Goal: Task Accomplishment & Management: Manage account settings

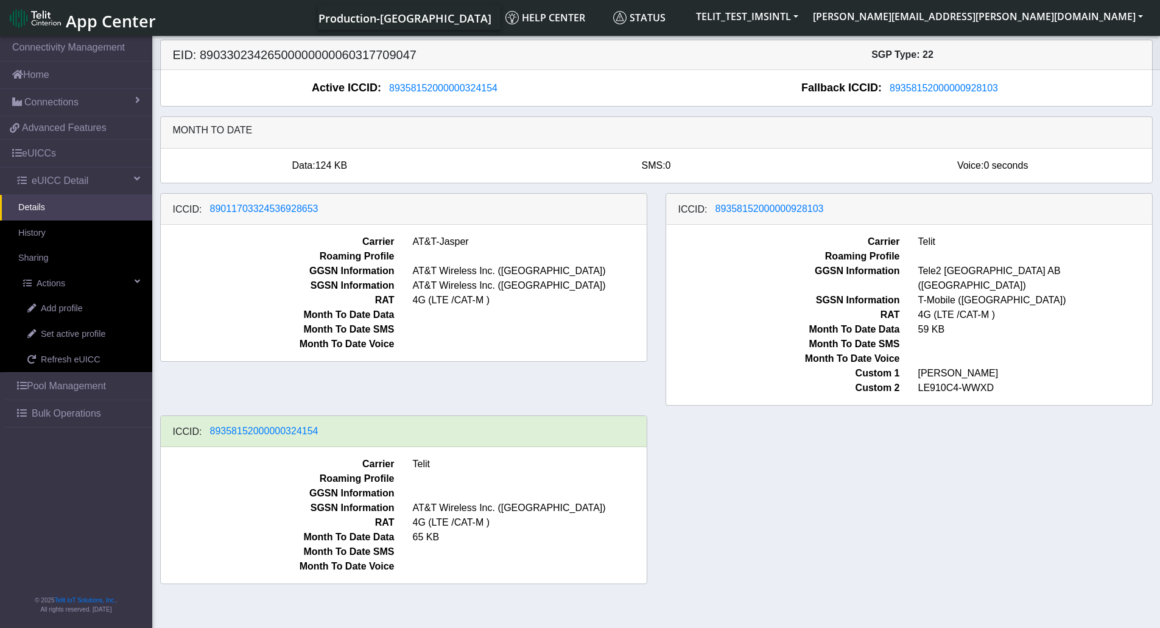
click at [71, 213] on link "Details" at bounding box center [76, 208] width 152 height 26
click at [56, 80] on link "Home" at bounding box center [76, 74] width 152 height 27
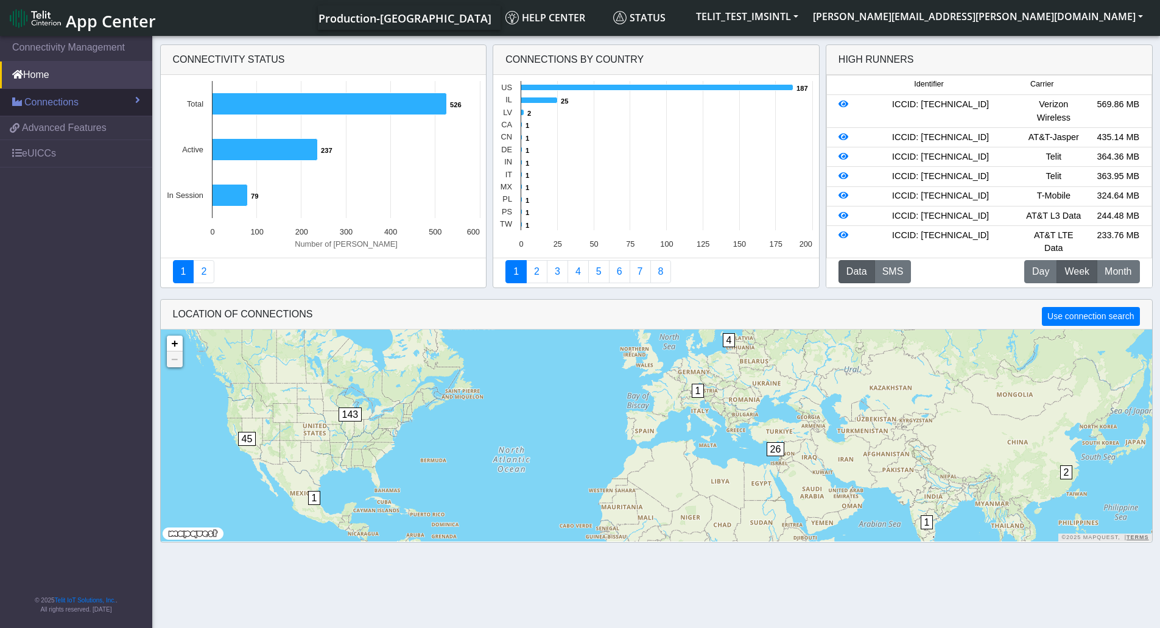
click at [52, 106] on span "Connections" at bounding box center [51, 102] width 54 height 15
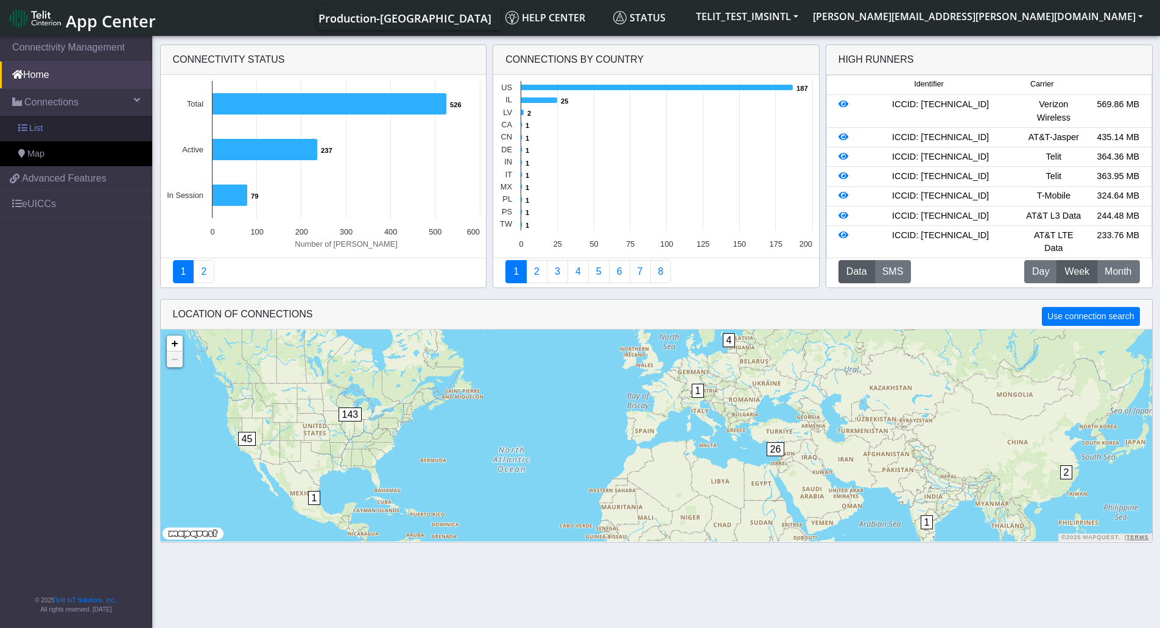
click at [62, 128] on link "List" at bounding box center [76, 129] width 152 height 26
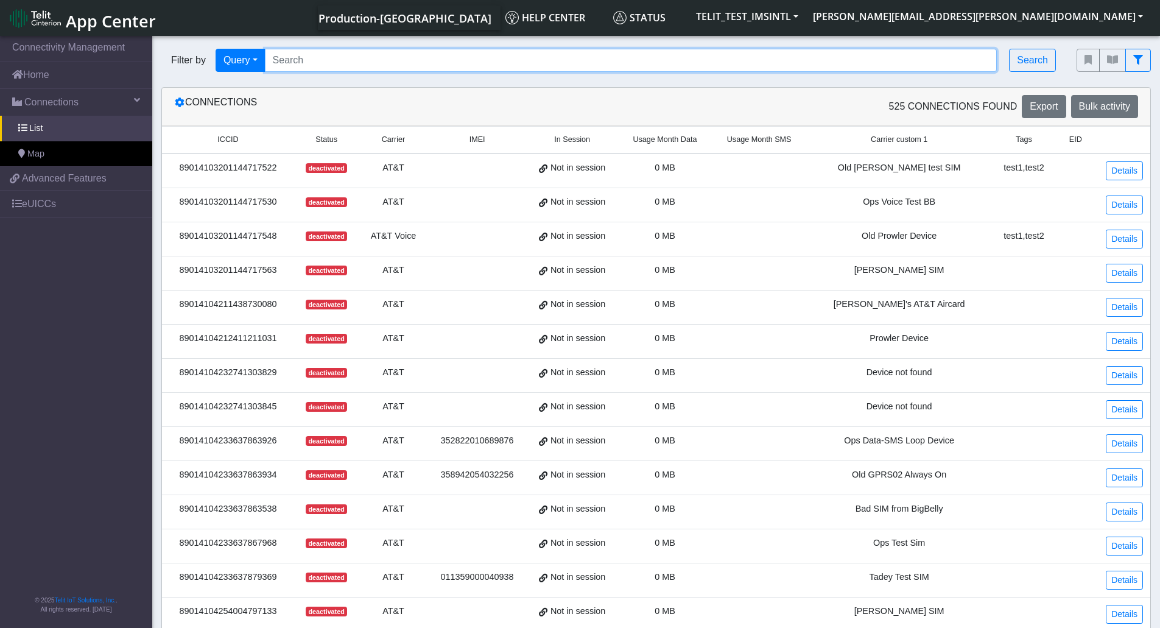
click at [395, 62] on input "Search..." at bounding box center [631, 60] width 732 height 23
paste input "89358152000000324139"
type input "89358152000000324139"
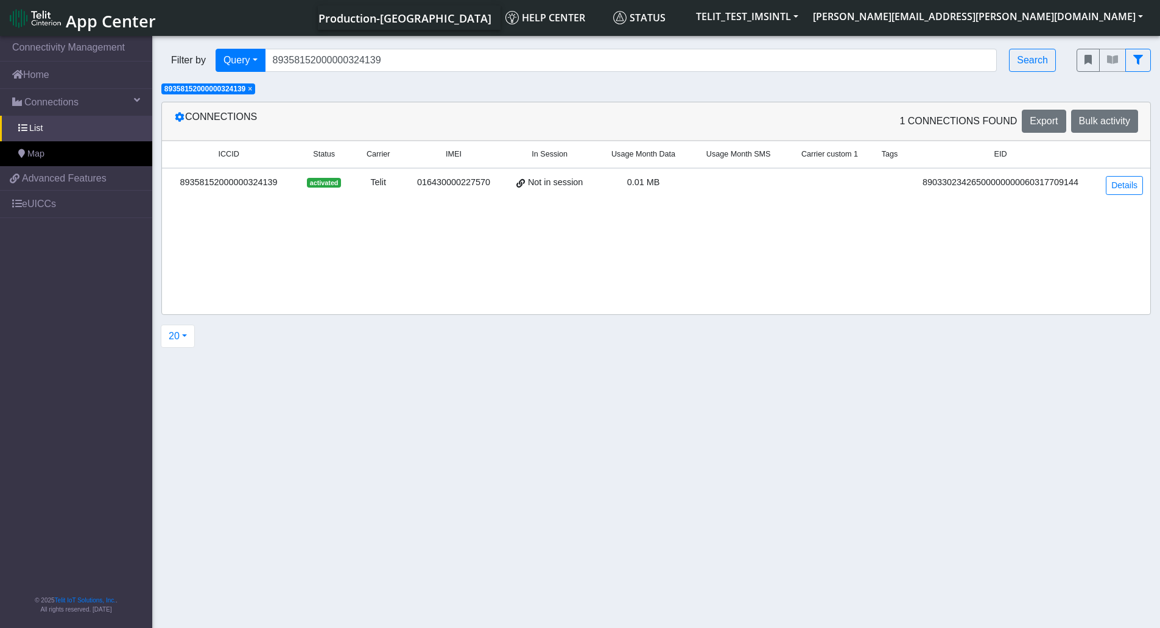
click at [202, 180] on div "89358152000000324139" at bounding box center [228, 182] width 119 height 13
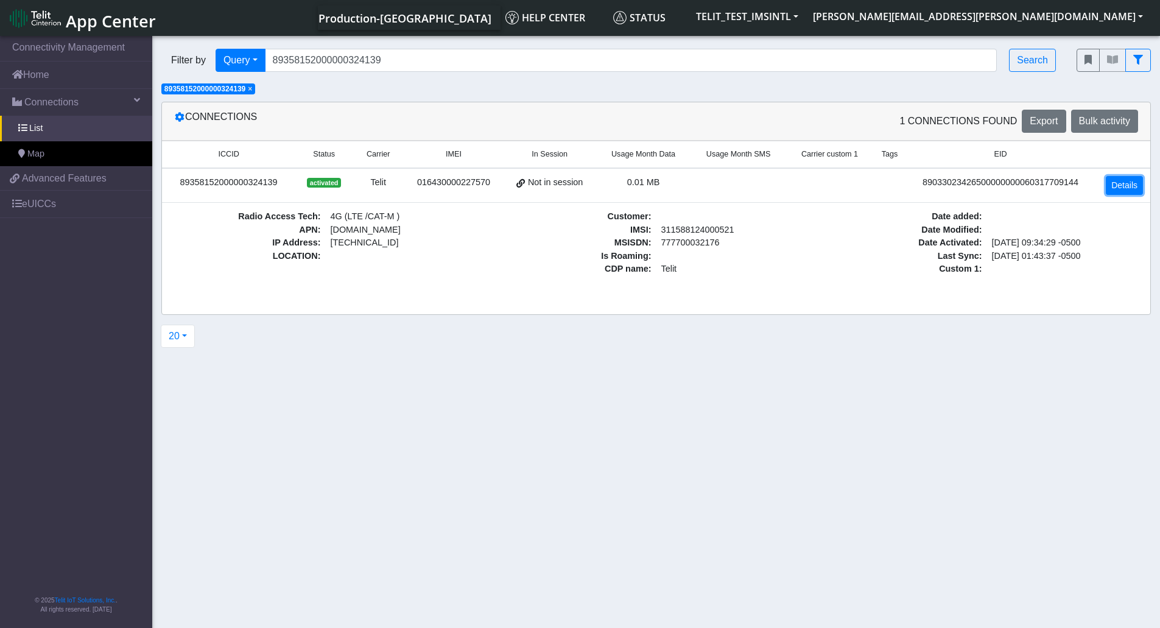
click at [1116, 182] on link "Details" at bounding box center [1123, 185] width 37 height 19
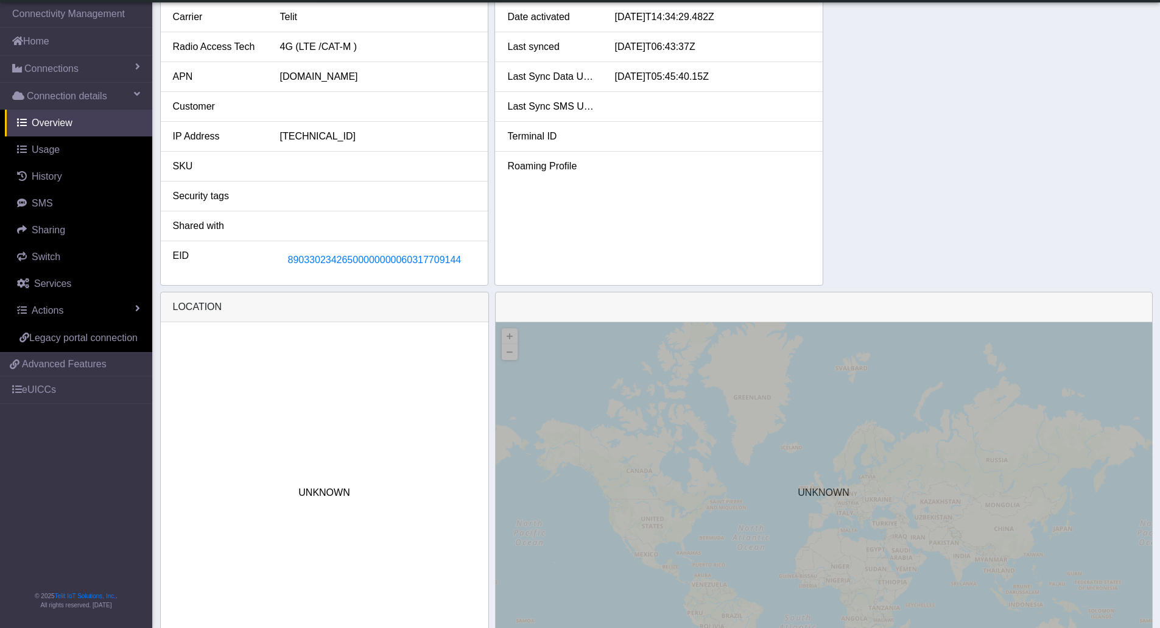
scroll to position [243, 0]
click at [401, 263] on span "89033023426500000000060317709144" at bounding box center [373, 259] width 173 height 10
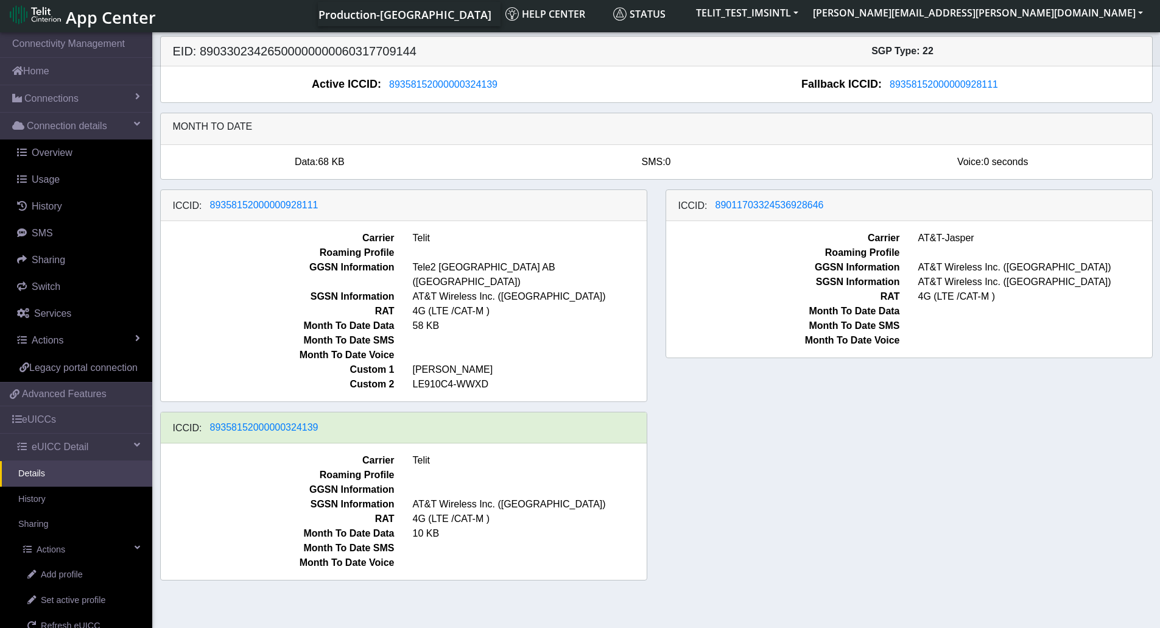
scroll to position [4, 0]
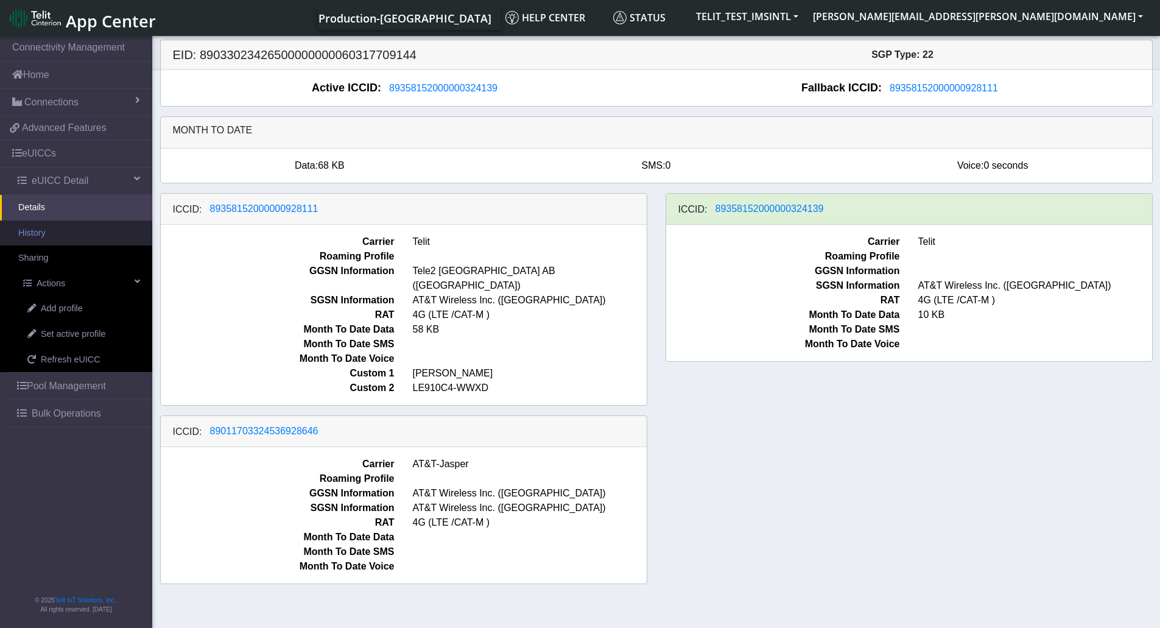
click at [65, 237] on link "History" at bounding box center [76, 233] width 152 height 26
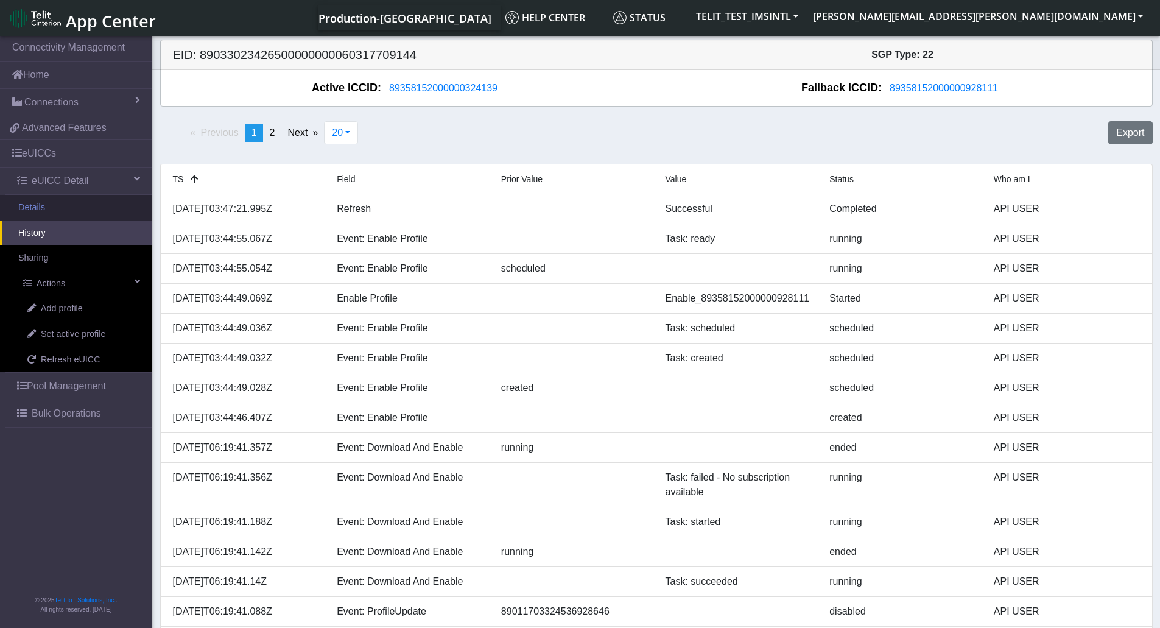
click at [57, 212] on link "Details" at bounding box center [76, 208] width 152 height 26
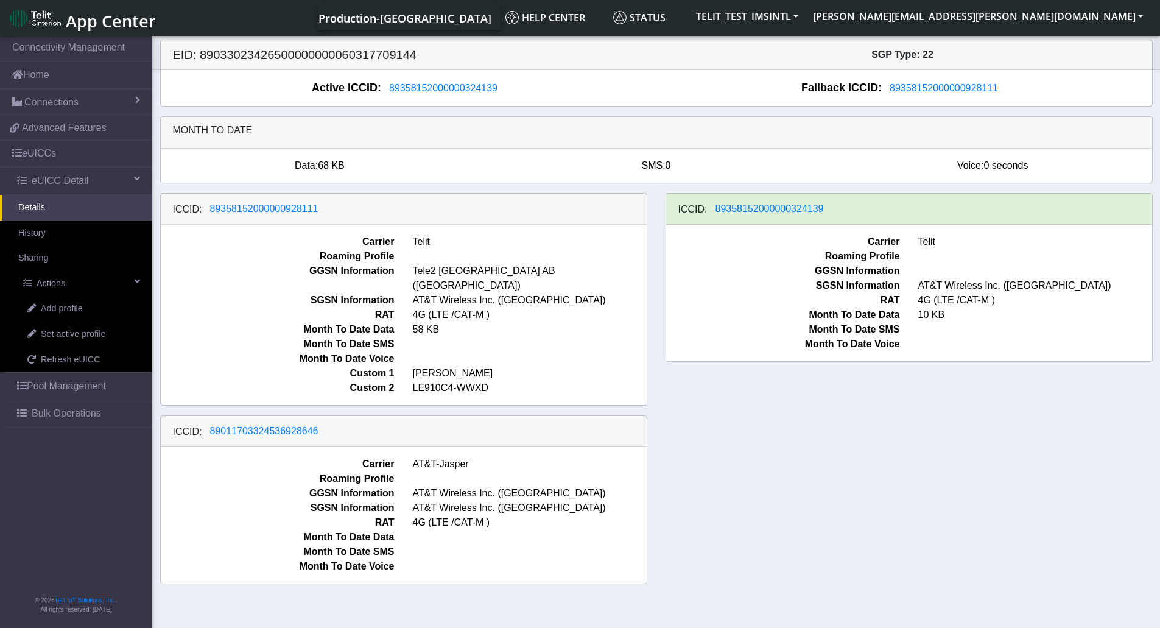
click at [790, 469] on div "ICCID: 89358152000000928111 Carrier Telit Roaming Profile GGSN Information Tele…" at bounding box center [656, 393] width 1011 height 401
click at [53, 239] on link "History" at bounding box center [76, 233] width 152 height 26
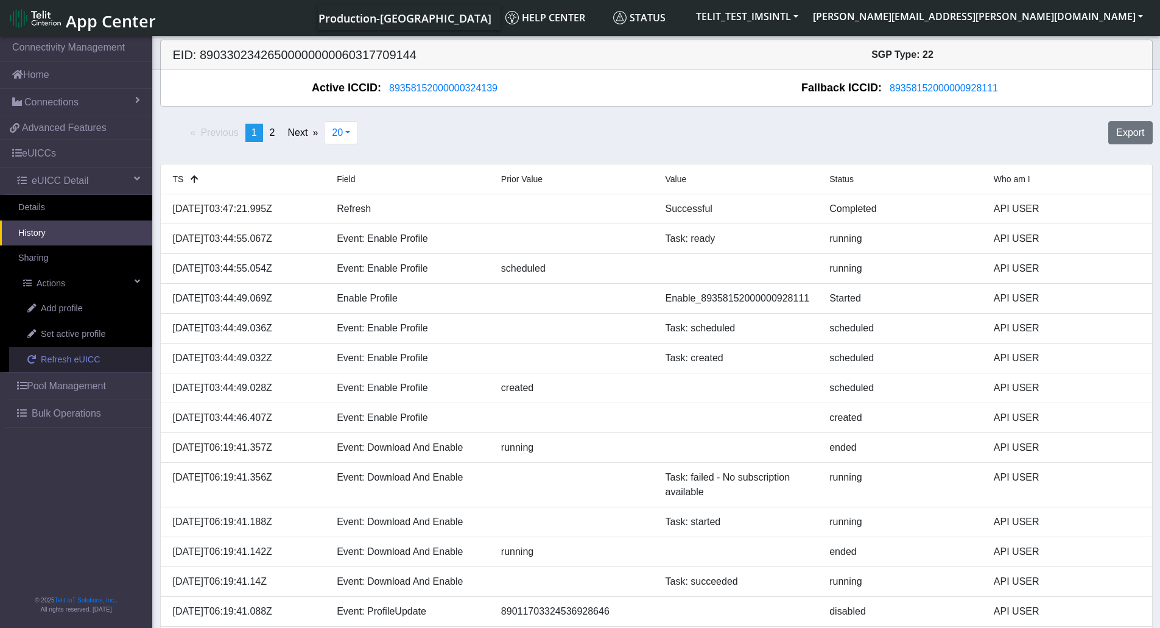
click at [89, 358] on span "Refresh eUICC" at bounding box center [71, 359] width 60 height 13
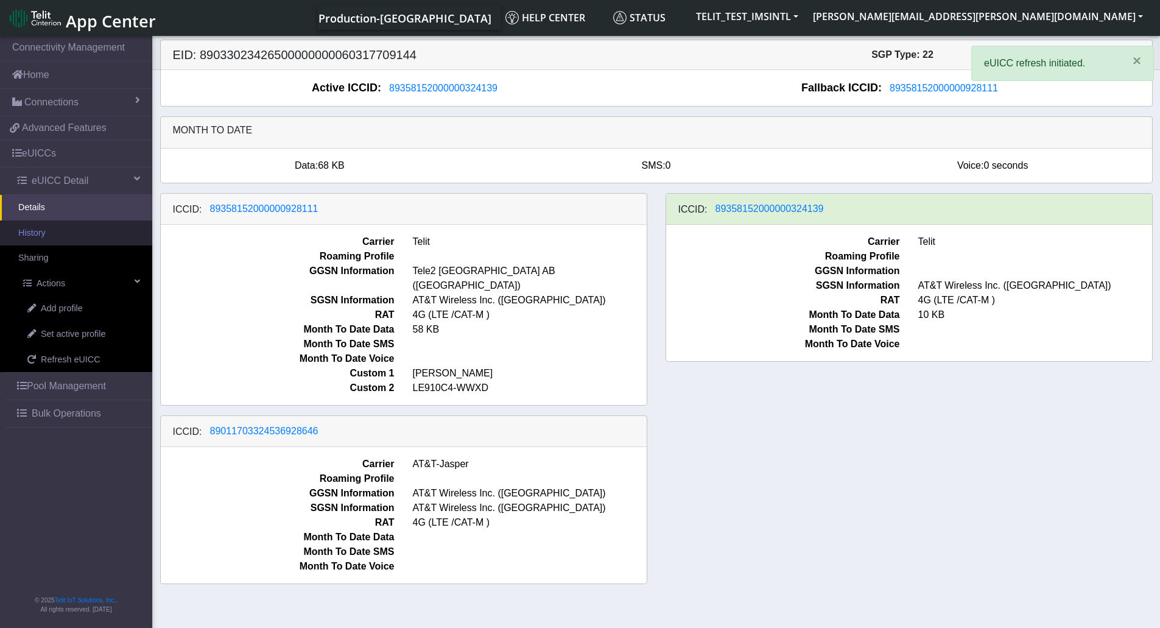
click at [96, 238] on link "History" at bounding box center [76, 233] width 152 height 26
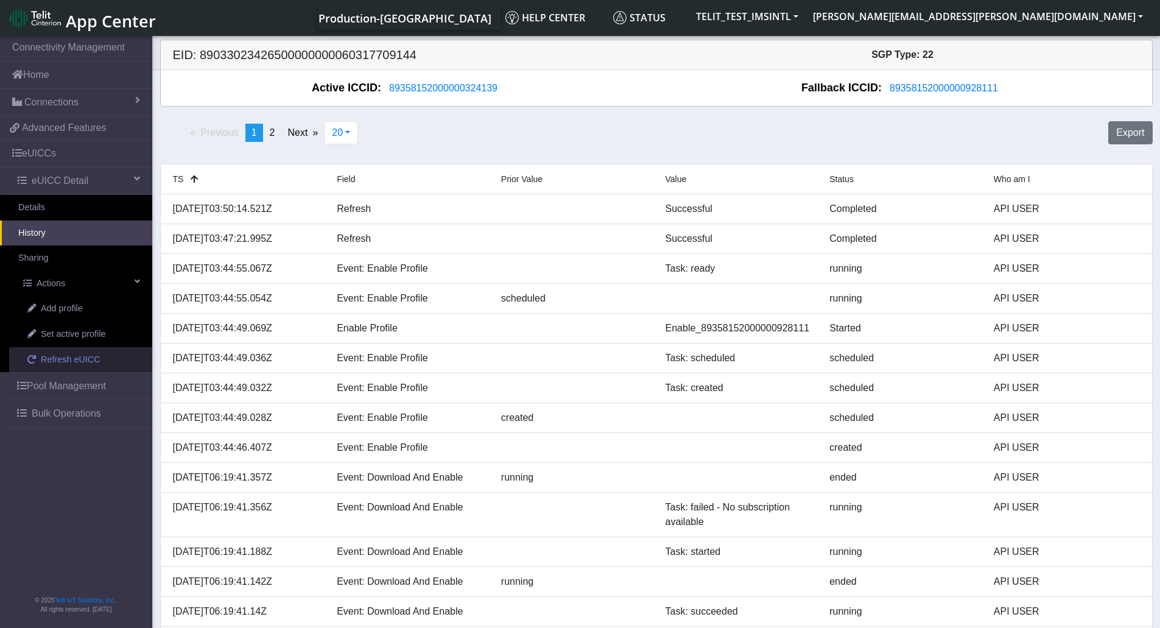
click at [80, 357] on span "Refresh eUICC" at bounding box center [71, 359] width 60 height 13
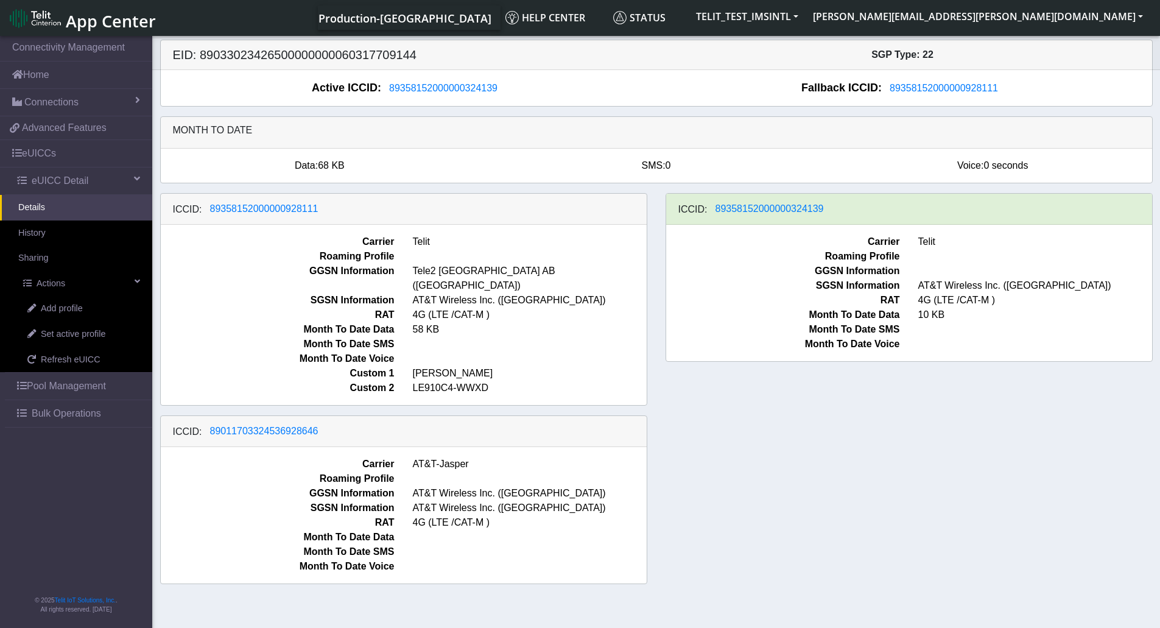
click at [811, 497] on div "ICCID: 89358152000000928111 Carrier Telit Roaming Profile GGSN Information Tele…" at bounding box center [656, 393] width 1011 height 401
click at [71, 241] on link "History" at bounding box center [76, 233] width 152 height 26
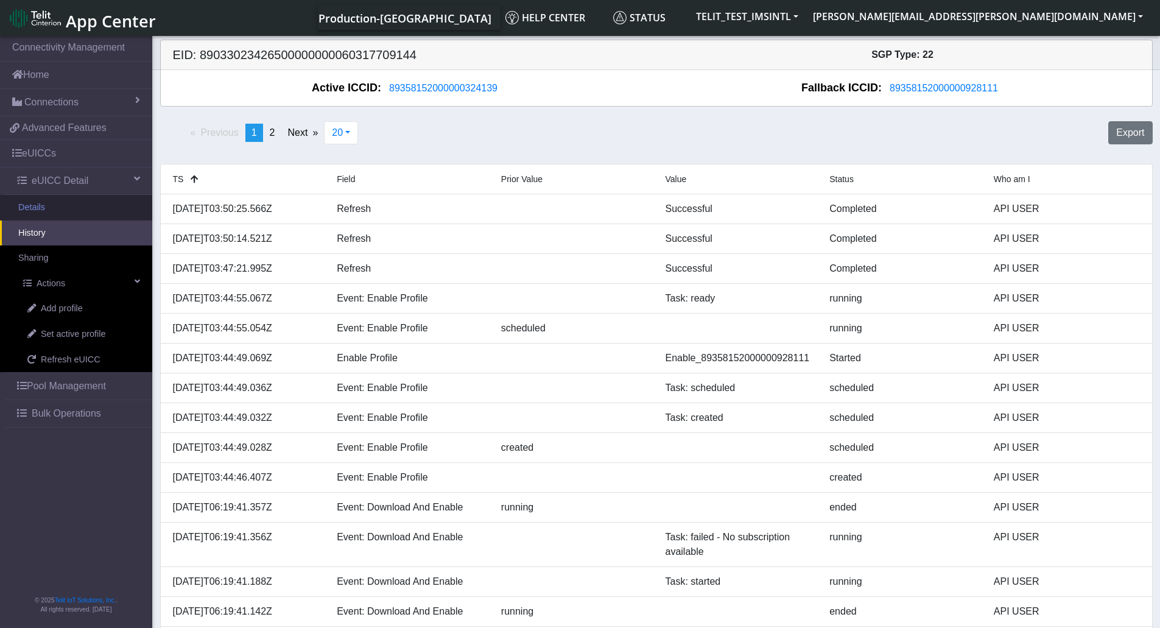
click at [64, 211] on link "Details" at bounding box center [76, 208] width 152 height 26
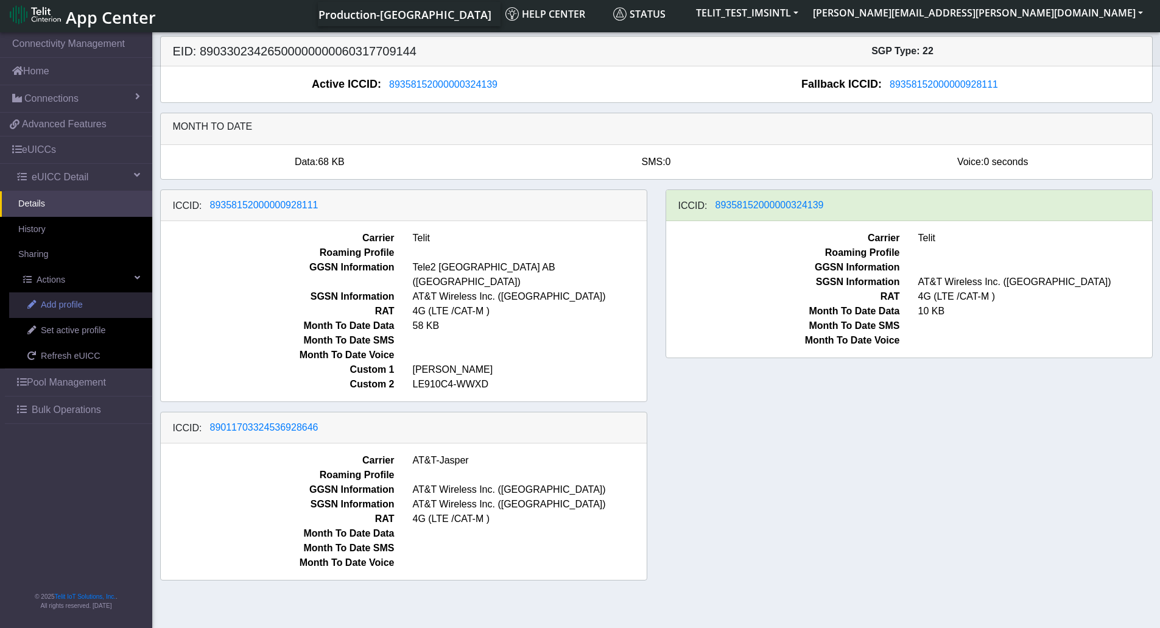
scroll to position [4, 0]
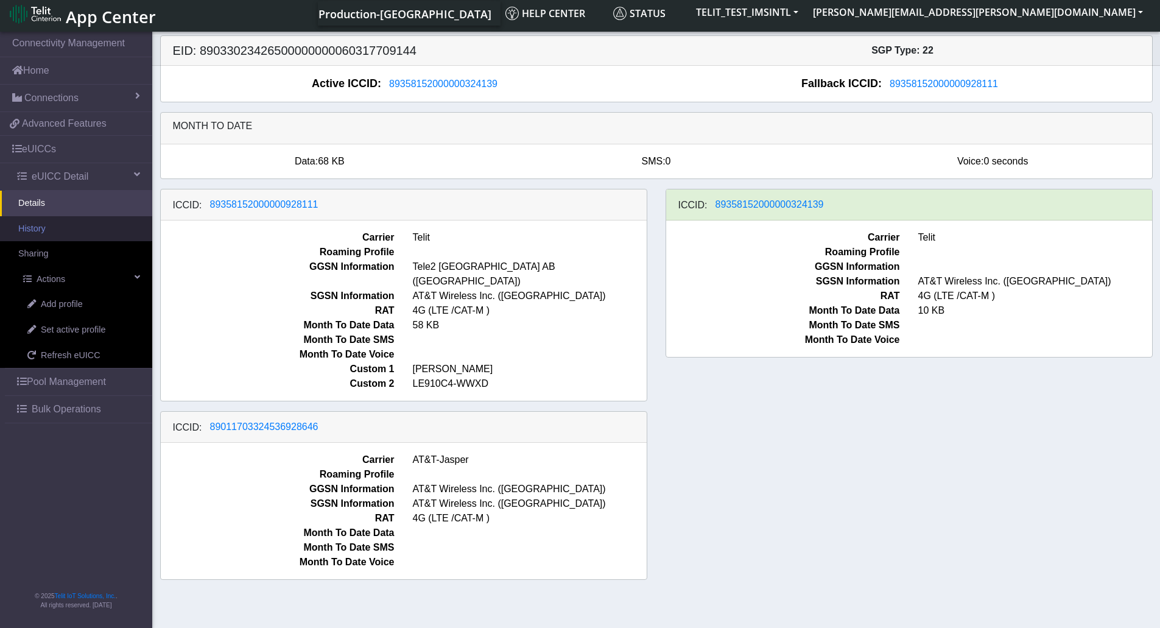
click at [75, 228] on link "History" at bounding box center [76, 229] width 152 height 26
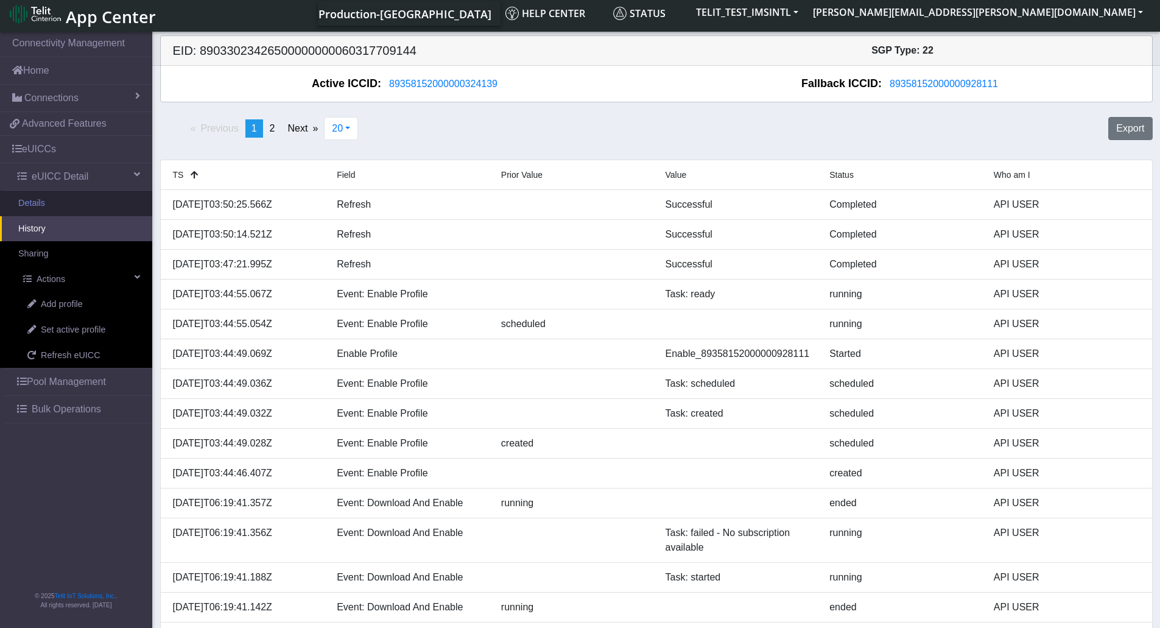
click at [73, 205] on link "Details" at bounding box center [76, 204] width 152 height 26
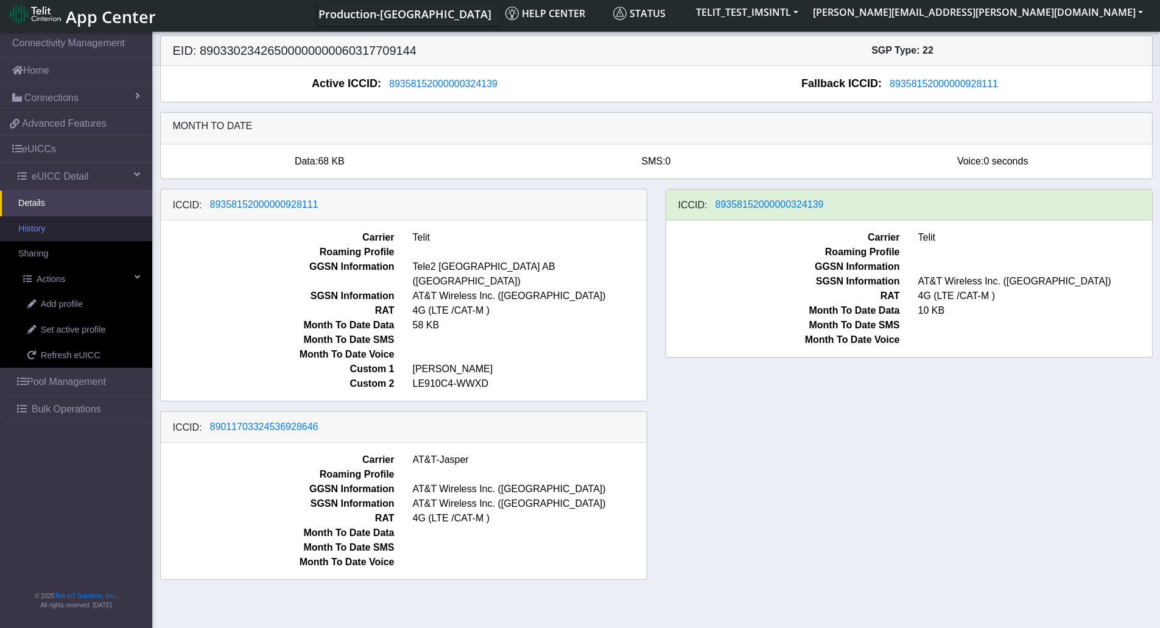
click at [93, 233] on link "History" at bounding box center [76, 229] width 152 height 26
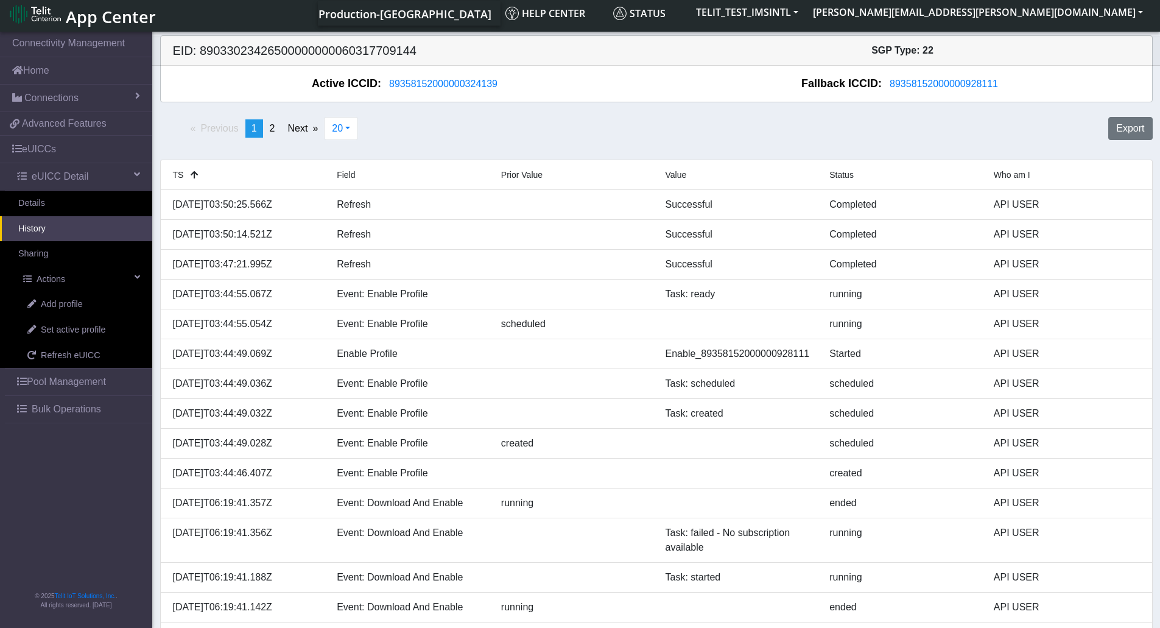
click at [520, 139] on div "Previous page 1 / 2 You're on page 1 page 2 Next page 20 20 50 100 500 Export" at bounding box center [656, 133] width 1011 height 43
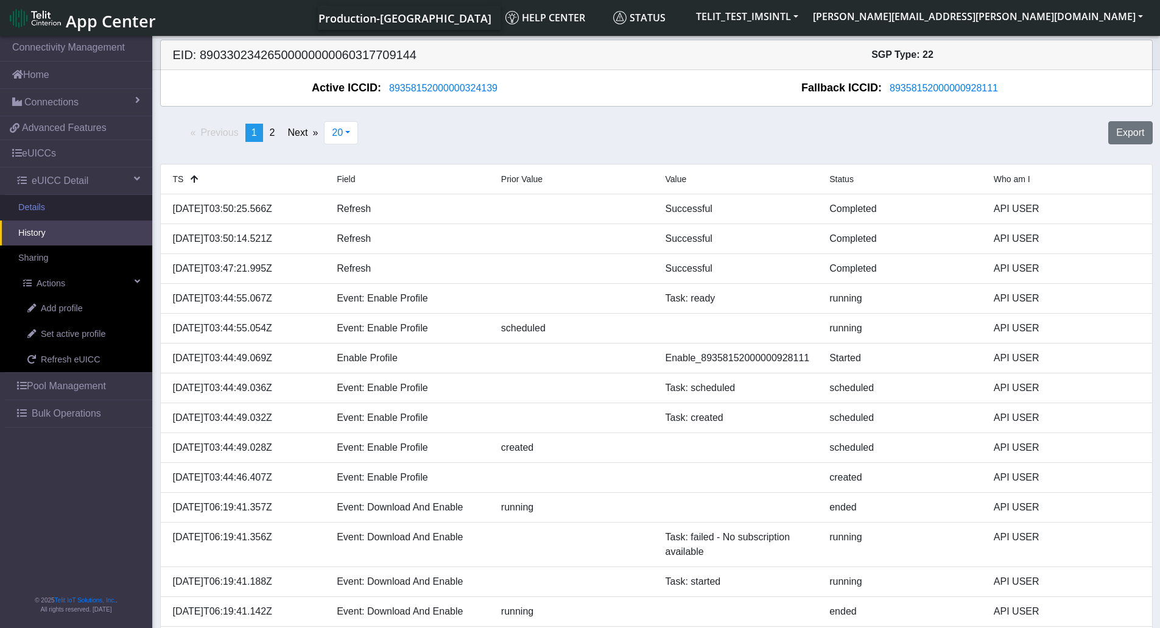
click at [82, 217] on link "Details" at bounding box center [76, 208] width 152 height 26
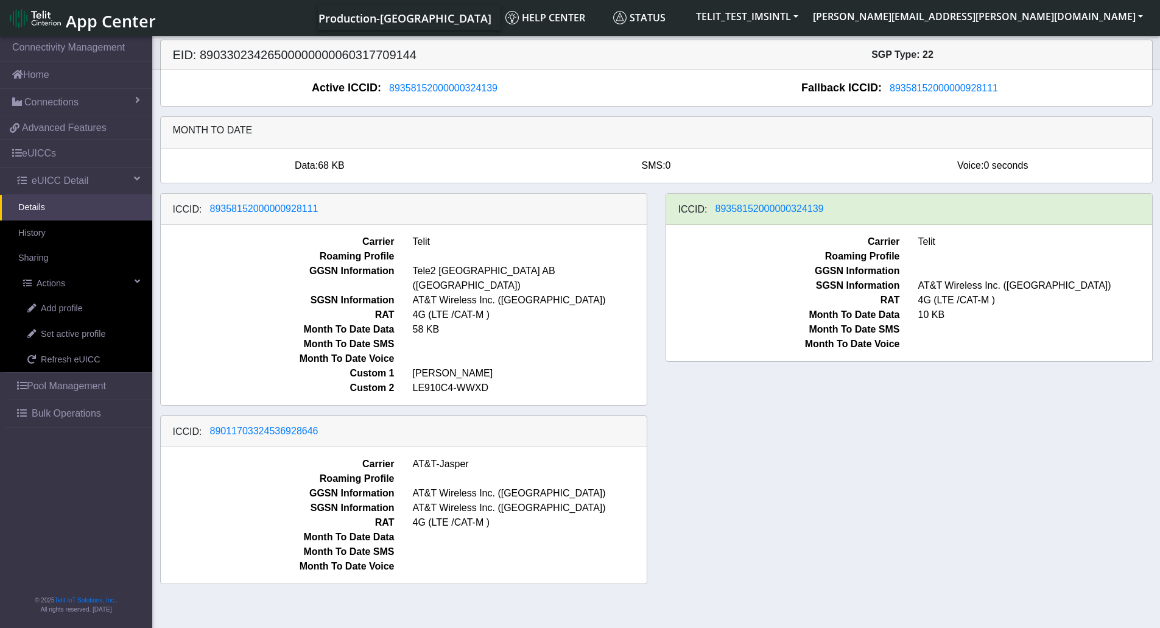
click at [849, 469] on div "ICCID: 89358152000000928111 Carrier Telit Roaming Profile GGSN Information Tele…" at bounding box center [656, 393] width 1011 height 401
drag, startPoint x: 793, startPoint y: 377, endPoint x: 587, endPoint y: 349, distance: 208.2
click at [796, 386] on div "ICCID: [TECHNICAL_ID] Carrier Telit Roaming Profile GGSN Information SGSN Infor…" at bounding box center [908, 299] width 505 height 212
click at [68, 240] on link "History" at bounding box center [76, 233] width 152 height 26
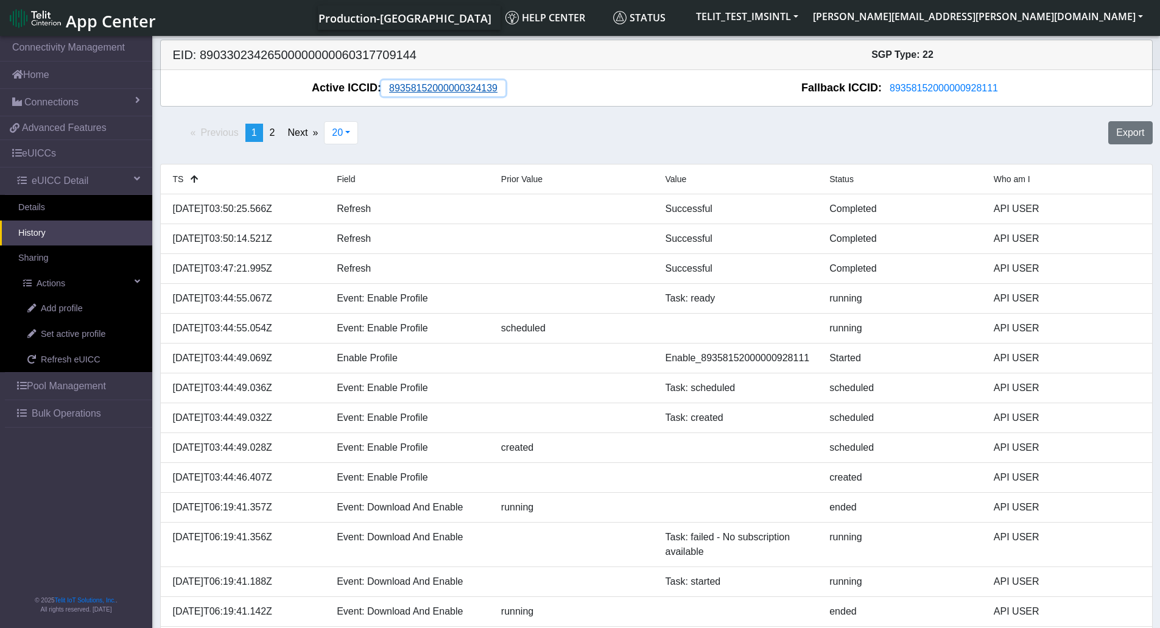
click at [415, 88] on span "89358152000000324139" at bounding box center [443, 88] width 108 height 10
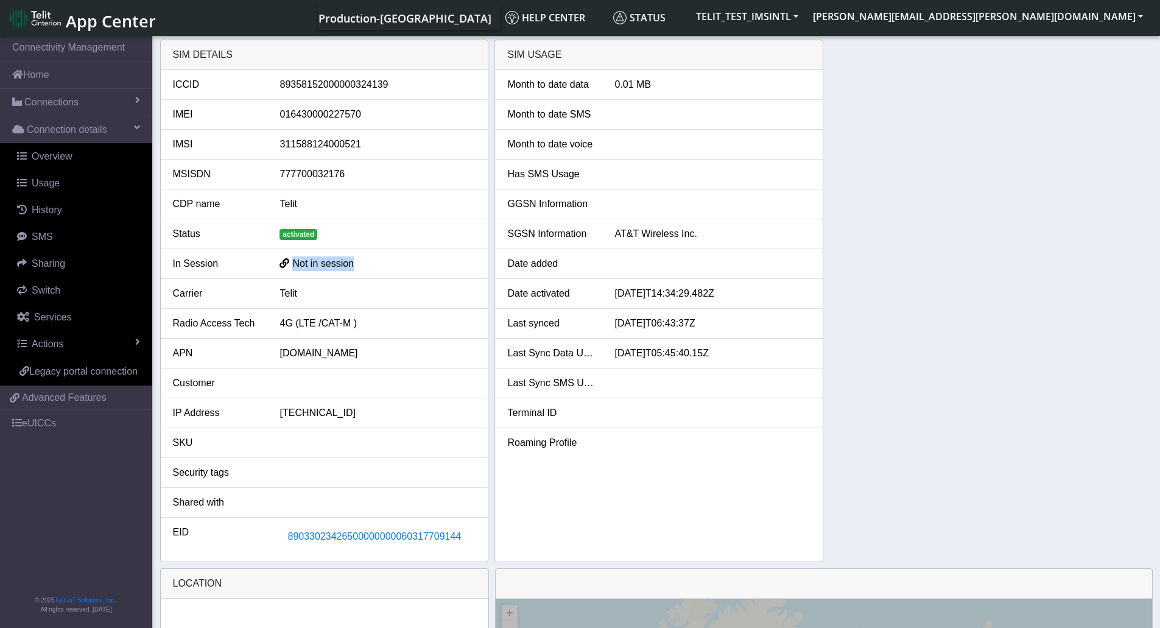
drag, startPoint x: 377, startPoint y: 268, endPoint x: 276, endPoint y: 267, distance: 100.5
click at [276, 267] on div "Not in session" at bounding box center [377, 263] width 214 height 15
click at [384, 306] on li "Carrier Telit" at bounding box center [325, 294] width 328 height 30
drag, startPoint x: 377, startPoint y: 265, endPoint x: 275, endPoint y: 267, distance: 102.3
click at [275, 267] on div "Not in session" at bounding box center [377, 263] width 214 height 15
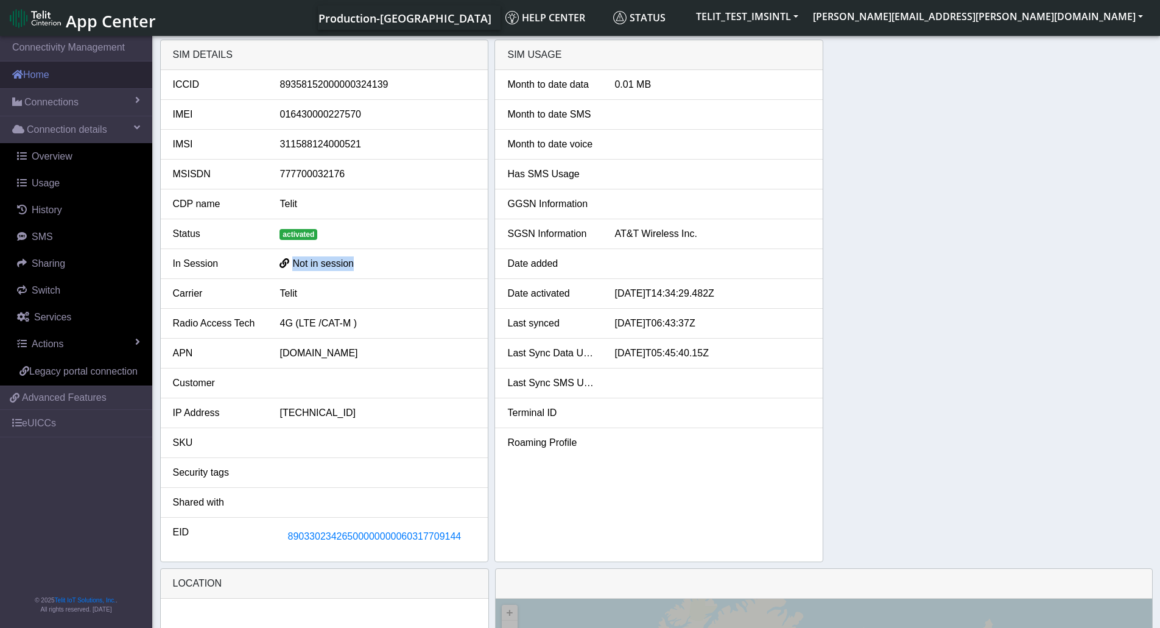
click at [66, 82] on link "Home" at bounding box center [76, 74] width 152 height 27
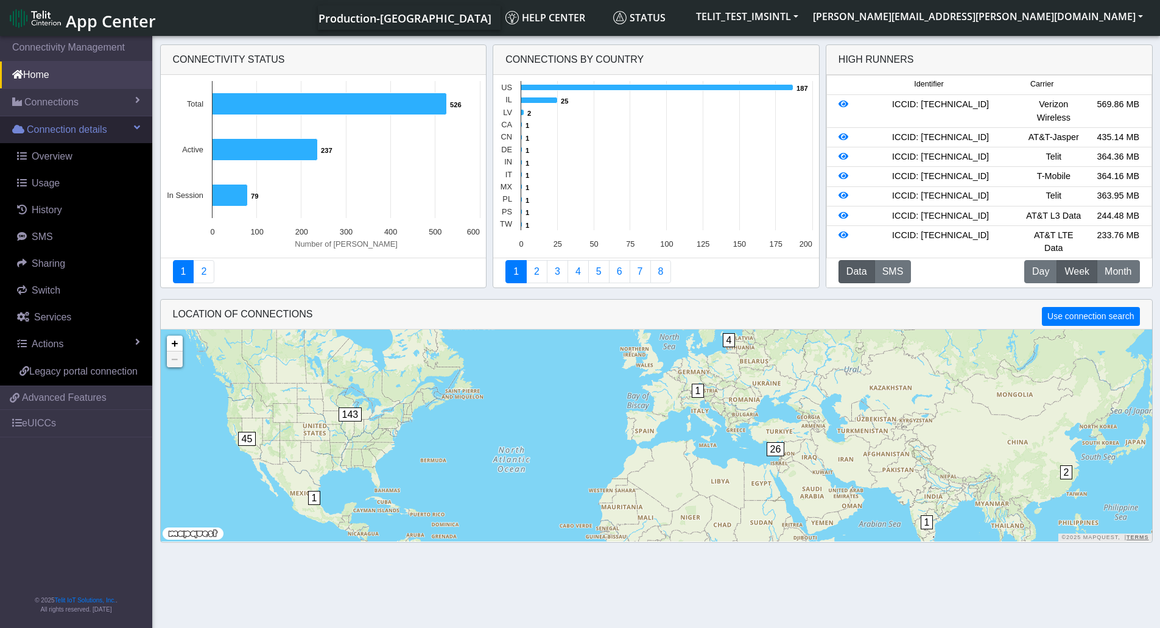
click at [72, 130] on span "Connection details" at bounding box center [67, 129] width 80 height 15
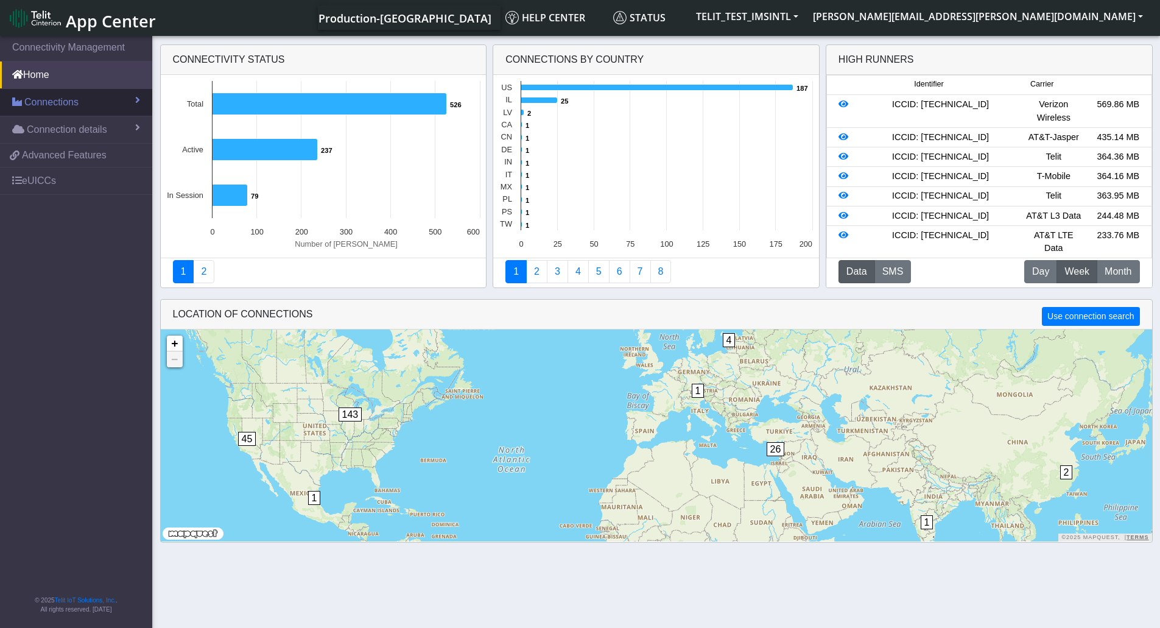
click at [108, 104] on link "Connections" at bounding box center [76, 102] width 152 height 27
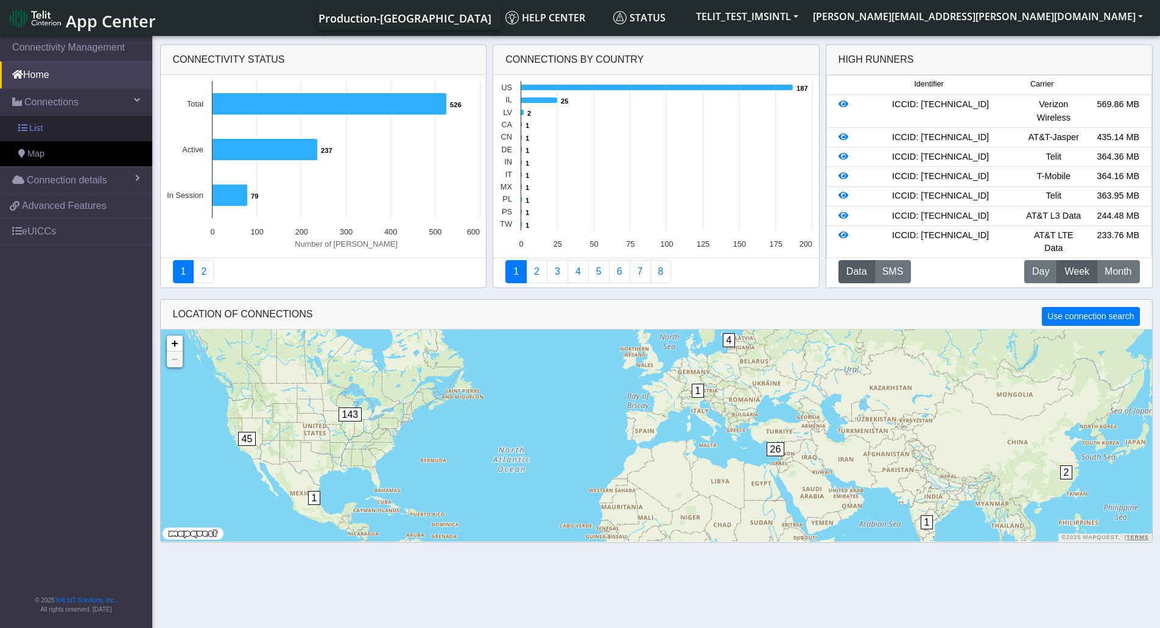
click at [68, 133] on link "List" at bounding box center [76, 129] width 152 height 26
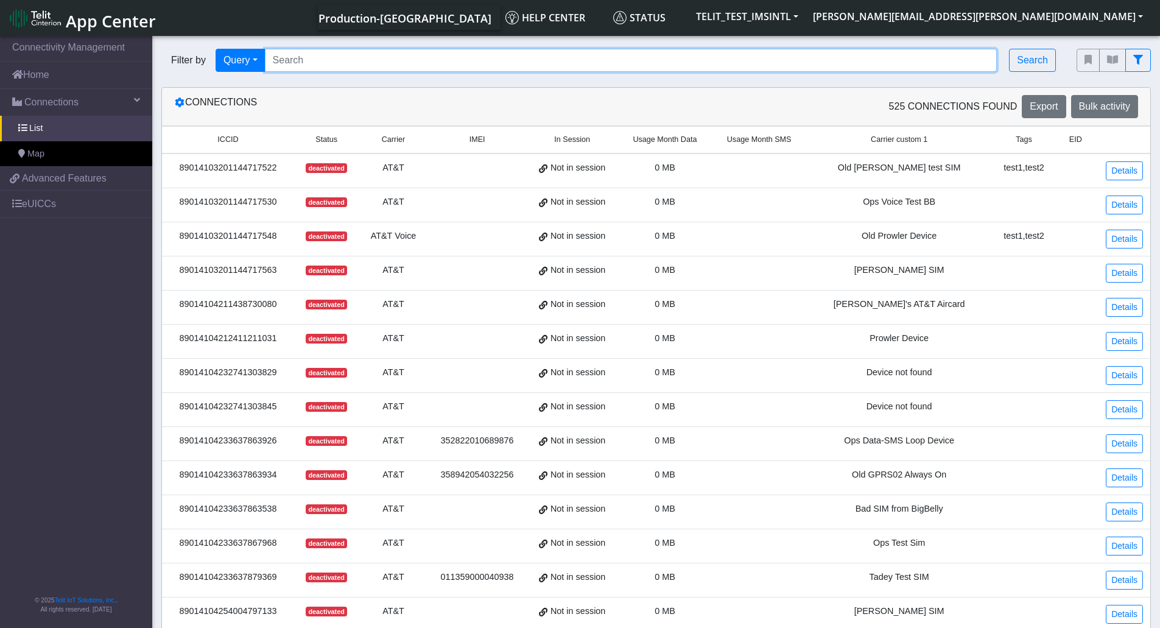
click at [348, 70] on input "Search..." at bounding box center [631, 60] width 732 height 23
paste input "89011703324536928653"
type input "89011703324536928653"
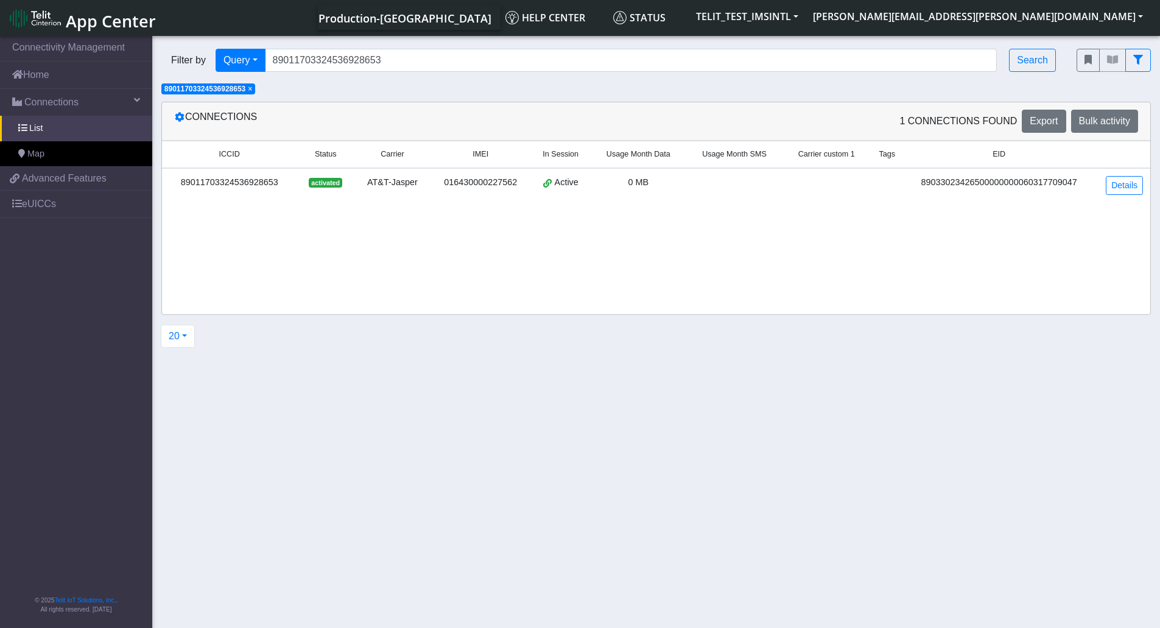
click at [239, 176] on div "89011703324536928653" at bounding box center [229, 182] width 120 height 13
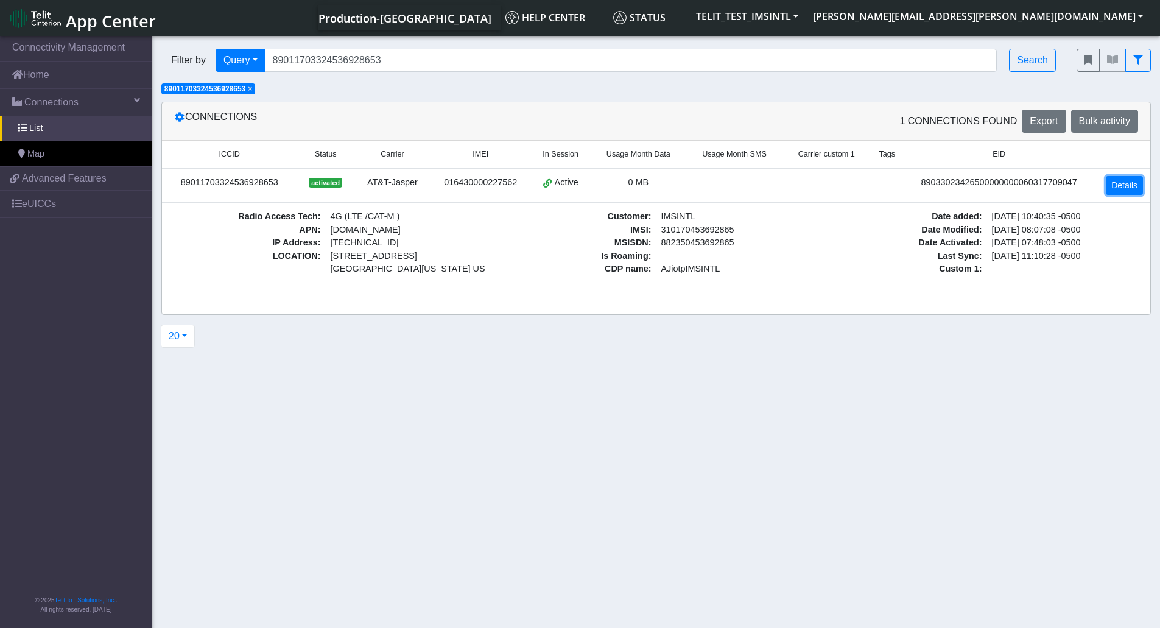
click at [1126, 191] on link "Details" at bounding box center [1123, 185] width 37 height 19
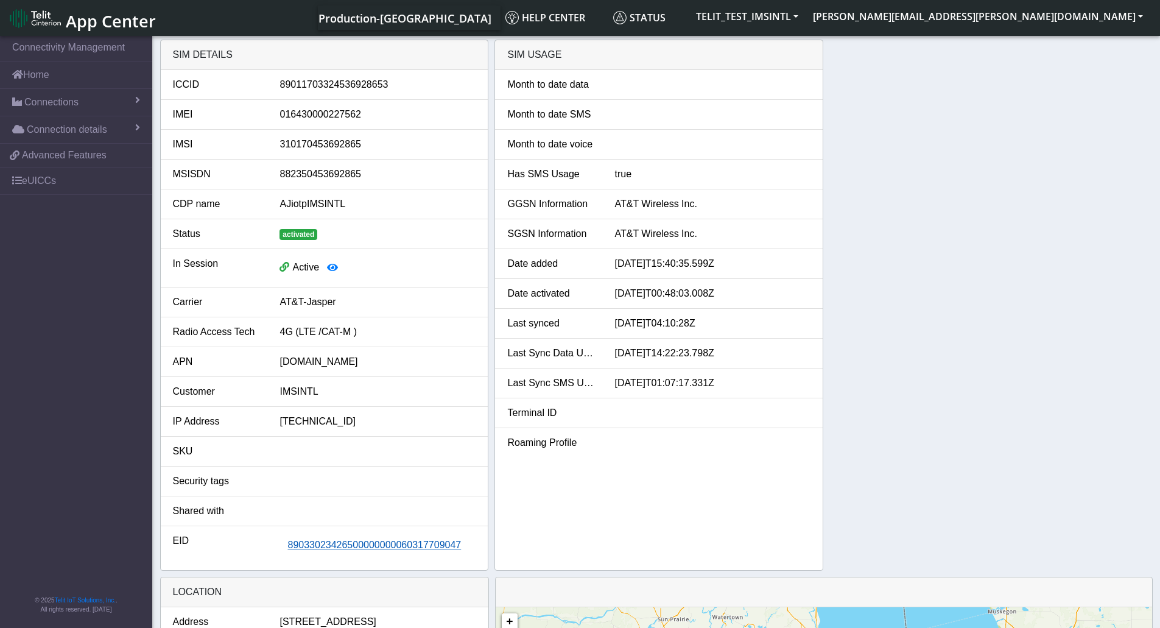
click at [326, 545] on span "89033023426500000000060317709047" at bounding box center [373, 544] width 173 height 10
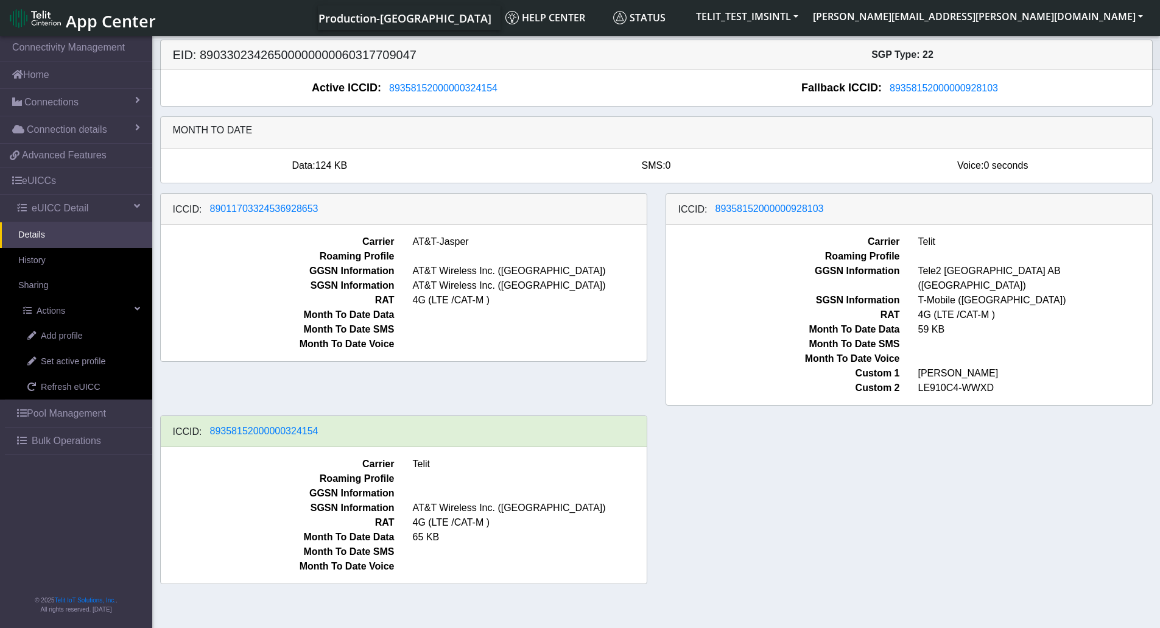
click at [528, 217] on div "ICCID: 89011703324536928653" at bounding box center [404, 209] width 486 height 31
click at [741, 307] on span "RAT" at bounding box center [783, 314] width 252 height 15
click at [102, 359] on span "Set active profile" at bounding box center [73, 361] width 65 height 13
select select
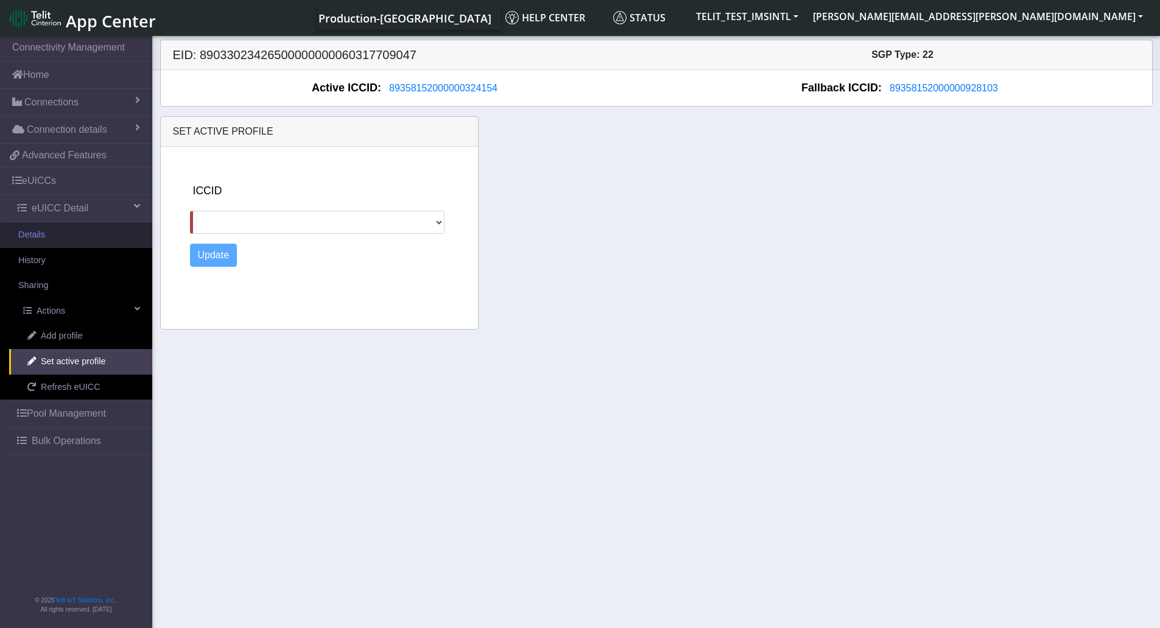
click at [58, 227] on link "Details" at bounding box center [76, 235] width 152 height 26
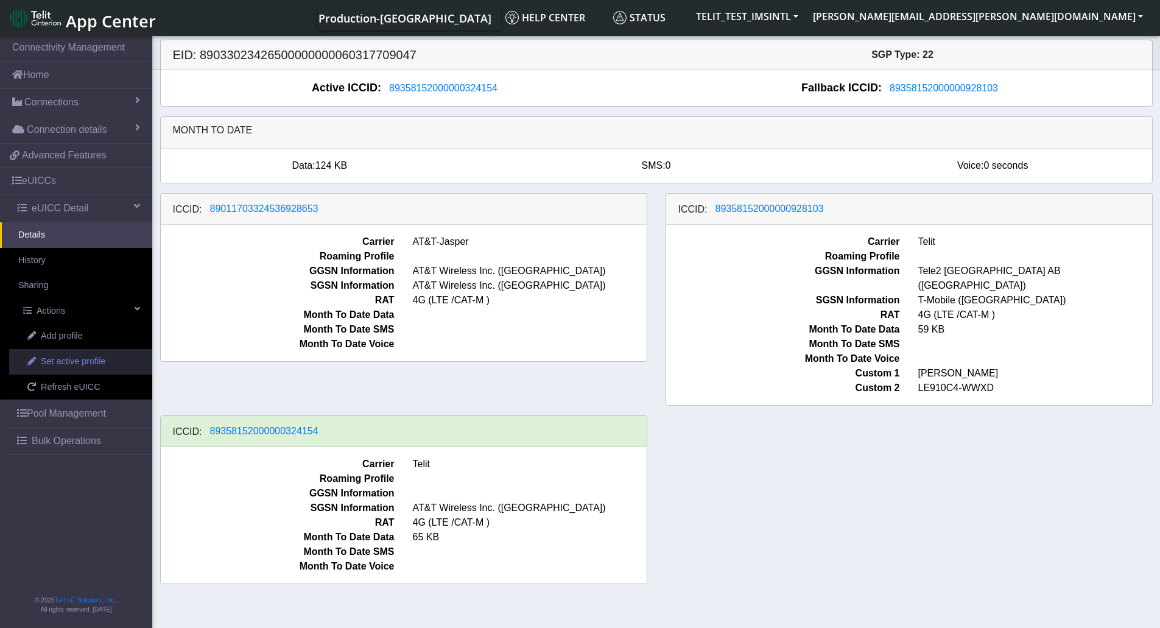
click at [81, 360] on span "Set active profile" at bounding box center [73, 361] width 65 height 13
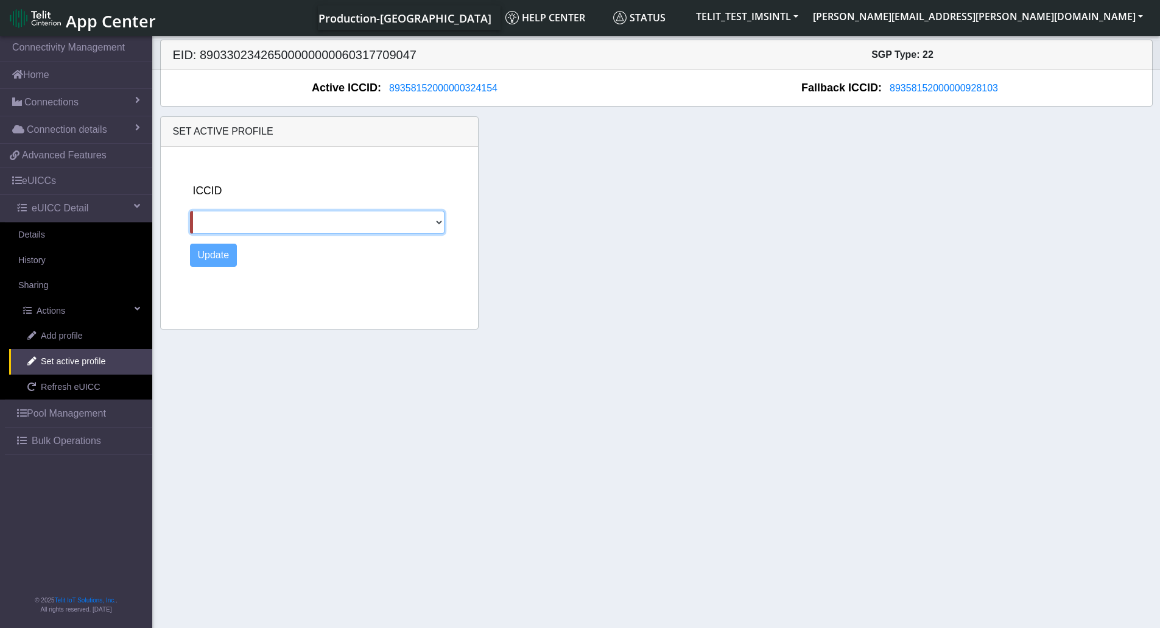
click at [284, 228] on select "89011703324536928653 89358152000000928103" at bounding box center [317, 222] width 255 height 23
select select "89358152000000928103"
click at [190, 211] on select "89011703324536928653 89358152000000928103" at bounding box center [317, 222] width 255 height 23
click at [223, 262] on button "Update" at bounding box center [213, 254] width 47 height 23
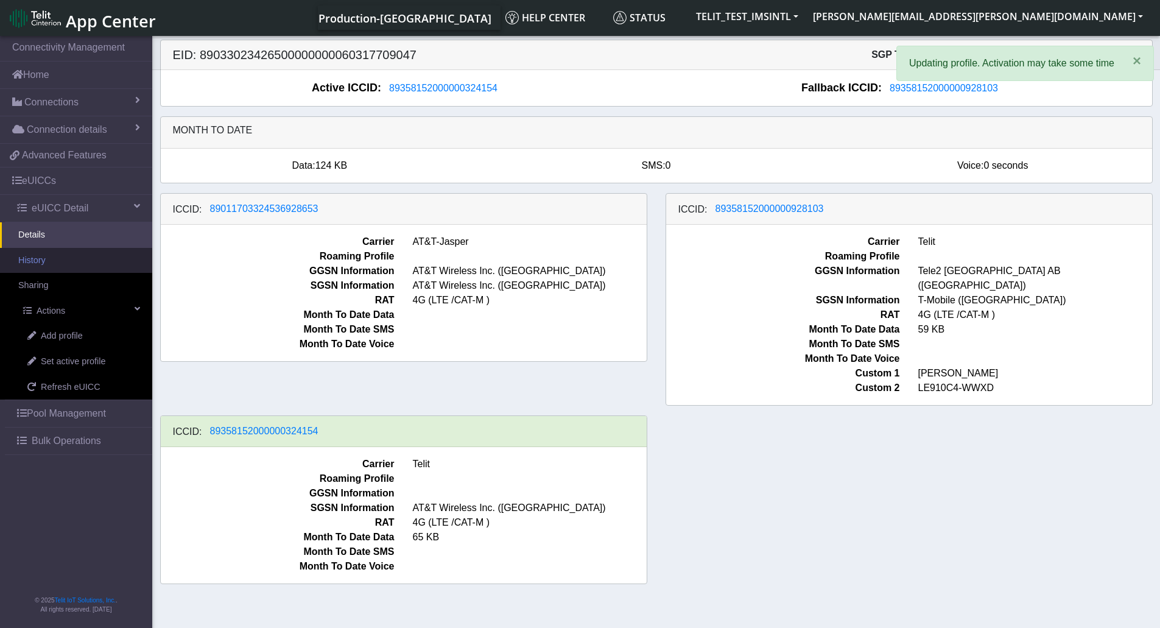
click at [51, 260] on link "History" at bounding box center [76, 261] width 152 height 26
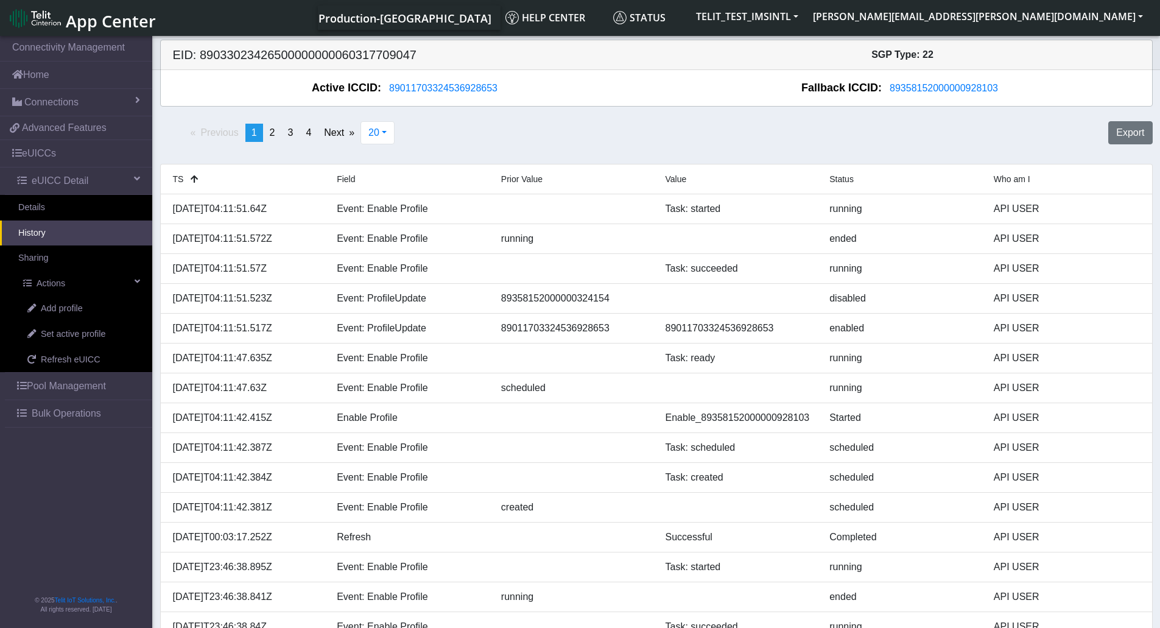
click at [578, 131] on div "Previous page 1 / 4 You're on page 1 page 2 page 3 page 4 Next page 20 20 50 10…" at bounding box center [656, 137] width 1011 height 43
click at [60, 212] on link "Details" at bounding box center [76, 208] width 152 height 26
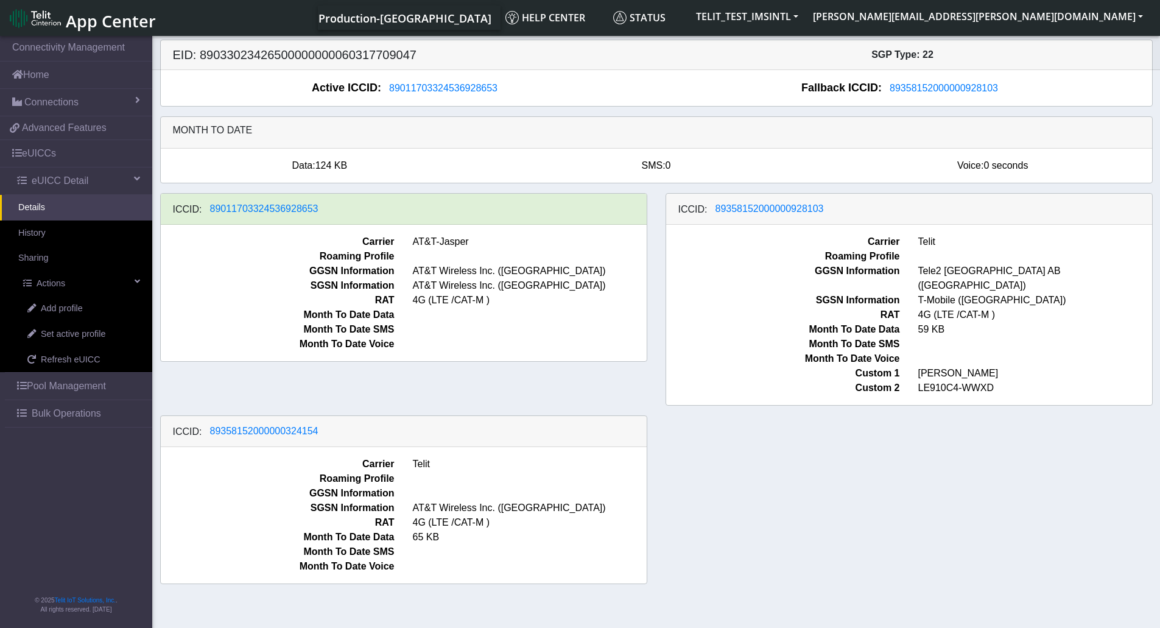
click at [488, 328] on span at bounding box center [530, 329] width 252 height 15
click at [81, 357] on span "Refresh eUICC" at bounding box center [71, 359] width 60 height 13
click at [68, 237] on link "History" at bounding box center [76, 233] width 152 height 26
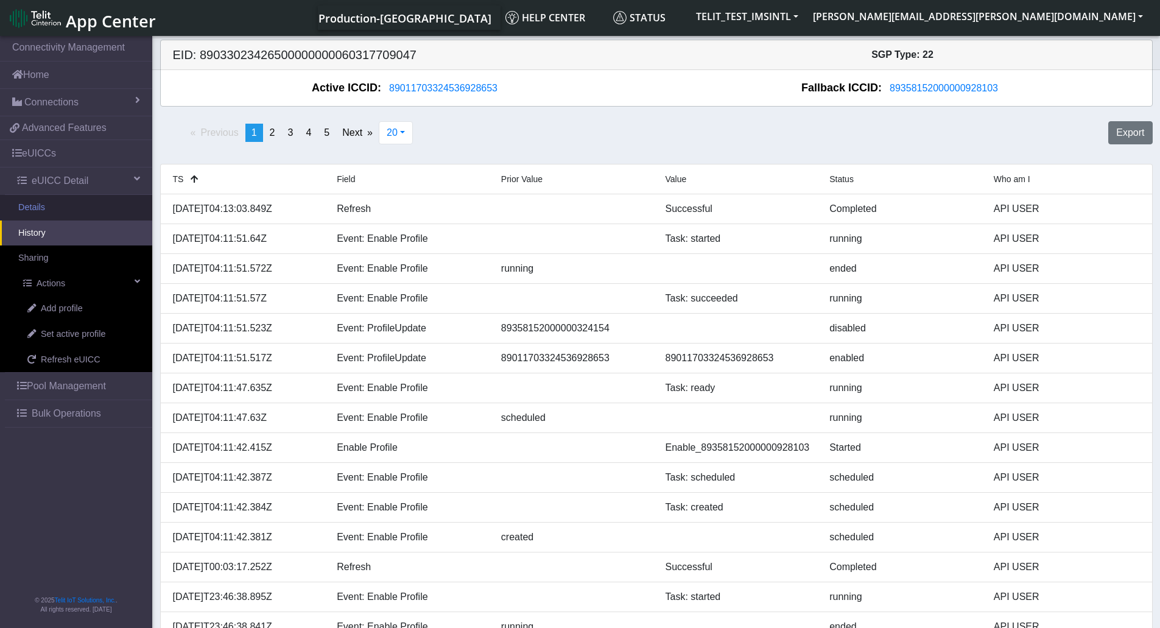
click at [68, 213] on link "Details" at bounding box center [76, 208] width 152 height 26
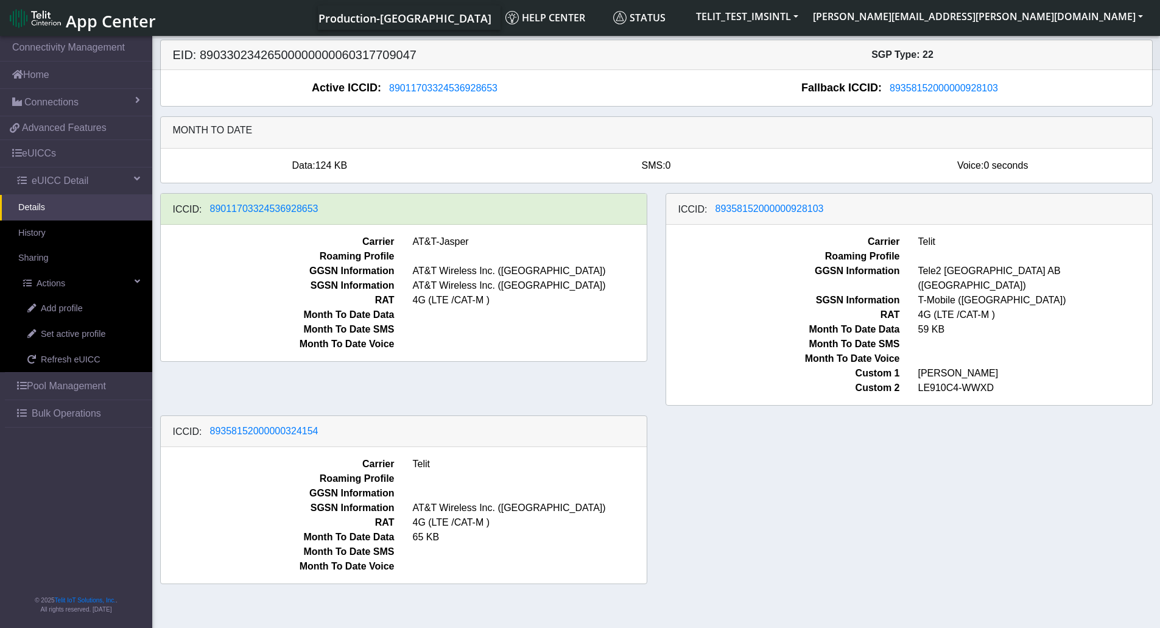
click at [242, 256] on span "Roaming Profile" at bounding box center [278, 256] width 252 height 15
click at [85, 239] on link "History" at bounding box center [76, 233] width 152 height 26
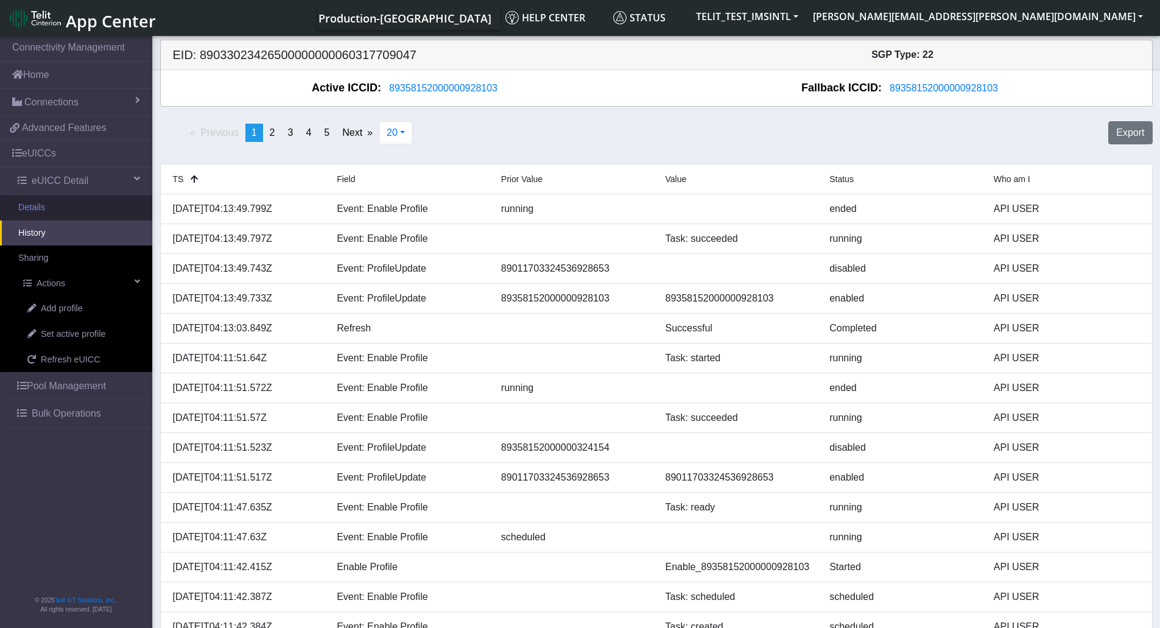
click at [69, 205] on link "Details" at bounding box center [76, 208] width 152 height 26
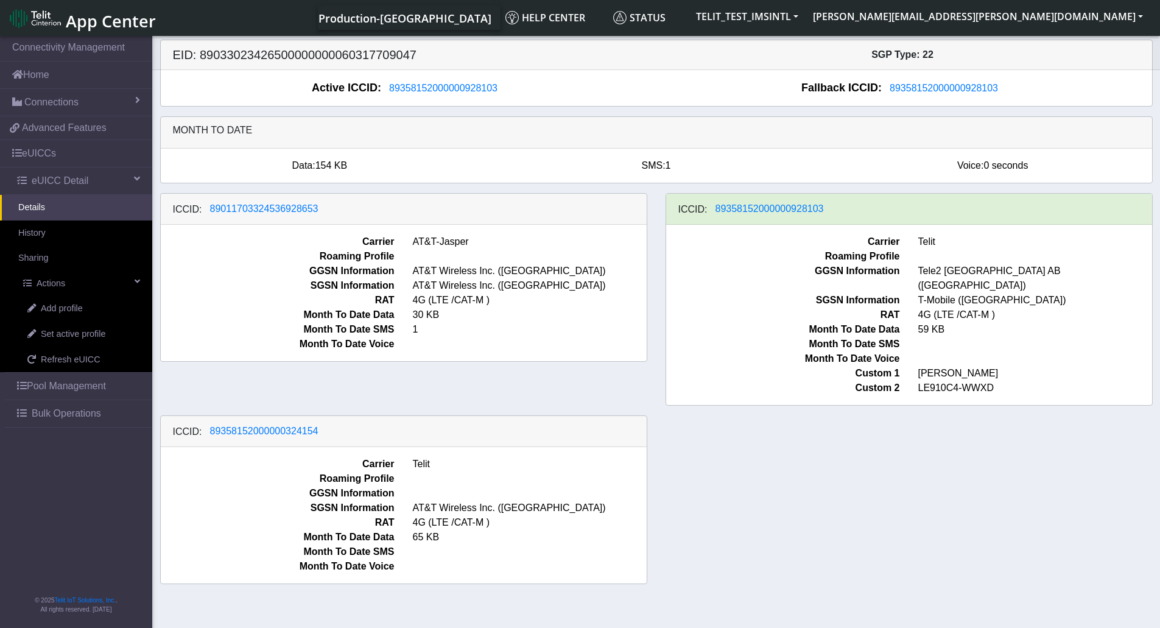
click at [254, 309] on span "Month To Date Data" at bounding box center [278, 314] width 252 height 15
click at [301, 611] on section "Connectivity Management Home Connections List Map 0a14c6273fb124a31001c316e772c…" at bounding box center [580, 332] width 1160 height 598
click at [41, 181] on span "eUICC Detail" at bounding box center [60, 180] width 57 height 15
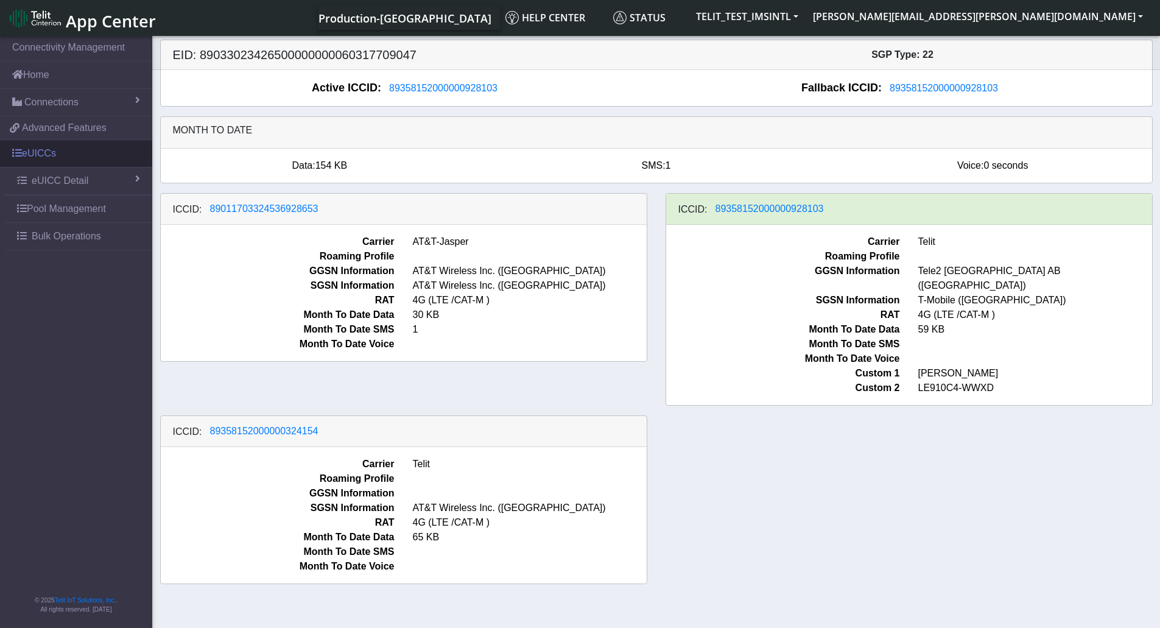
click at [42, 155] on link "eUICCs" at bounding box center [76, 153] width 152 height 27
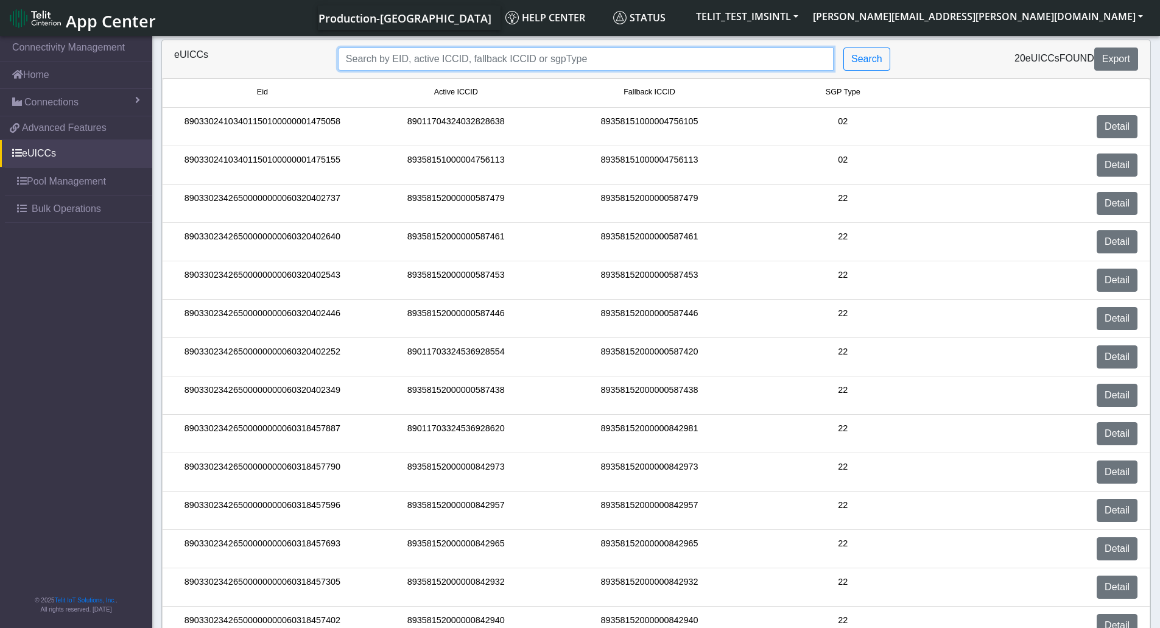
click at [494, 58] on input "Search..." at bounding box center [586, 58] width 496 height 23
paste input "89358152000000324139"
type input "89358152000000324139"
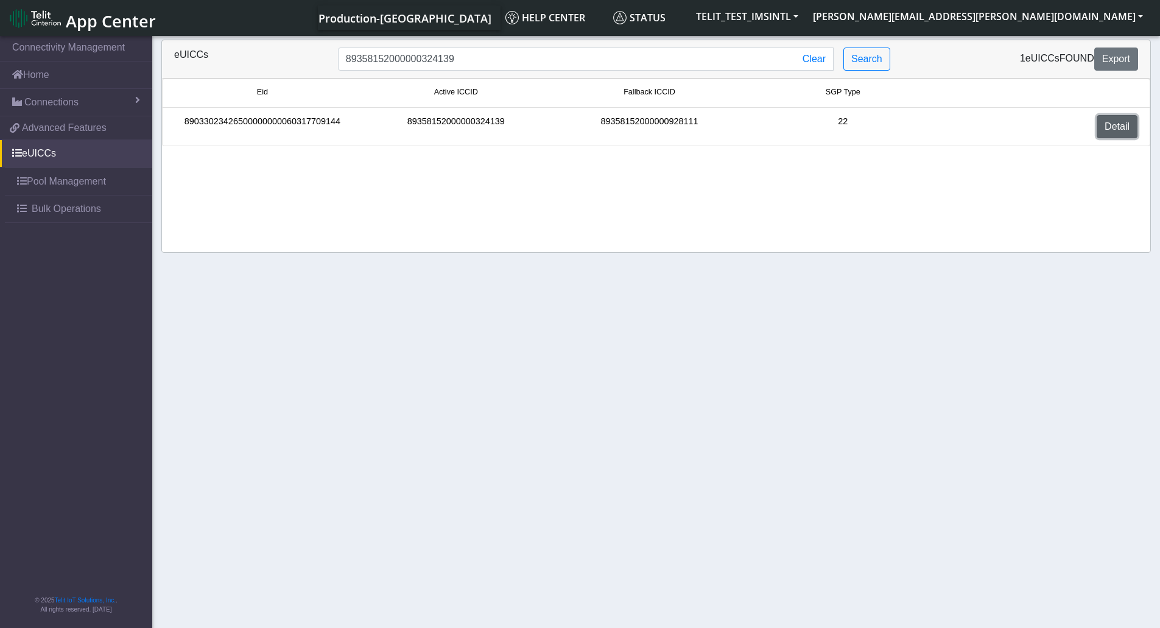
click at [1107, 124] on link "Detail" at bounding box center [1116, 126] width 41 height 23
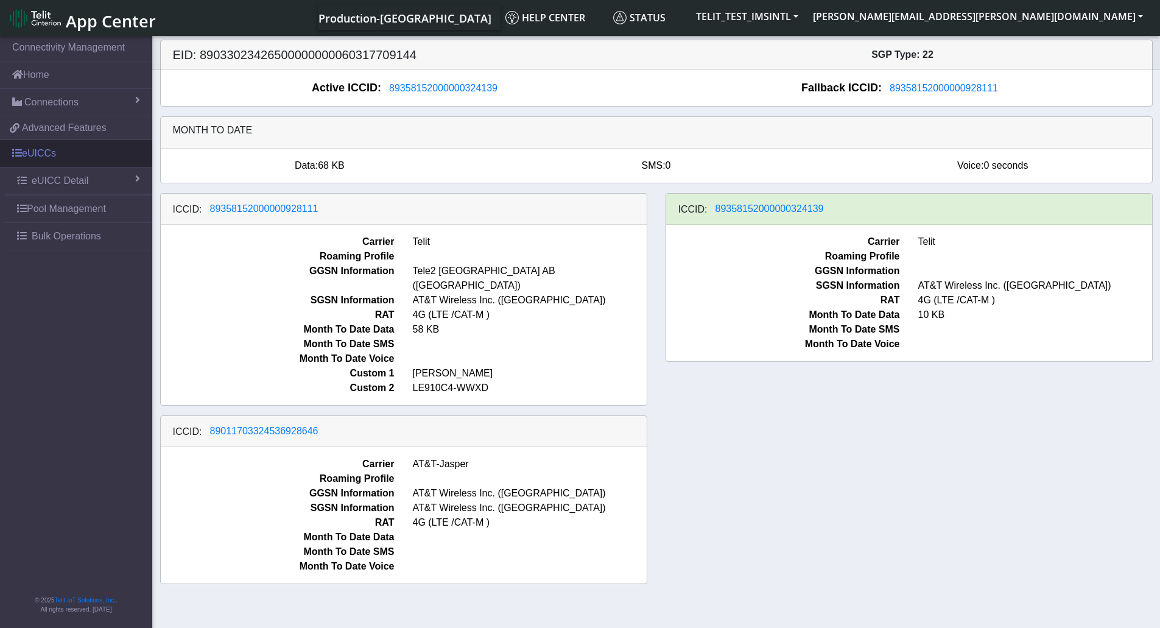
click at [29, 160] on link "eUICCs" at bounding box center [76, 153] width 152 height 27
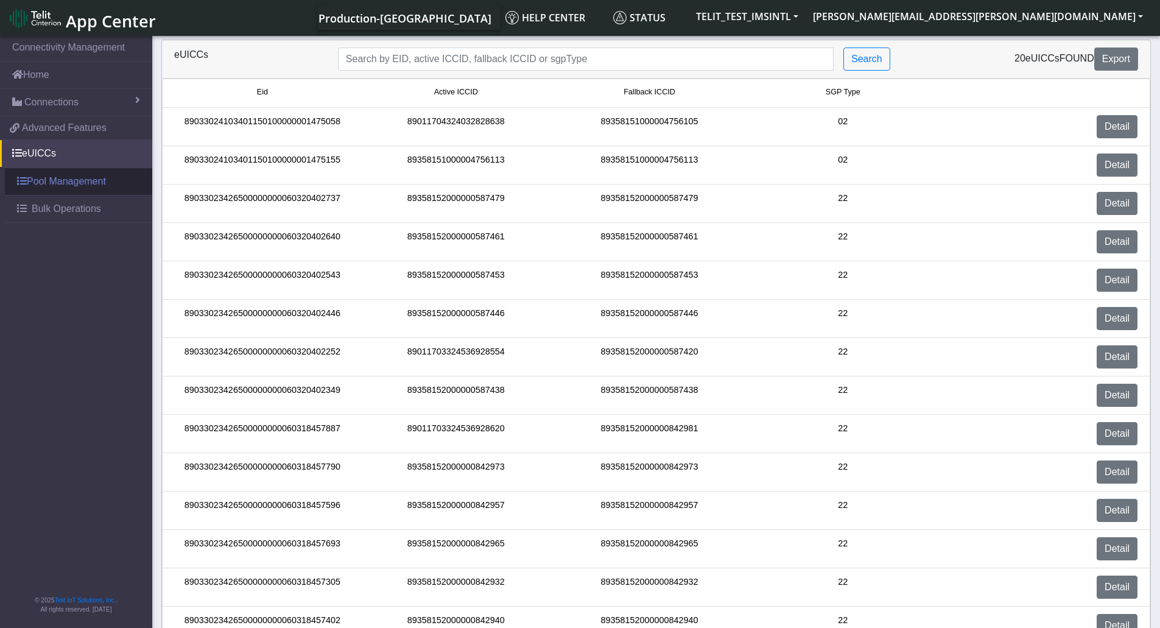
click at [32, 178] on link "Pool Management" at bounding box center [78, 181] width 147 height 27
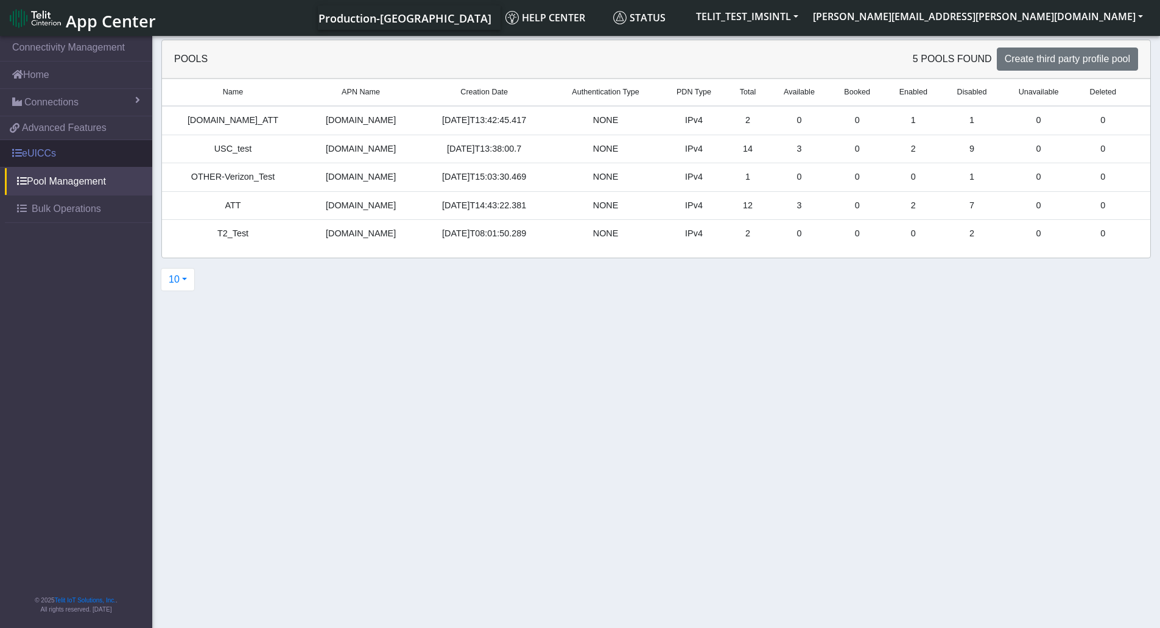
click at [23, 155] on link "eUICCs" at bounding box center [76, 153] width 152 height 27
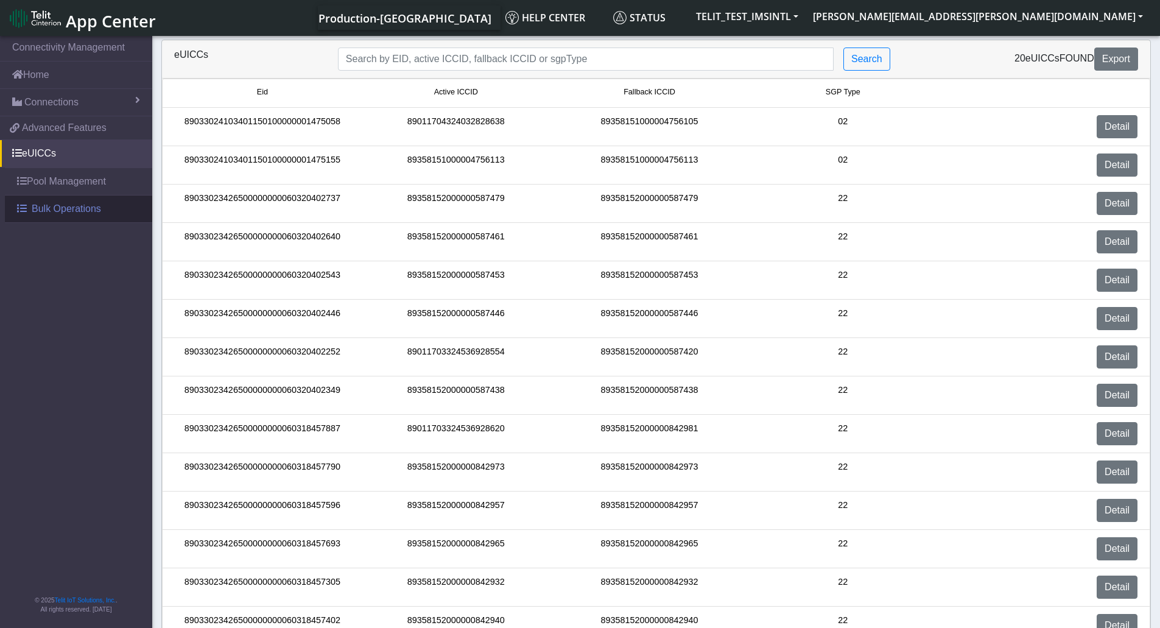
click at [46, 209] on span "Bulk Operations" at bounding box center [66, 208] width 69 height 15
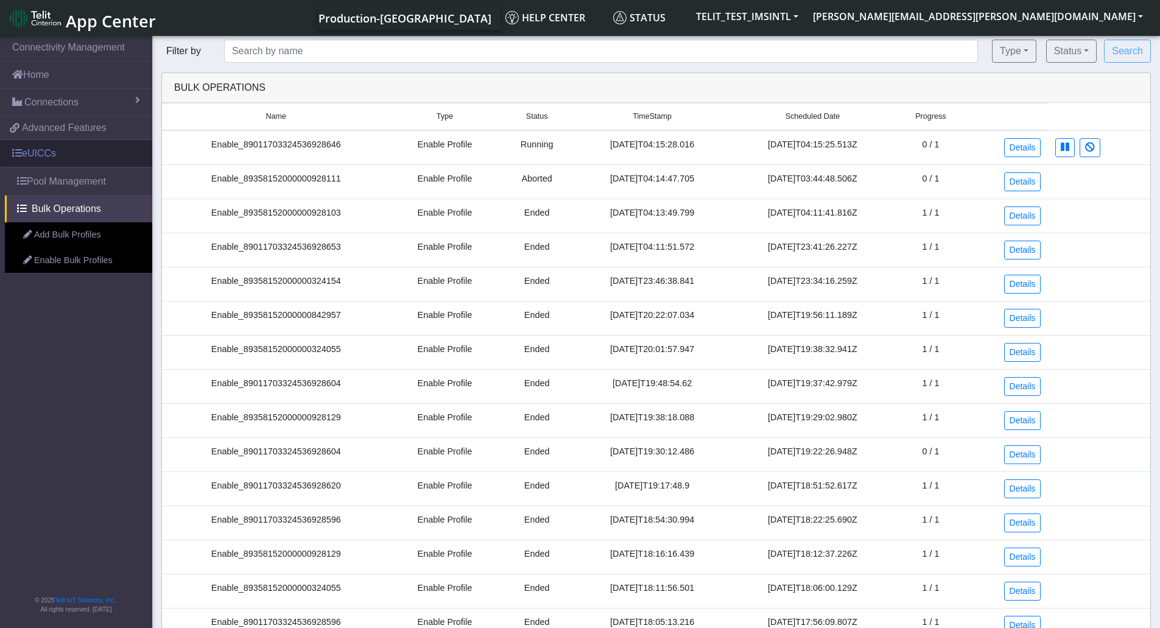
click at [41, 152] on link "eUICCs" at bounding box center [76, 153] width 152 height 27
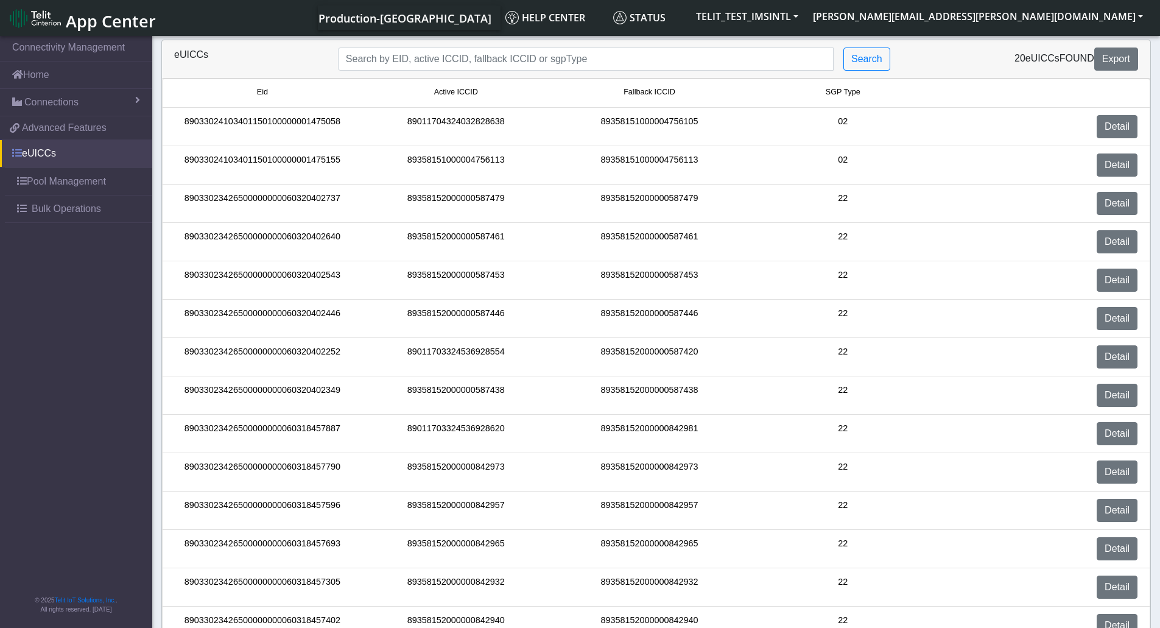
click at [12, 151] on span at bounding box center [17, 153] width 10 height 10
click at [439, 57] on input "Search..." at bounding box center [586, 58] width 496 height 23
paste input "89358152000000324139"
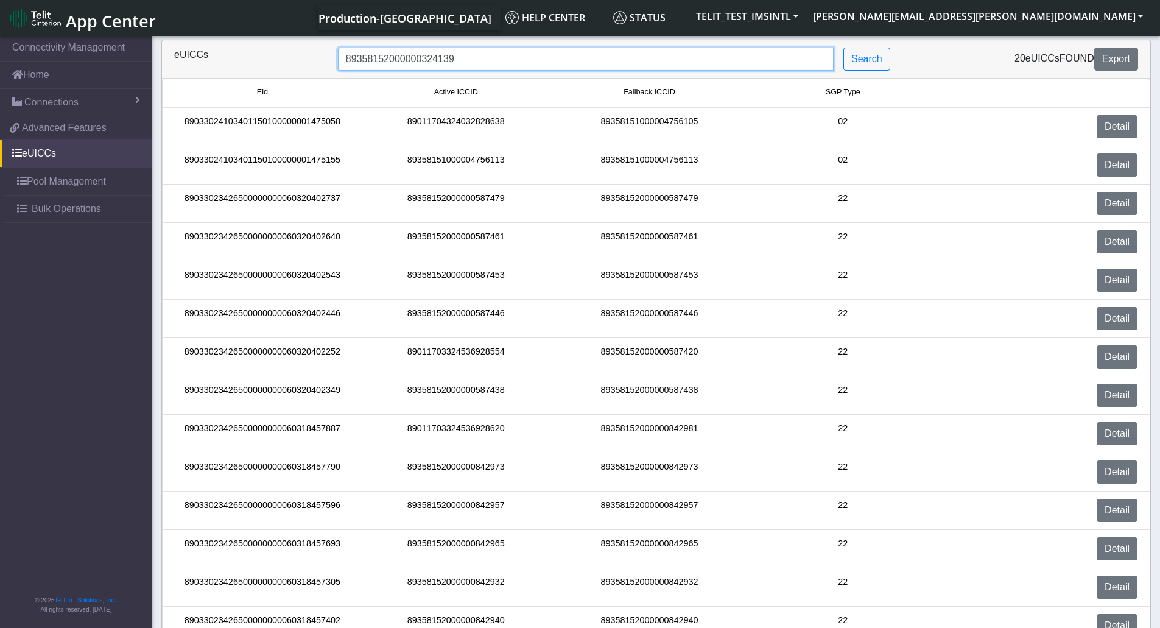
type input "89358152000000324139"
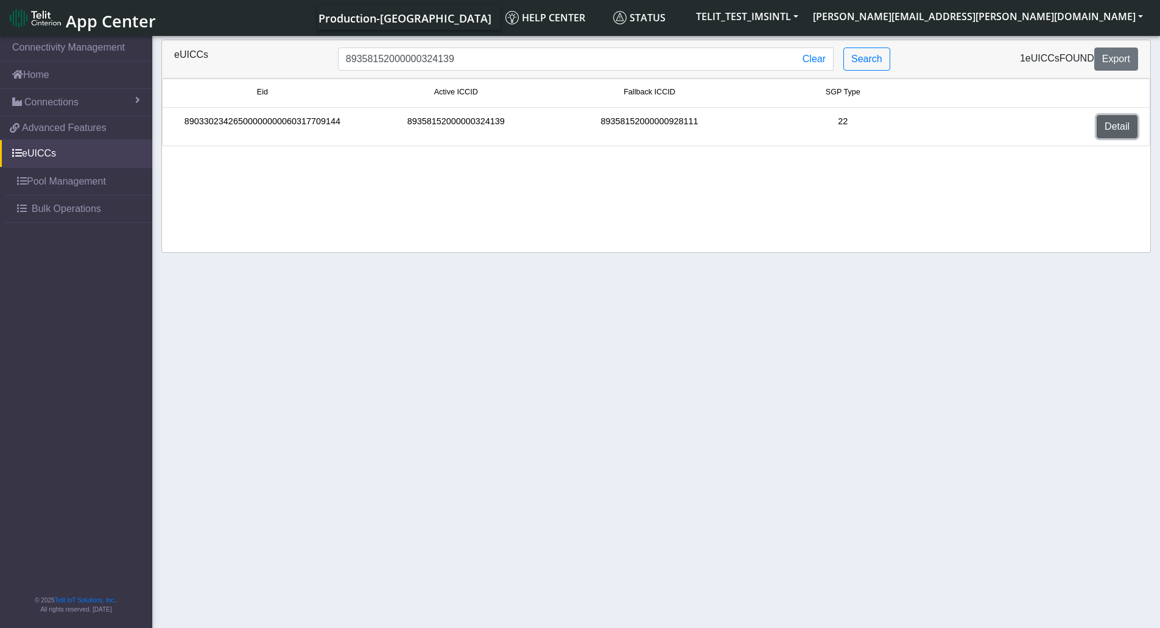
click at [1110, 125] on link "Detail" at bounding box center [1116, 126] width 41 height 23
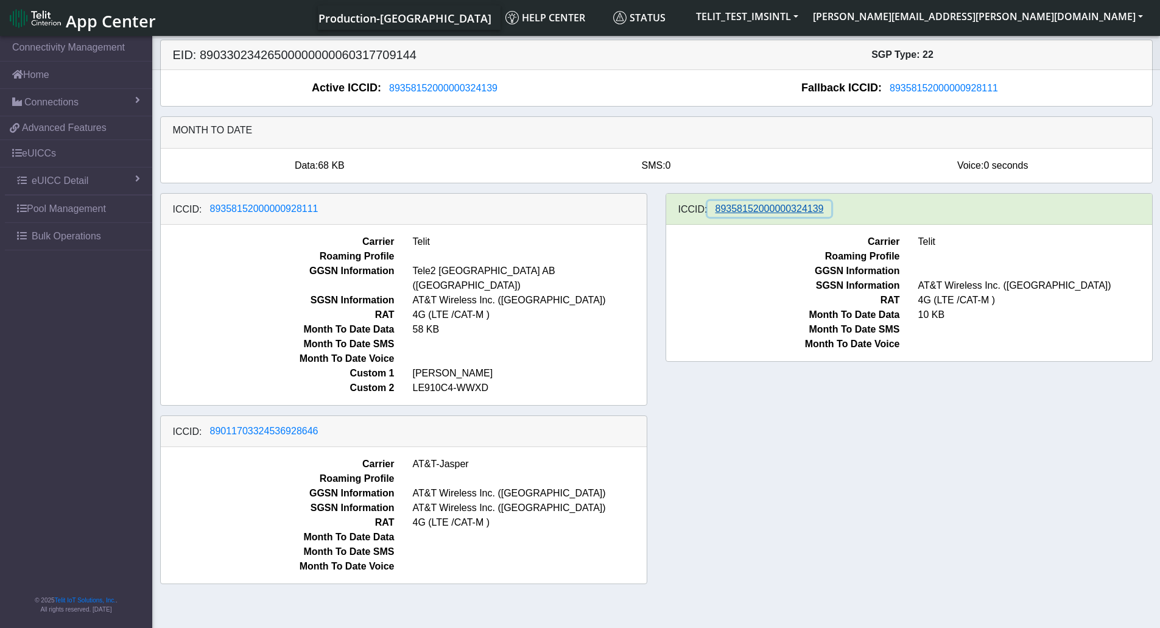
click at [806, 214] on span "89358152000000324139" at bounding box center [769, 208] width 108 height 10
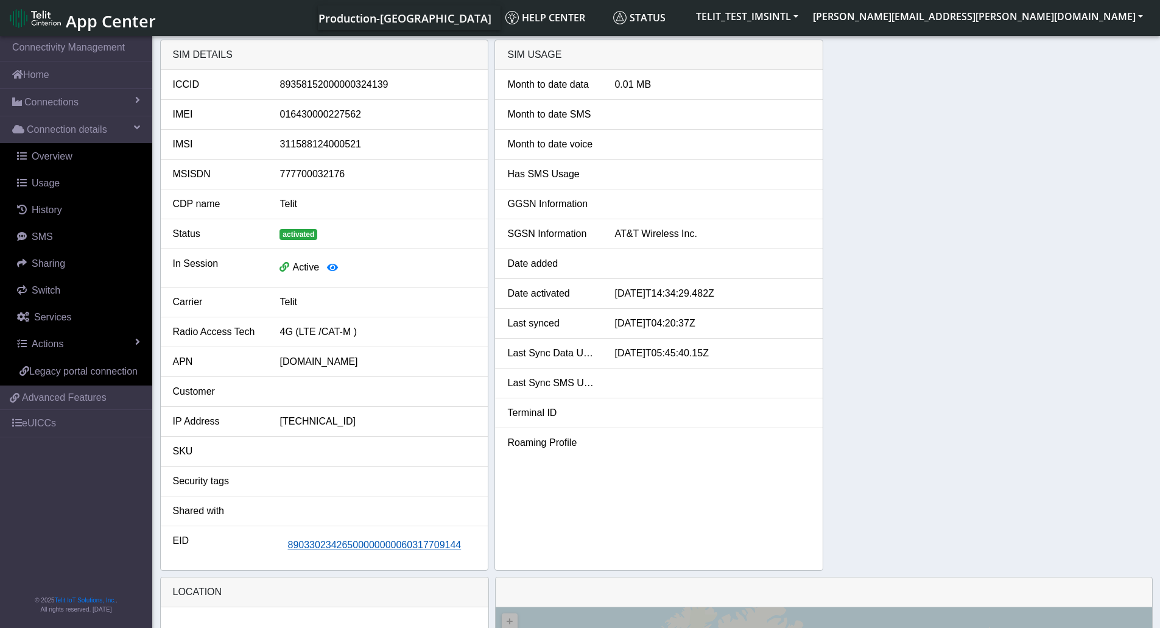
click at [348, 540] on span "89033023426500000000060317709144" at bounding box center [373, 544] width 173 height 10
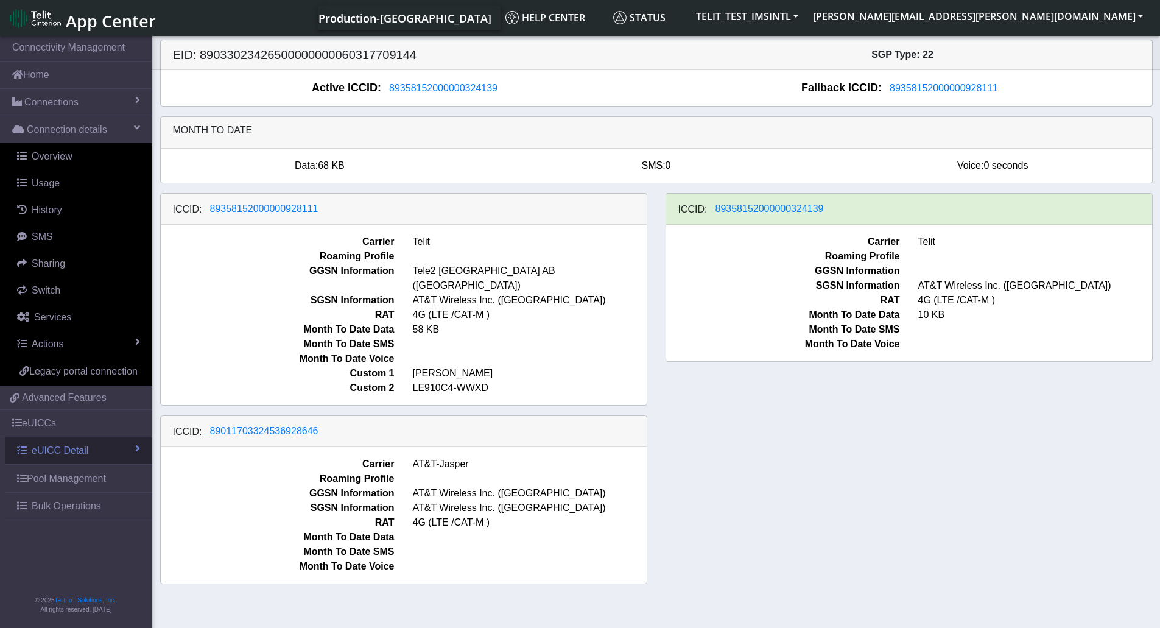
click at [139, 444] on span at bounding box center [137, 448] width 5 height 10
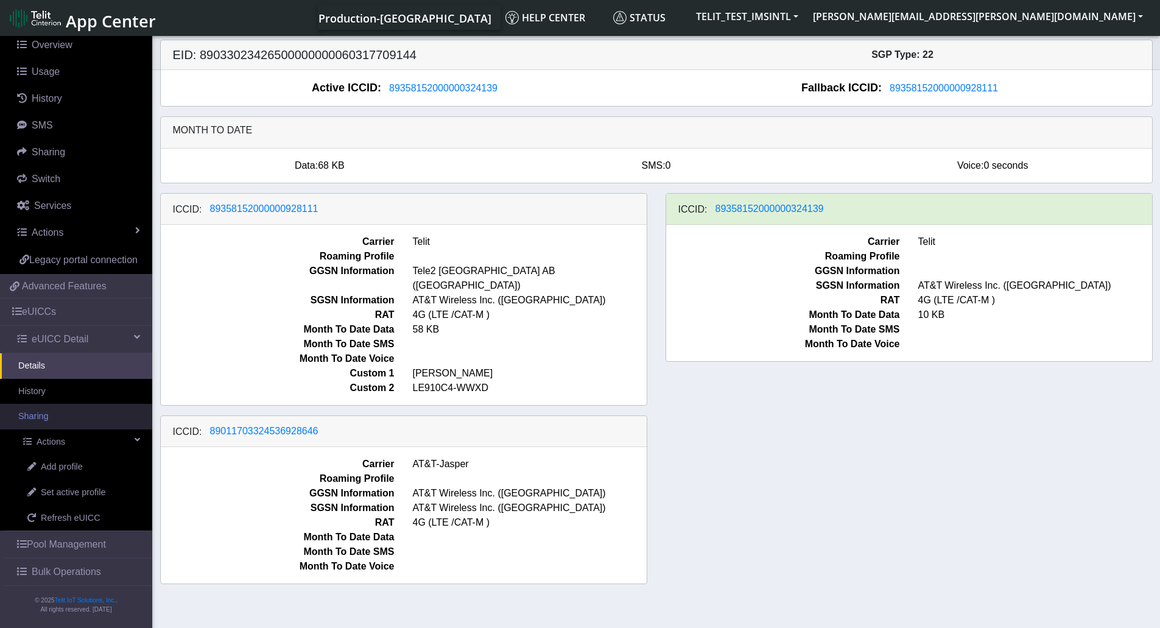
scroll to position [126, 0]
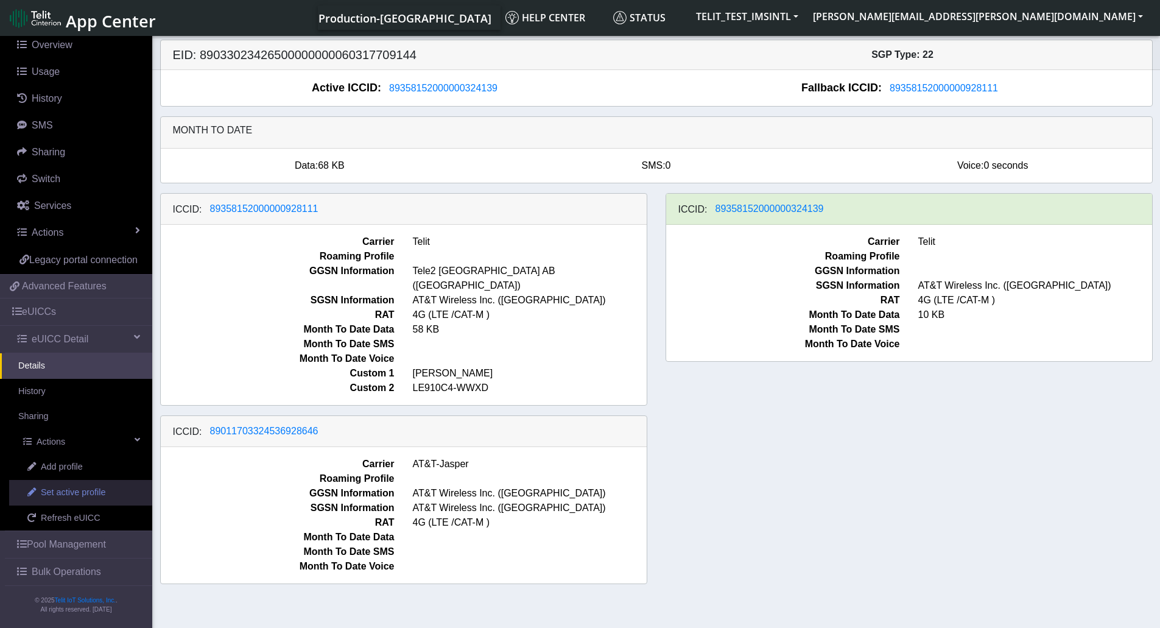
click at [96, 492] on span "Set active profile" at bounding box center [73, 492] width 65 height 13
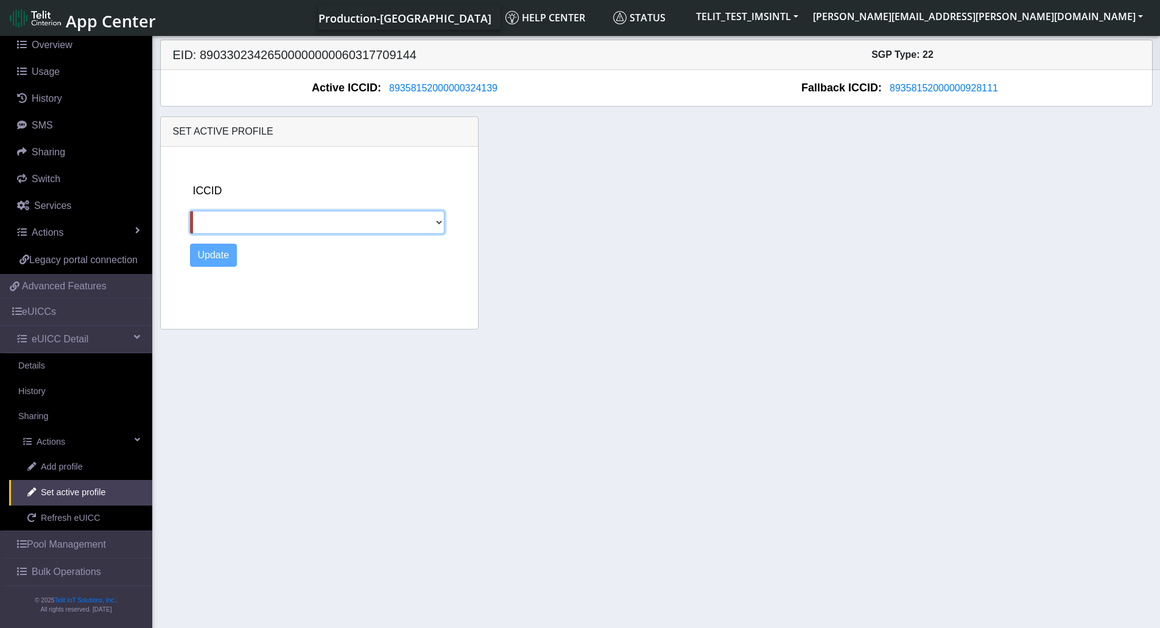
click at [436, 223] on select "89358152000000928111 89011703324536928646" at bounding box center [317, 222] width 255 height 23
select select "89011703324536928646"
click at [190, 211] on select "89358152000000928111 89011703324536928646" at bounding box center [317, 222] width 255 height 23
click at [332, 293] on div "ICCID 89358152000000928111 89011703324536928646 Update" at bounding box center [331, 235] width 293 height 177
click at [228, 262] on button "Update" at bounding box center [213, 254] width 47 height 23
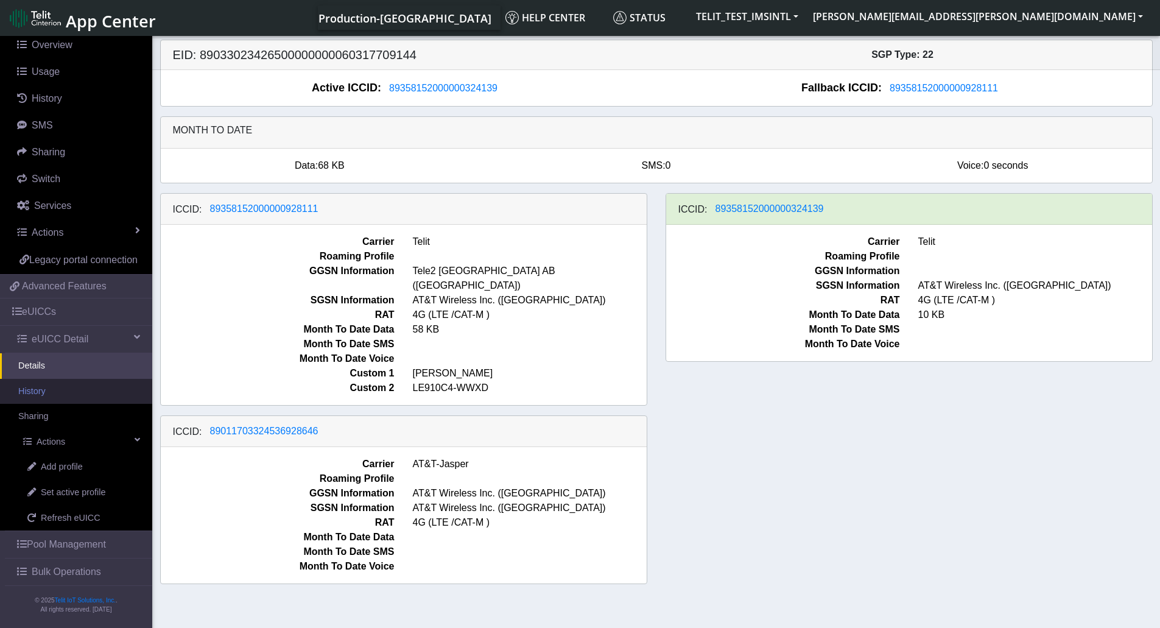
click at [61, 396] on link "History" at bounding box center [76, 392] width 152 height 26
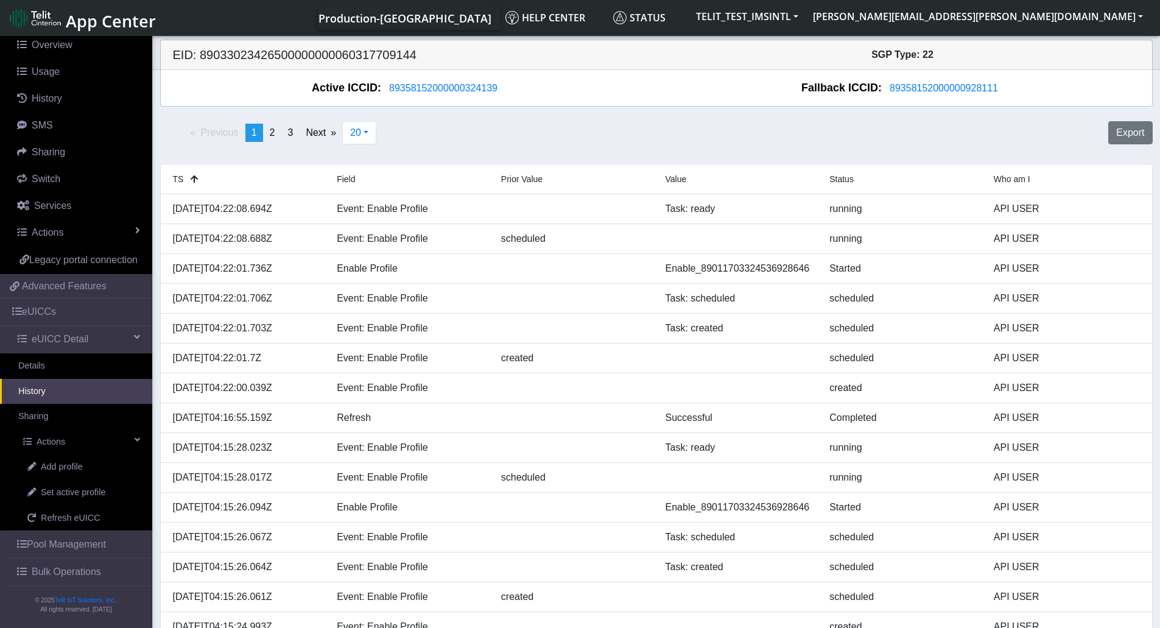
click at [604, 135] on div "Previous page 1 / 3 You're on page 1 page 2 page 3 Next page 20 20 50 100 500 E…" at bounding box center [656, 137] width 1011 height 43
click at [77, 510] on link "Refresh eUICC" at bounding box center [80, 518] width 143 height 26
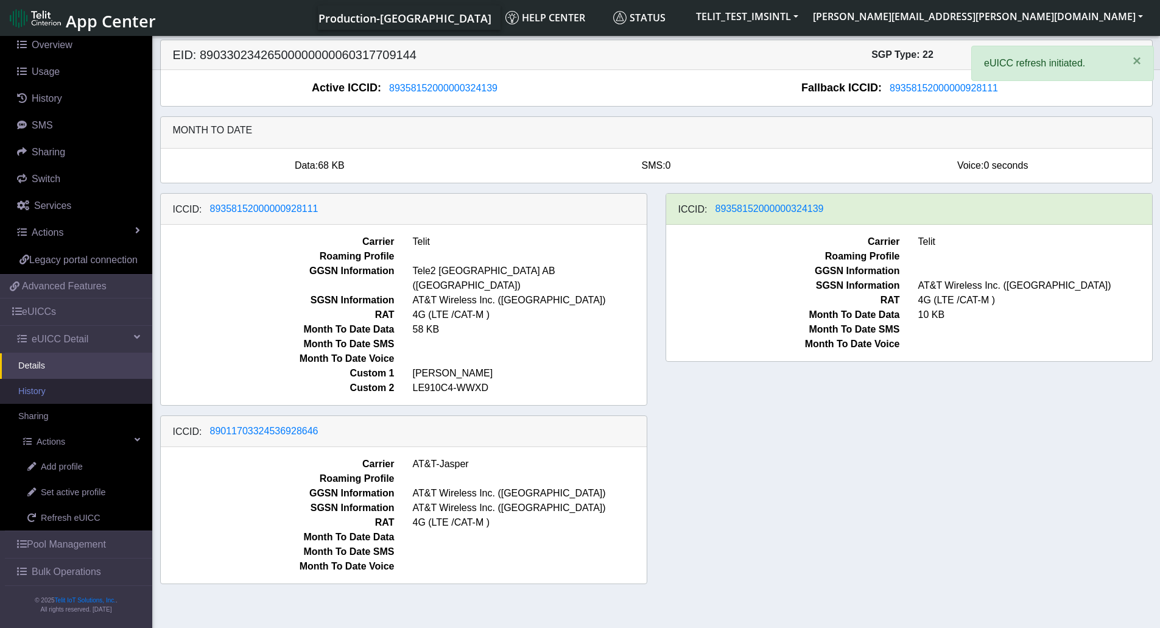
click at [85, 397] on link "History" at bounding box center [76, 392] width 152 height 26
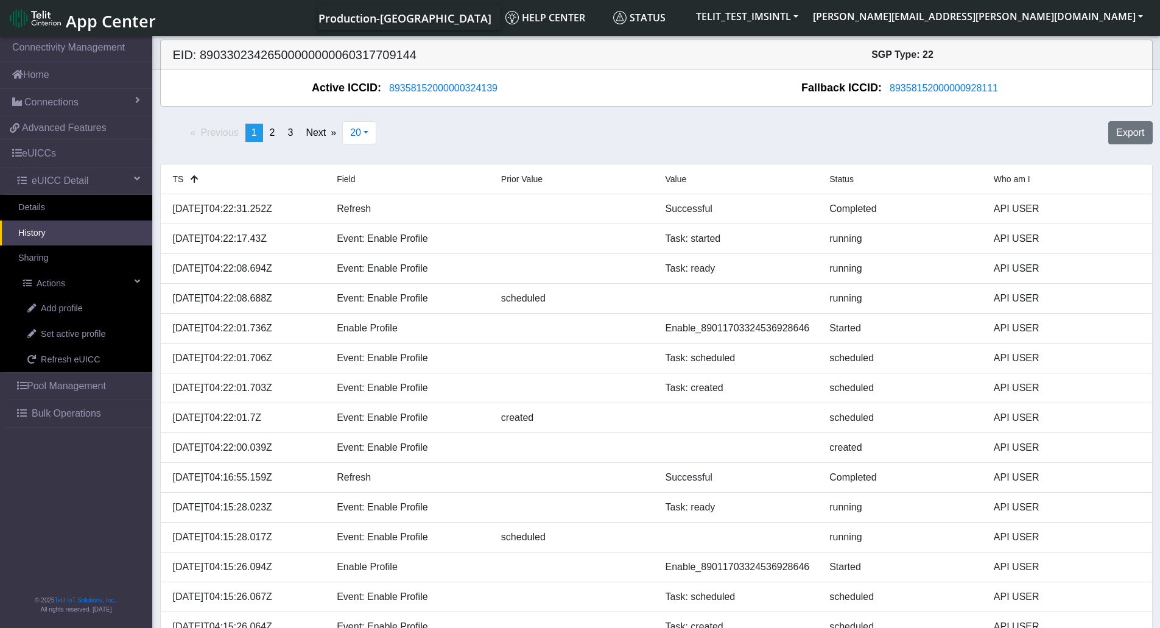
click at [178, 116] on div "Previous page 1 / 3 You're on page 1 page 2 page 3 Next page 20 20 50 100 500 E…" at bounding box center [656, 473] width 992 height 732
click at [61, 209] on link "Details" at bounding box center [76, 208] width 152 height 26
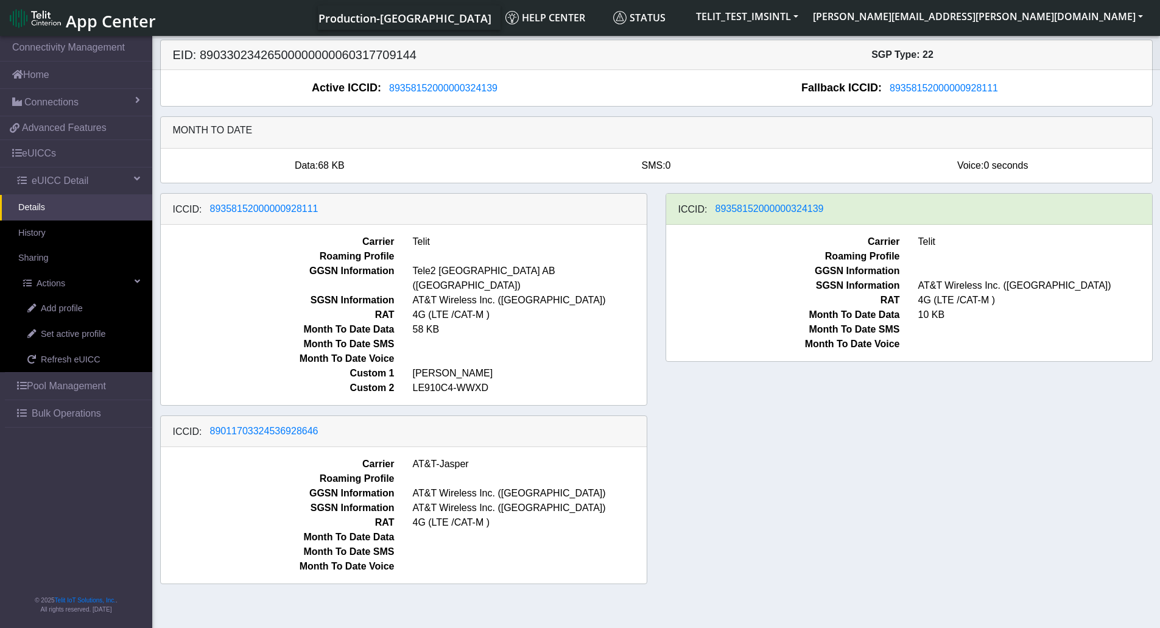
click at [256, 307] on span "RAT" at bounding box center [278, 314] width 252 height 15
click at [65, 360] on span "Refresh eUICC" at bounding box center [71, 359] width 60 height 13
click at [91, 231] on link "History" at bounding box center [76, 233] width 152 height 26
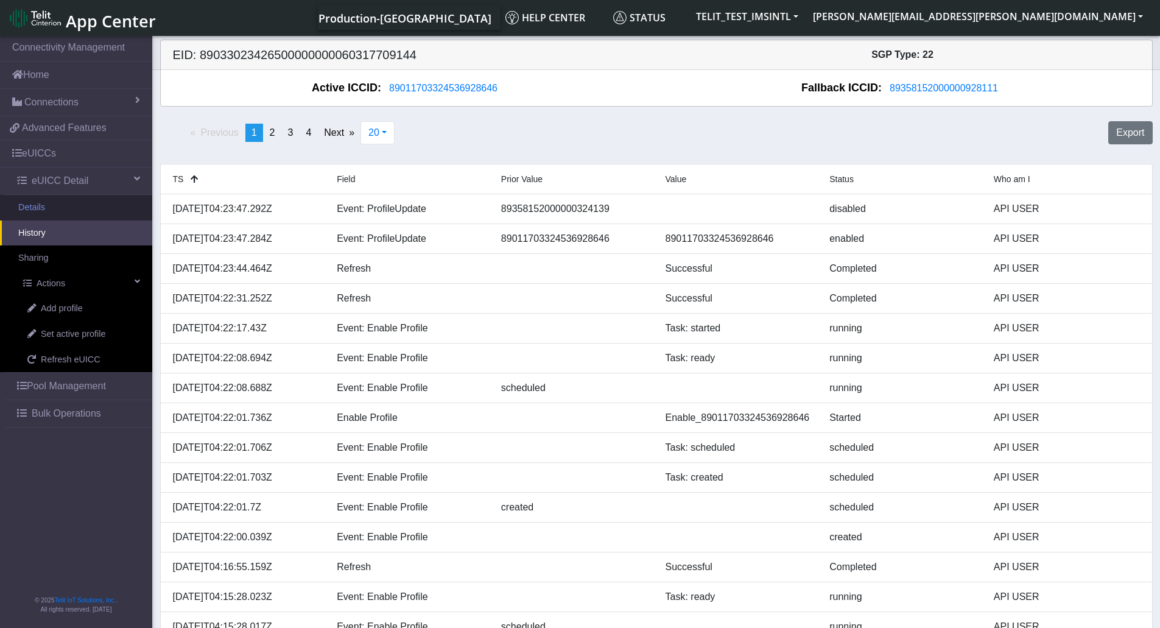
click at [56, 213] on link "Details" at bounding box center [76, 208] width 152 height 26
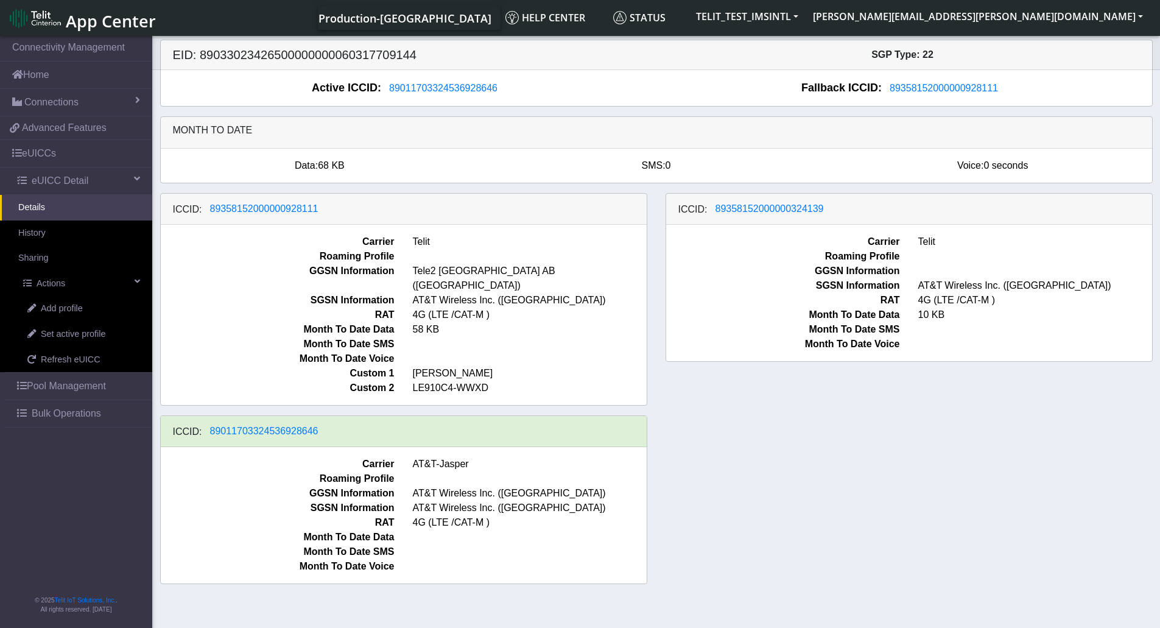
click at [781, 399] on div "ICCID: [TECHNICAL_ID] Carrier Telit Roaming Profile GGSN Information Tele2 [GEO…" at bounding box center [656, 393] width 1011 height 401
click at [212, 515] on span "RAT" at bounding box center [278, 522] width 252 height 15
click at [77, 337] on span "Set active profile" at bounding box center [73, 334] width 65 height 13
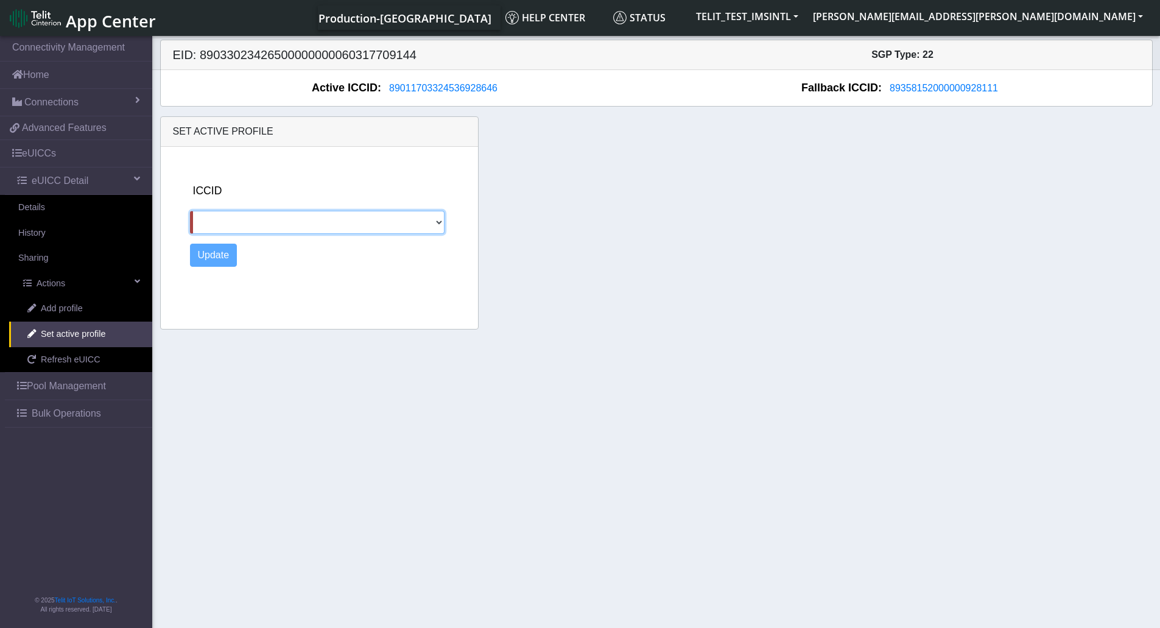
click at [441, 223] on select "89358152000000928111 89358152000000324139" at bounding box center [317, 222] width 255 height 23
select select "89358152000000928111"
click at [190, 211] on select "89358152000000928111 89358152000000324139" at bounding box center [317, 222] width 255 height 23
click at [218, 260] on button "Update" at bounding box center [213, 254] width 47 height 23
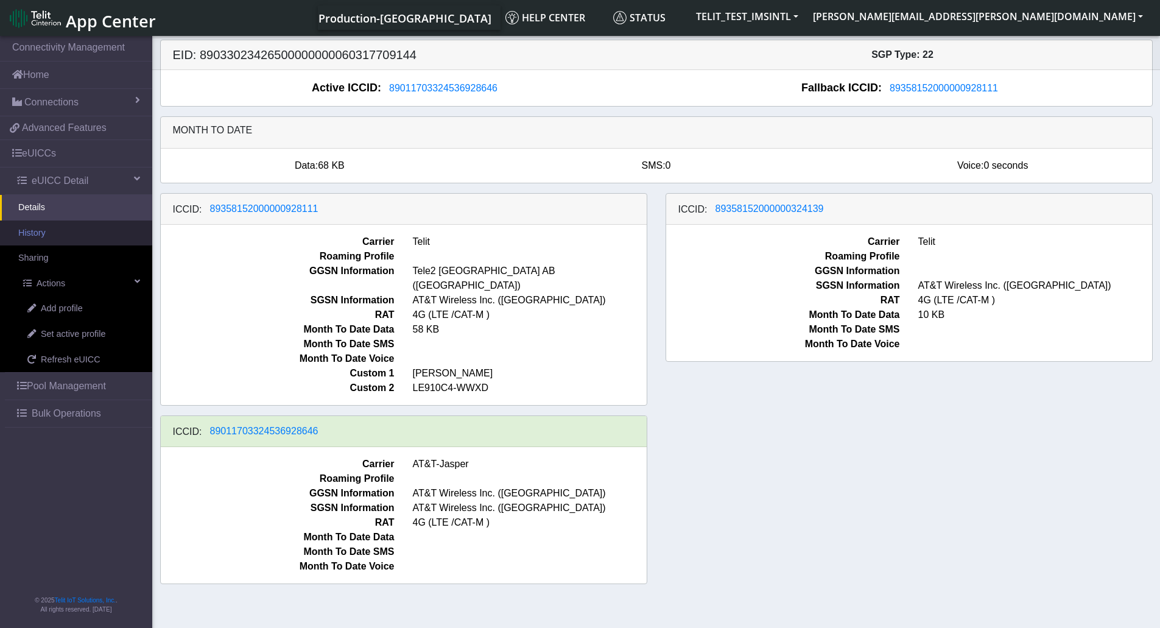
click at [92, 239] on link "History" at bounding box center [76, 233] width 152 height 26
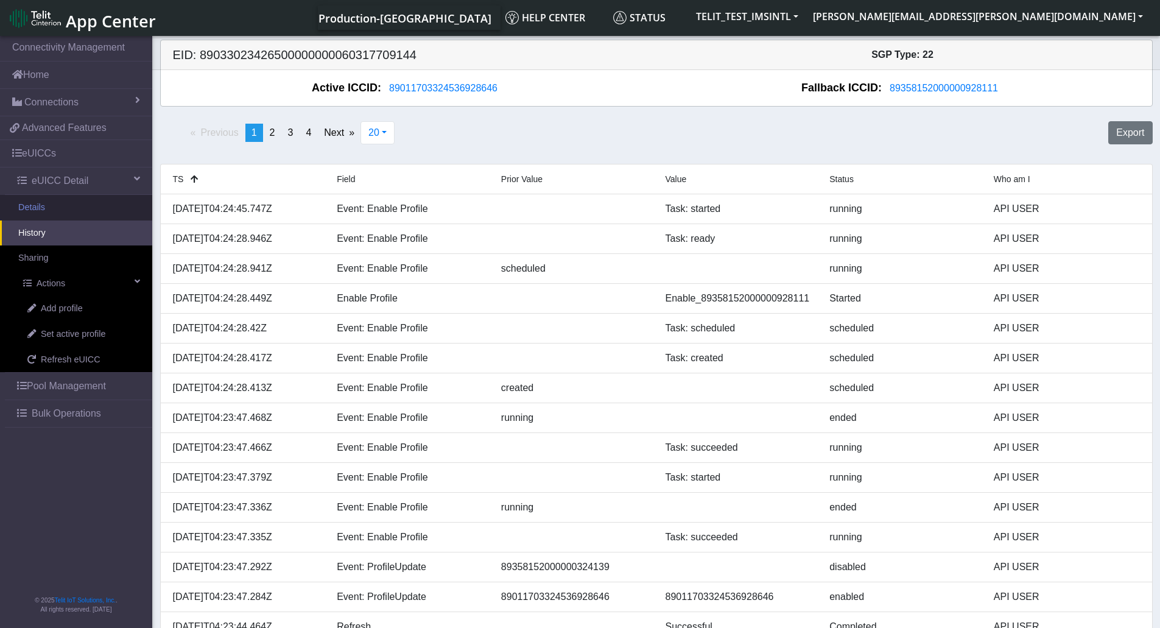
click at [69, 213] on link "Details" at bounding box center [76, 208] width 152 height 26
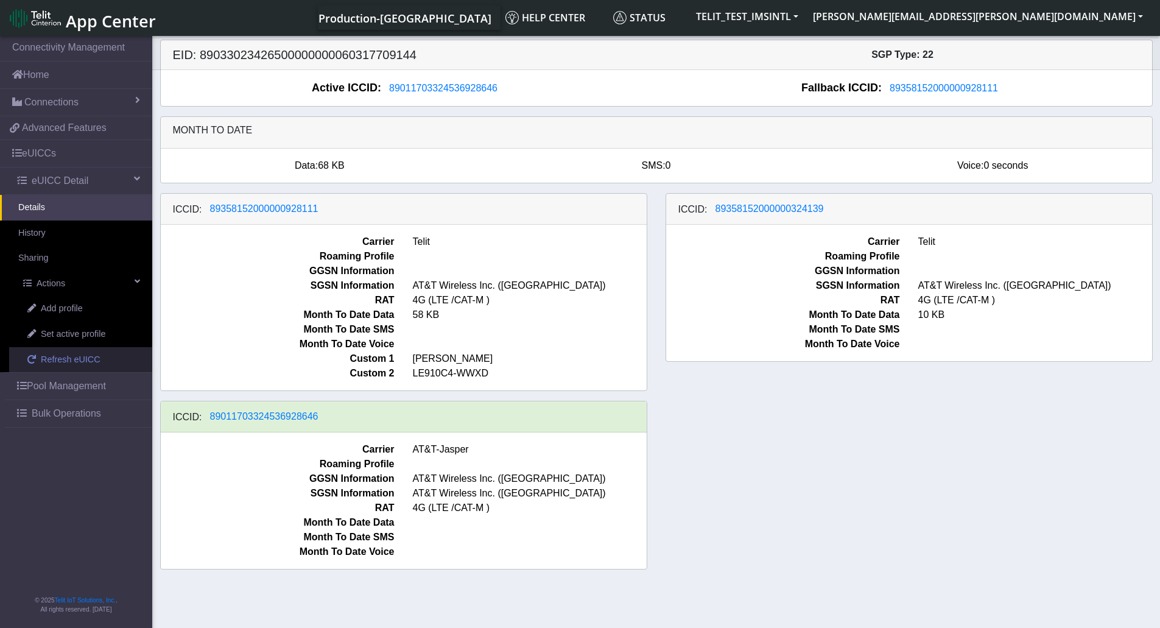
click at [110, 356] on link "Refresh eUICC" at bounding box center [80, 360] width 143 height 26
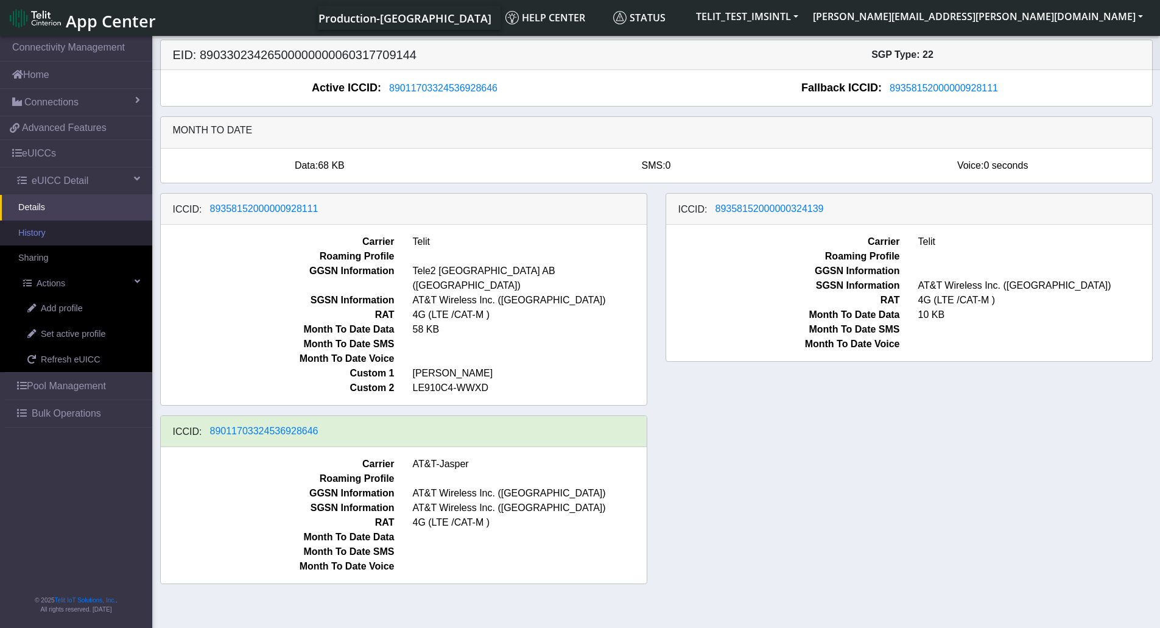
click at [62, 231] on link "History" at bounding box center [76, 233] width 152 height 26
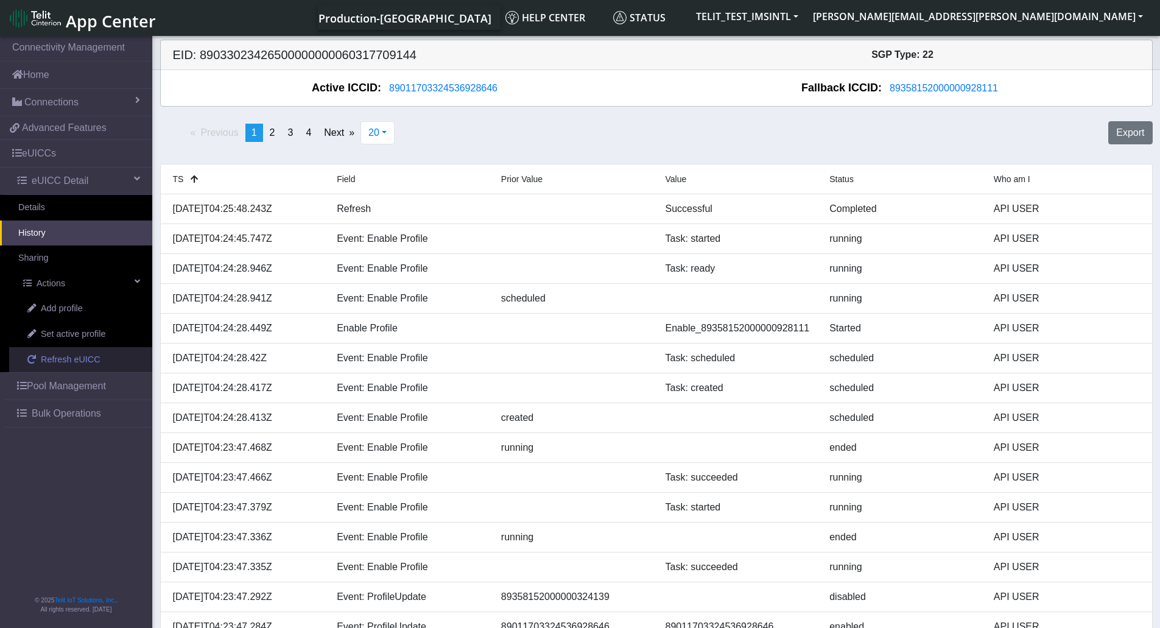
click at [62, 362] on span "Refresh eUICC" at bounding box center [71, 359] width 60 height 13
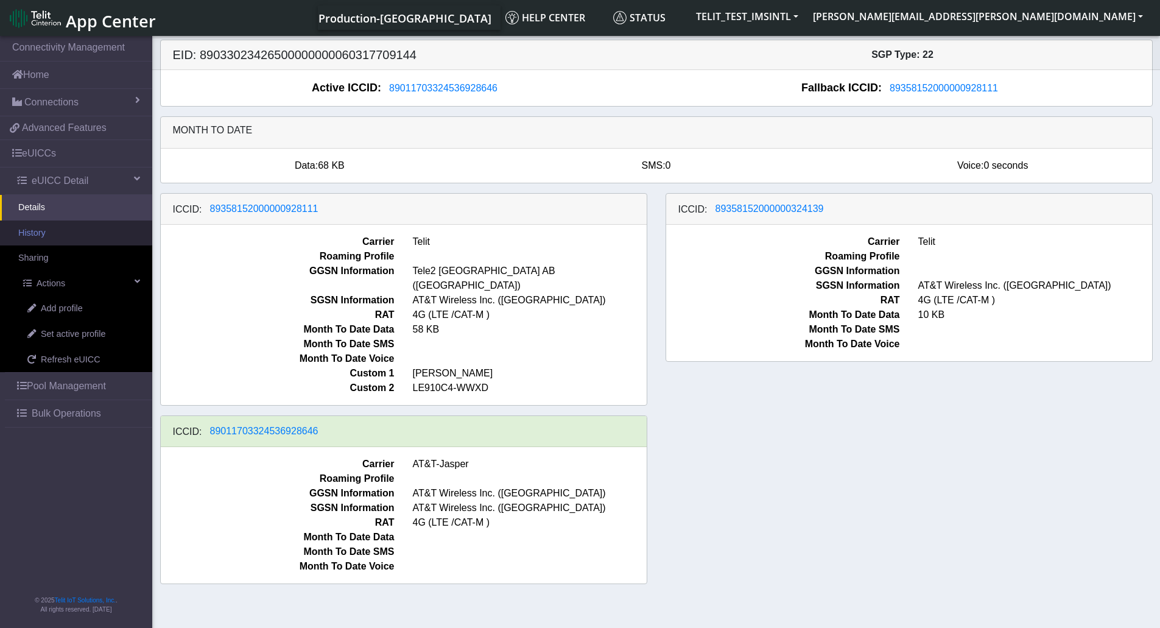
click at [81, 237] on link "History" at bounding box center [76, 233] width 152 height 26
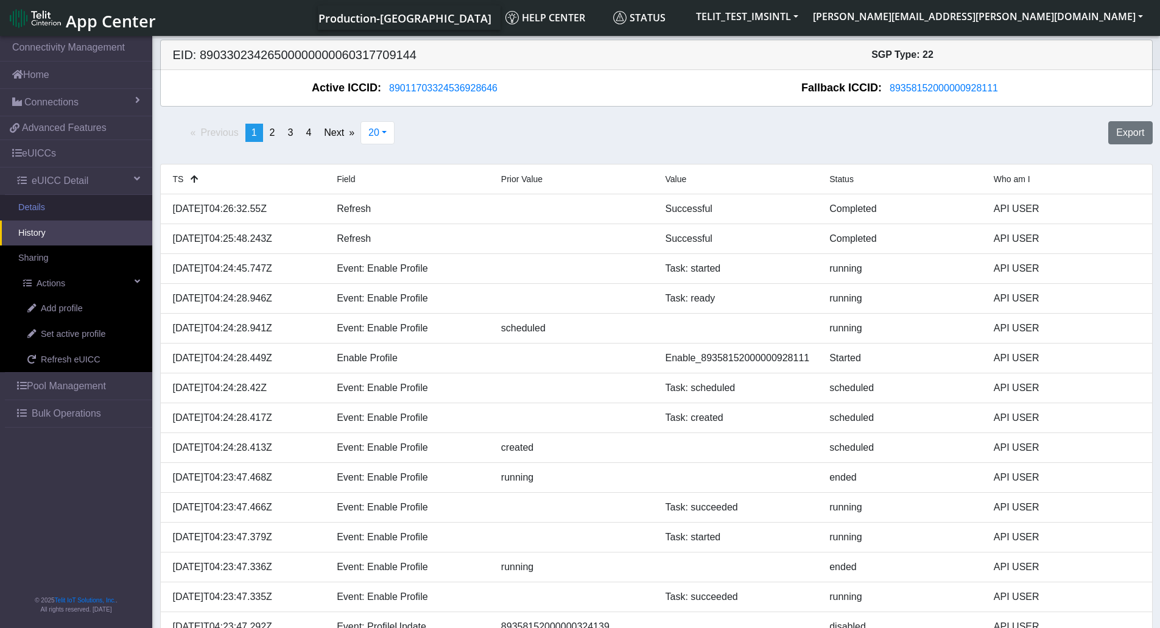
click at [67, 211] on link "Details" at bounding box center [76, 208] width 152 height 26
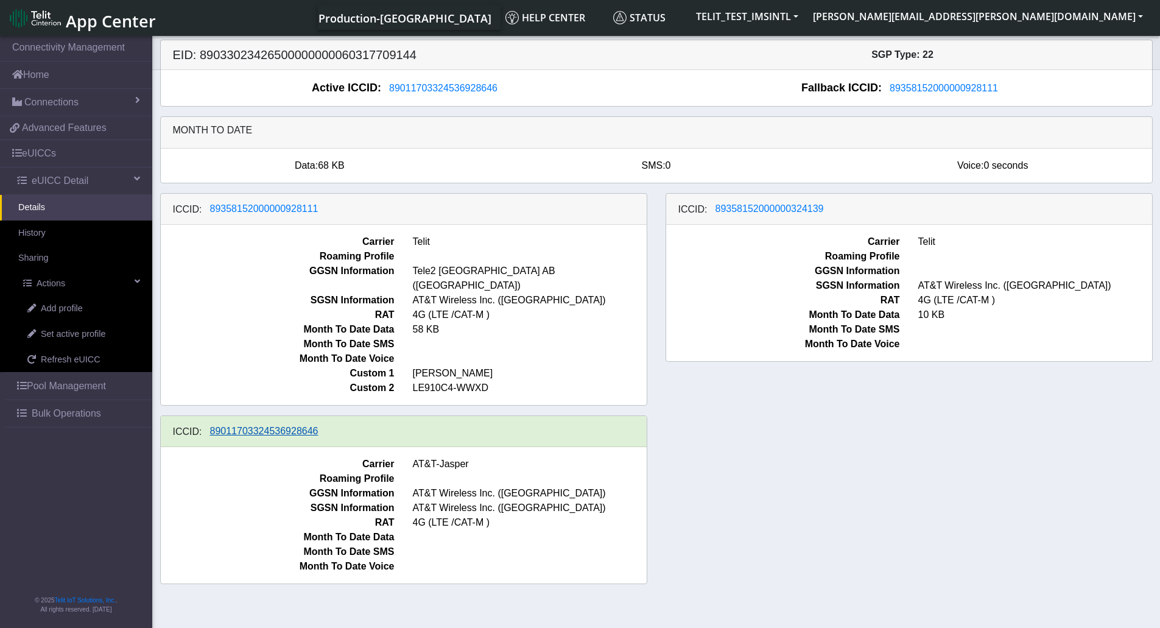
drag, startPoint x: 364, startPoint y: 426, endPoint x: 219, endPoint y: 422, distance: 145.6
click at [219, 422] on div "ICCID: 89011703324536928646" at bounding box center [404, 431] width 486 height 31
click at [229, 307] on span "RAT" at bounding box center [278, 314] width 252 height 15
click at [60, 235] on link "History" at bounding box center [76, 233] width 152 height 26
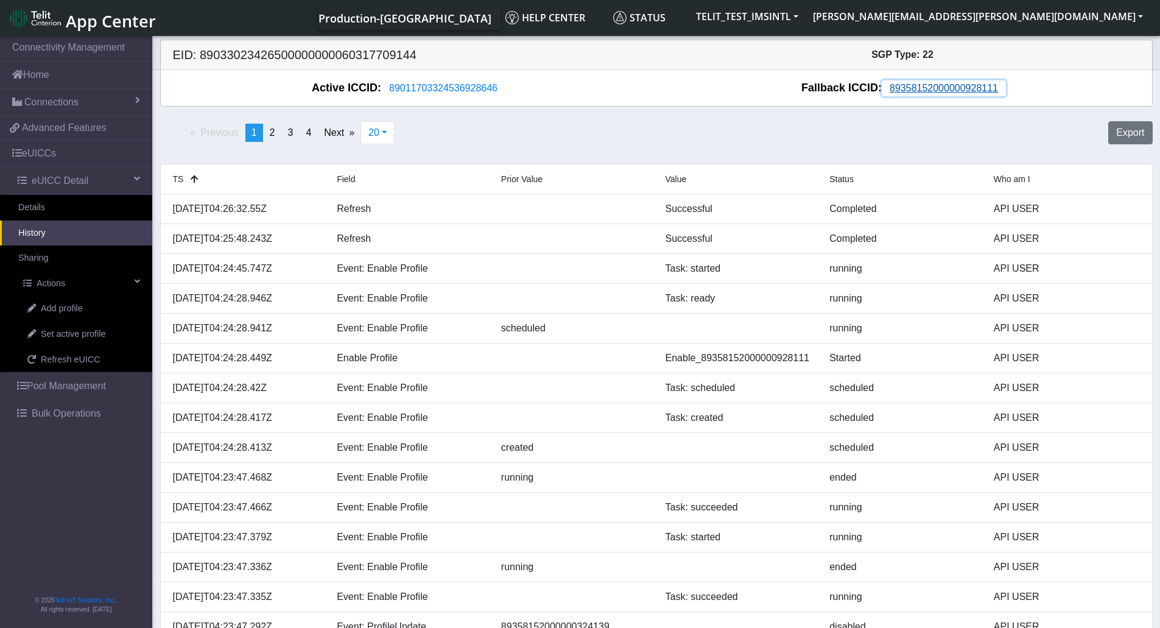
click at [940, 85] on span "89358152000000928111" at bounding box center [943, 88] width 108 height 10
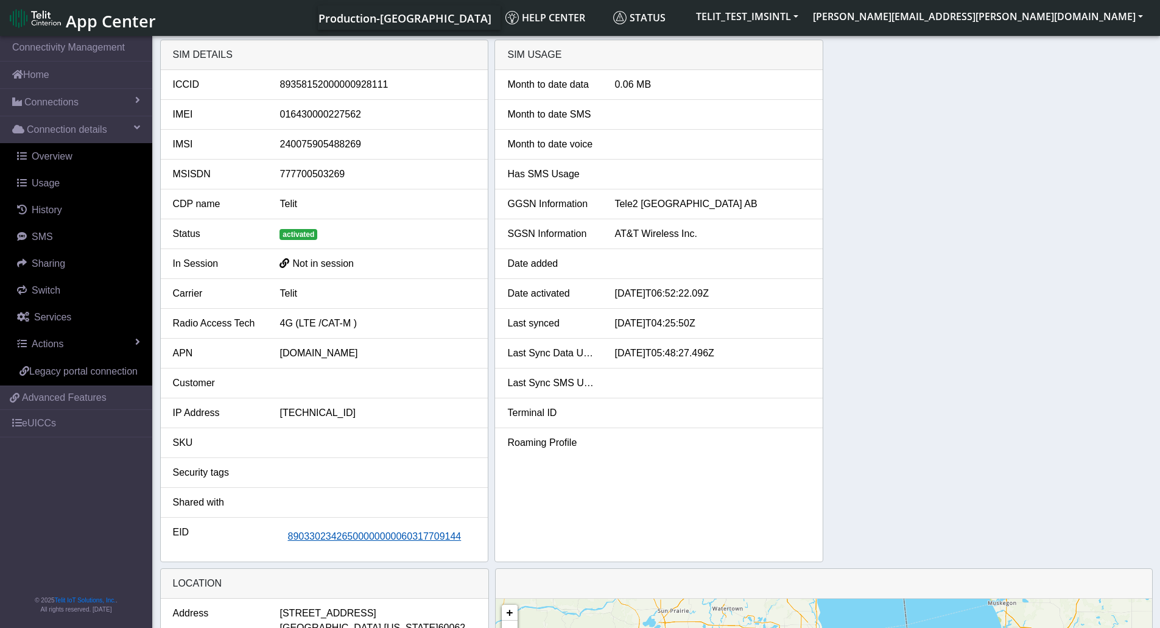
click at [401, 538] on span "89033023426500000000060317709144" at bounding box center [373, 536] width 173 height 10
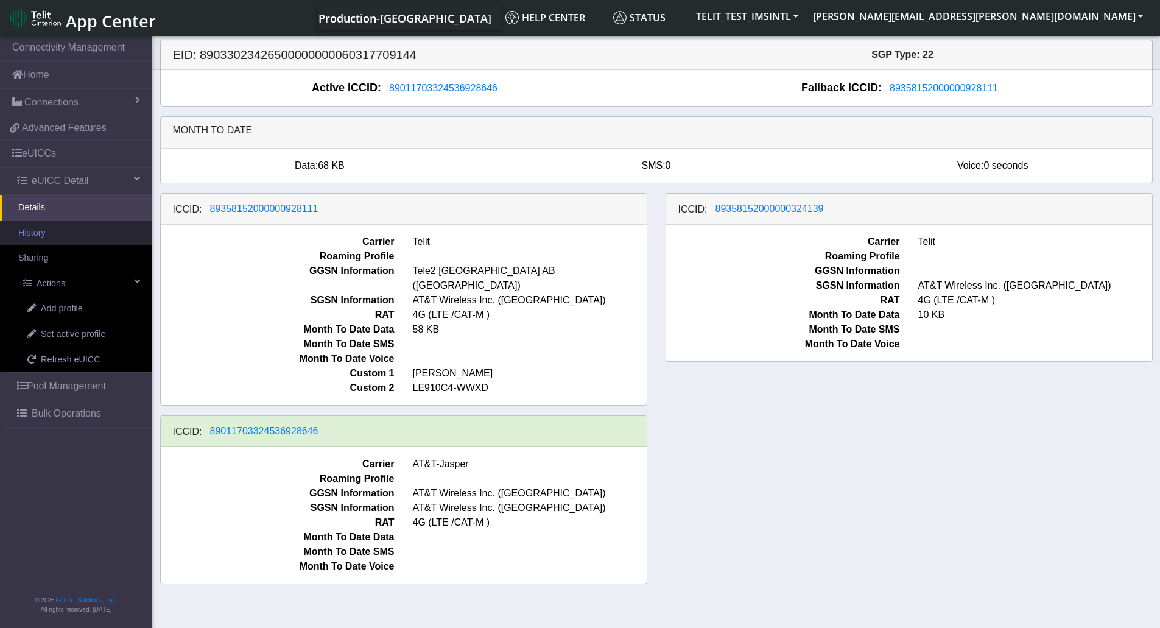
click at [46, 232] on link "History" at bounding box center [76, 233] width 152 height 26
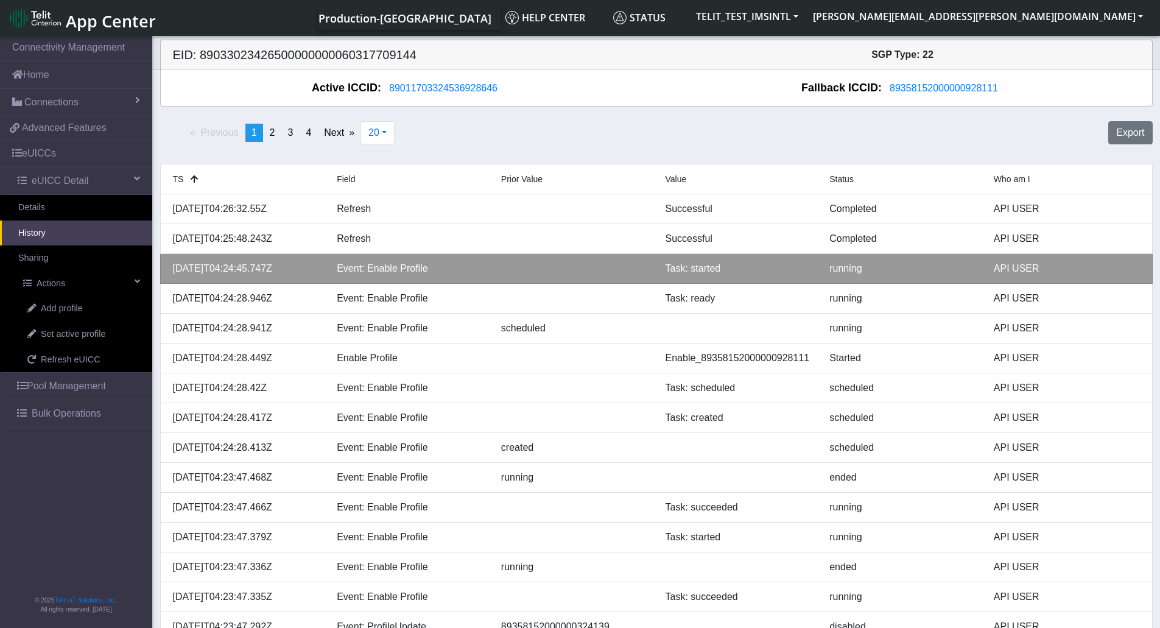
click at [217, 262] on div "[DATE]T04:24:45.747Z" at bounding box center [246, 268] width 164 height 15
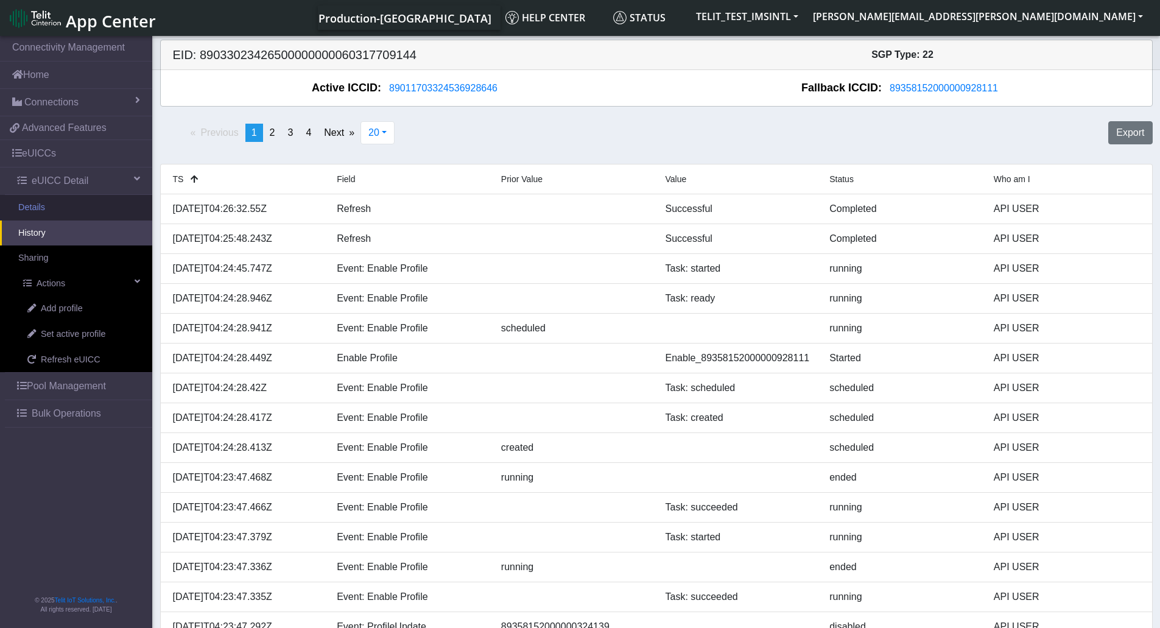
click at [58, 211] on link "Details" at bounding box center [76, 208] width 152 height 26
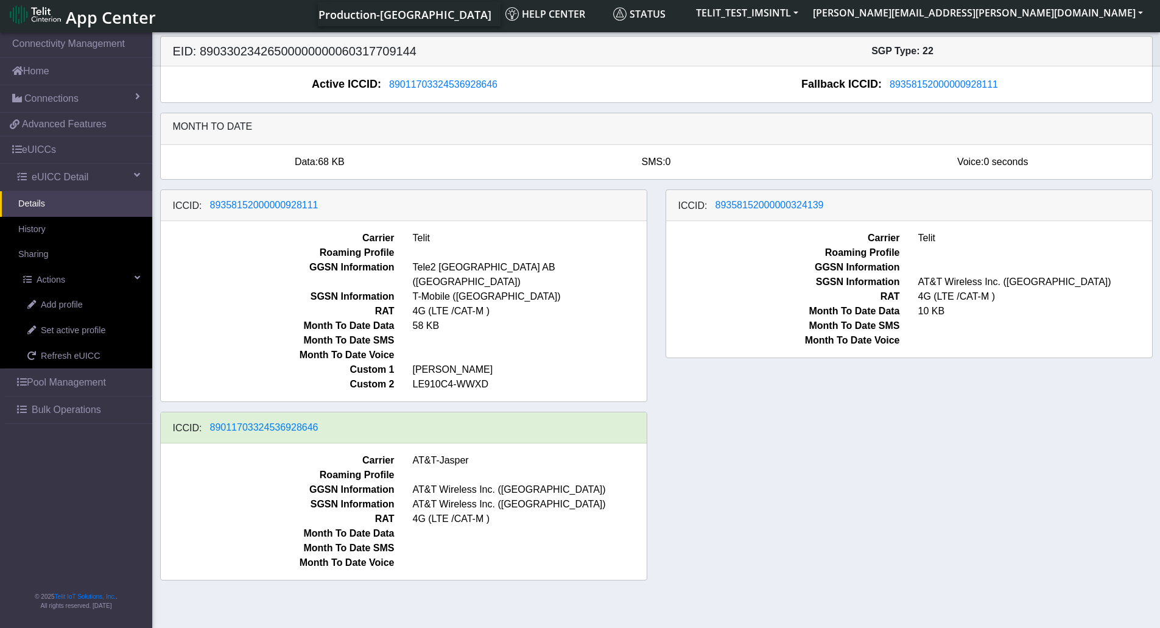
scroll to position [4, 0]
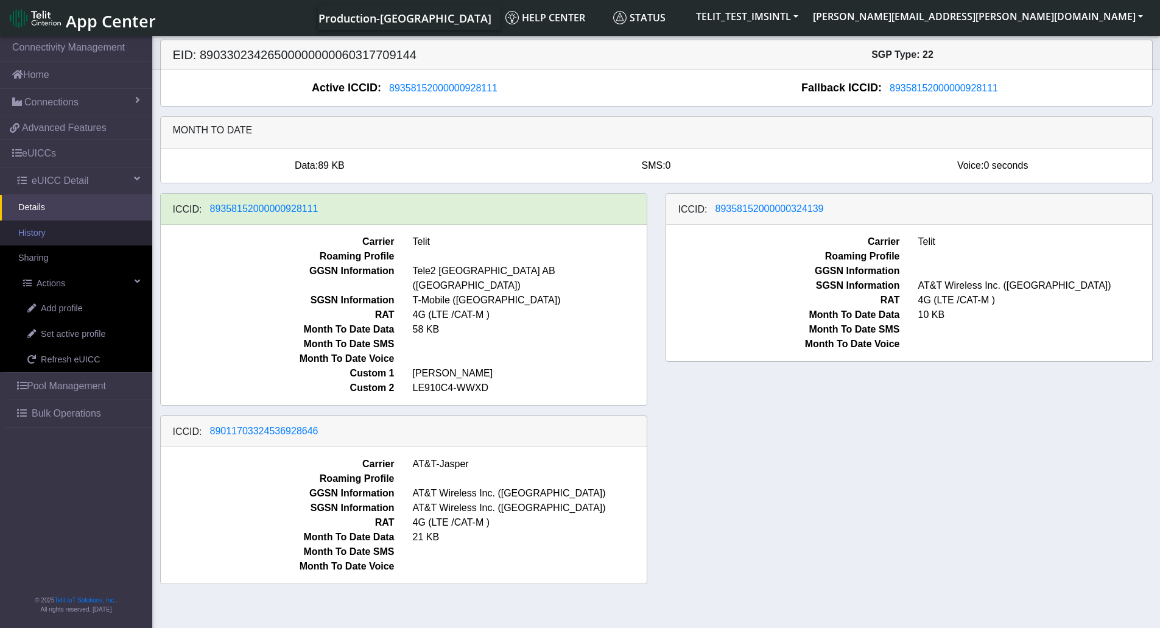
click at [93, 239] on link "History" at bounding box center [76, 233] width 152 height 26
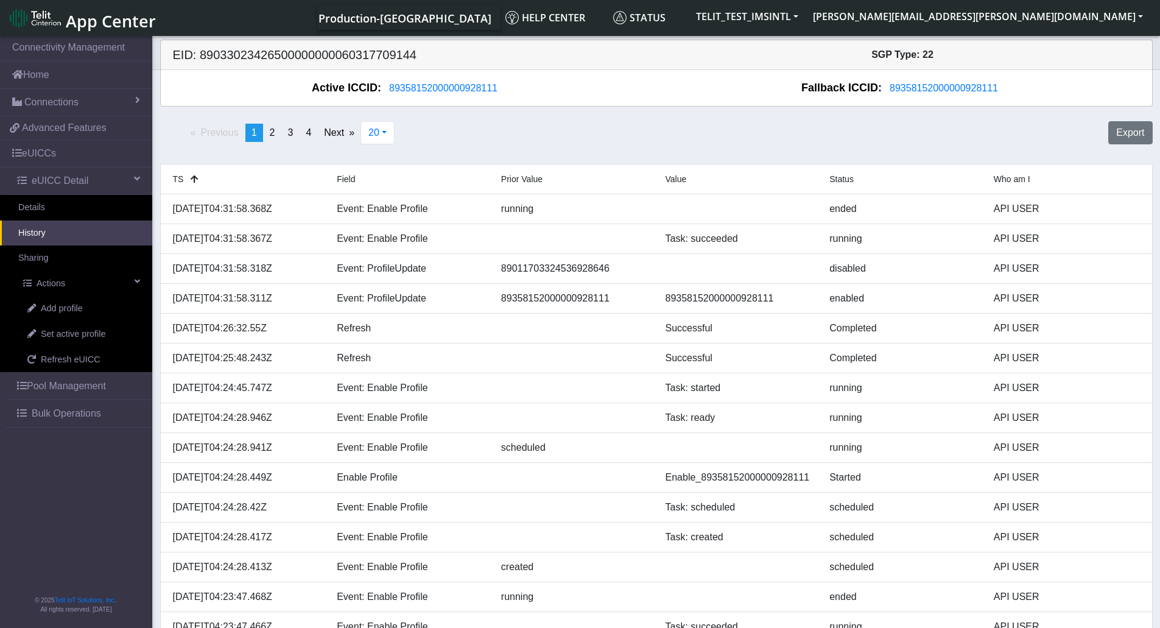
click at [93, 227] on link "History" at bounding box center [76, 233] width 152 height 26
click at [97, 208] on link "Details" at bounding box center [76, 208] width 152 height 26
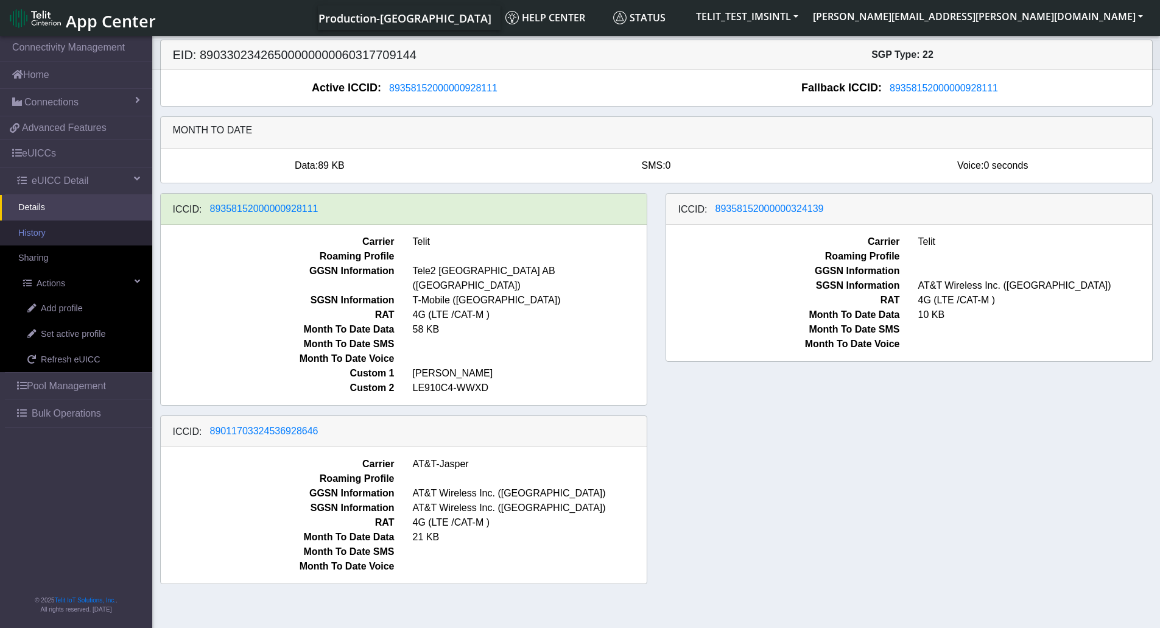
click at [53, 239] on link "History" at bounding box center [76, 233] width 152 height 26
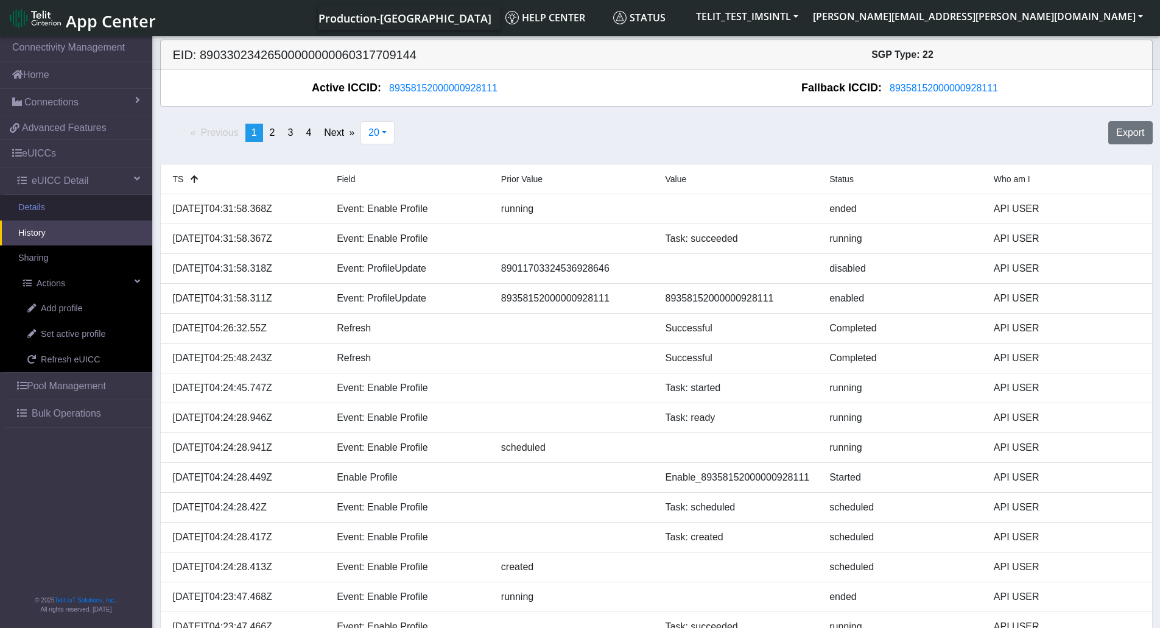
click at [78, 216] on link "Details" at bounding box center [76, 208] width 152 height 26
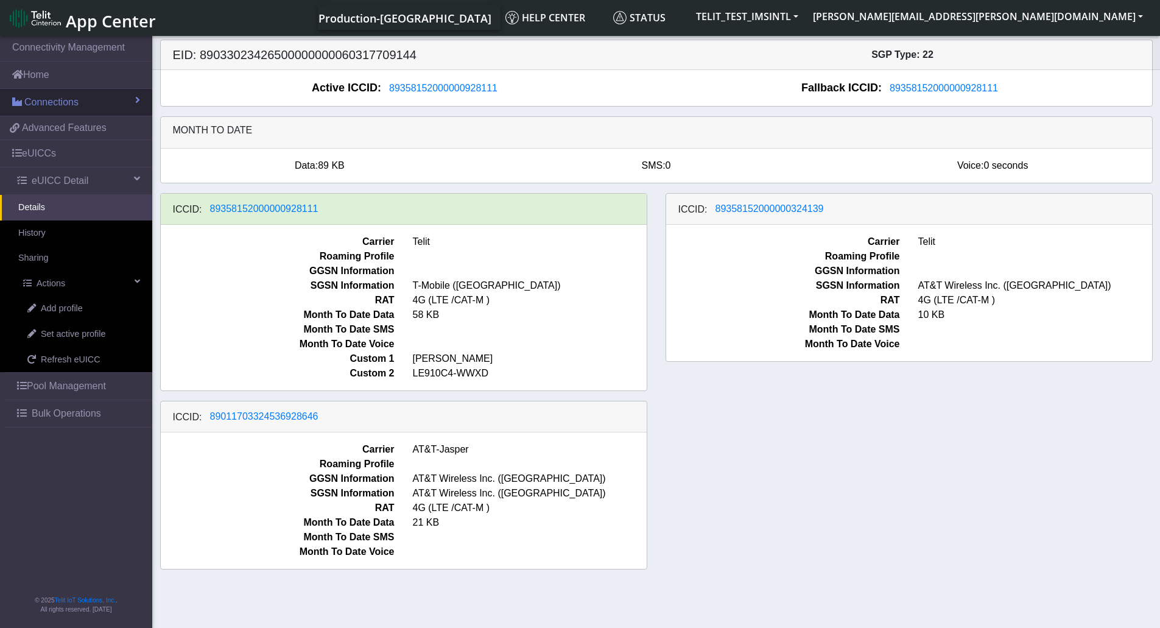
click at [68, 95] on span "Connections" at bounding box center [51, 102] width 54 height 15
click at [245, 258] on span "Roaming Profile" at bounding box center [278, 256] width 252 height 15
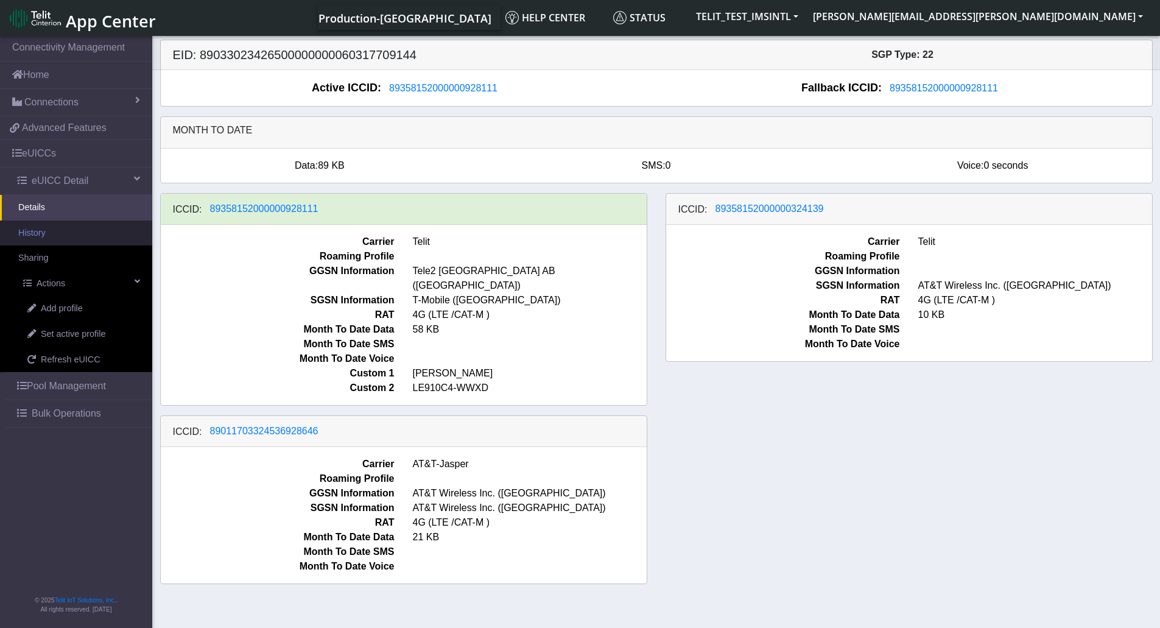
click at [60, 226] on link "History" at bounding box center [76, 233] width 152 height 26
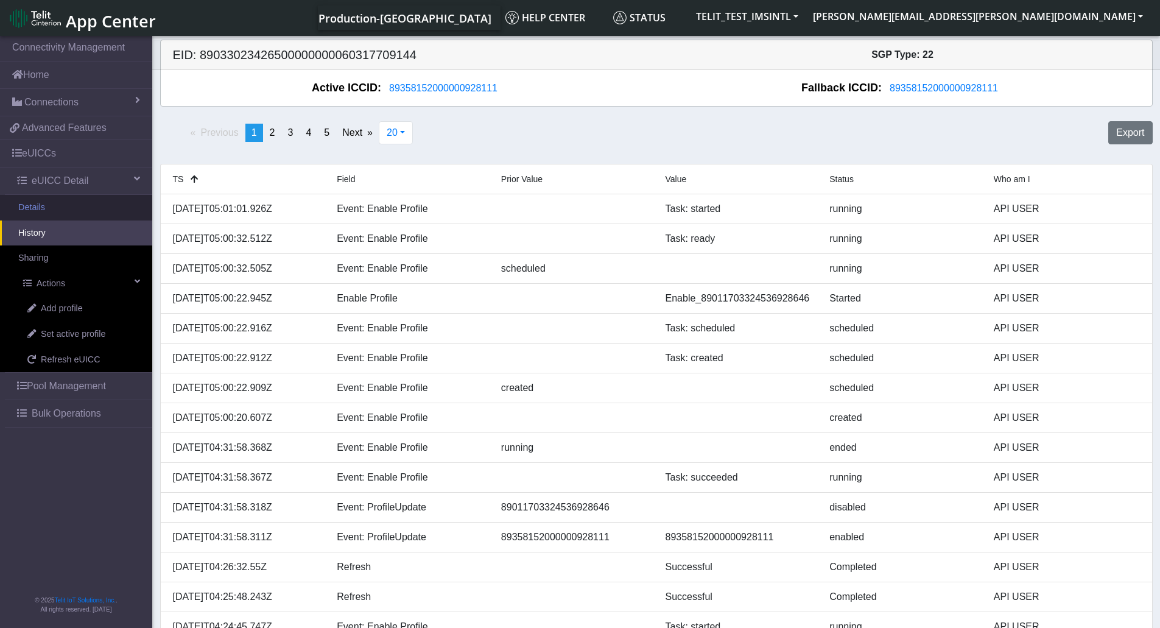
click at [41, 212] on link "Details" at bounding box center [76, 208] width 152 height 26
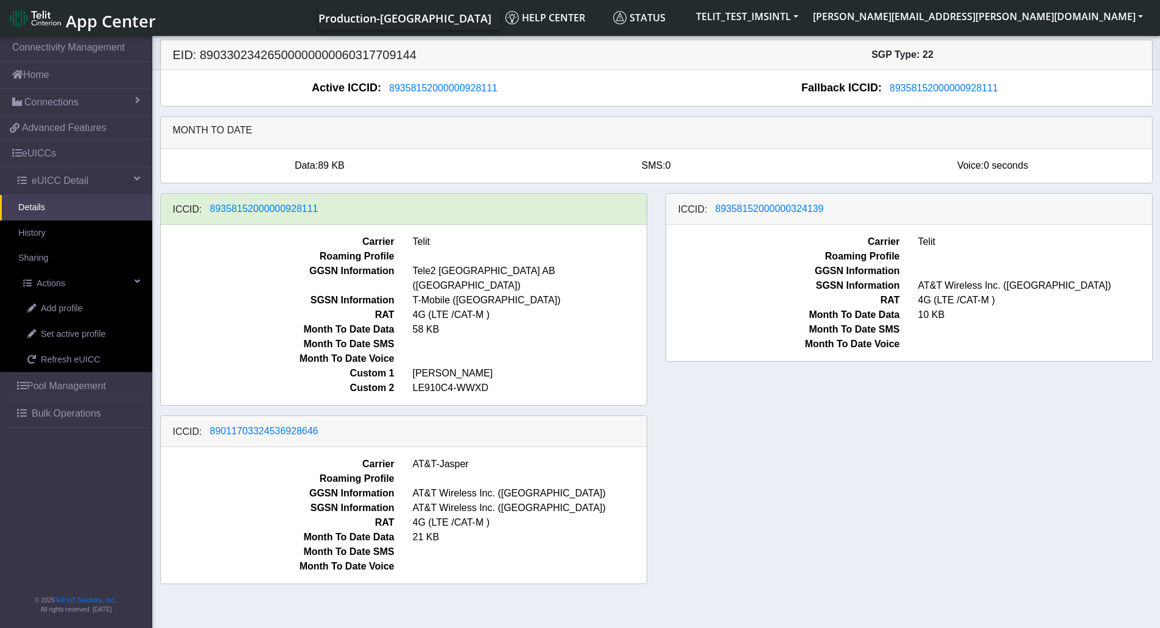
click at [818, 329] on span "Month To Date SMS" at bounding box center [783, 329] width 252 height 15
click at [725, 296] on span "RAT" at bounding box center [783, 300] width 252 height 15
click at [58, 96] on span "Connections" at bounding box center [51, 102] width 54 height 15
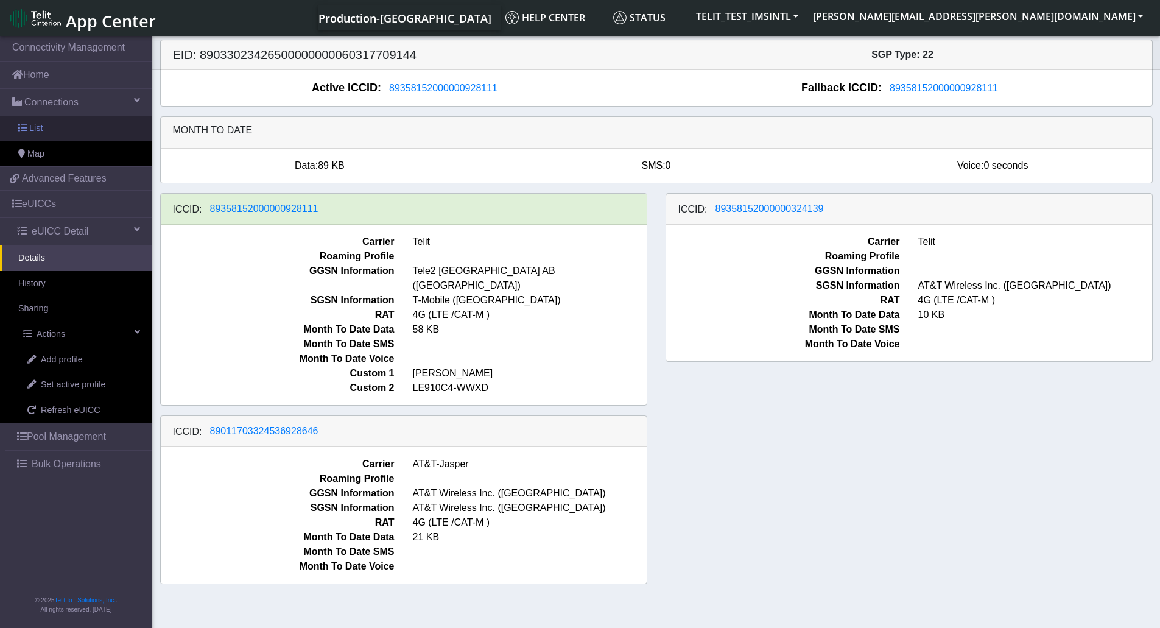
click at [72, 130] on link "List" at bounding box center [76, 129] width 152 height 26
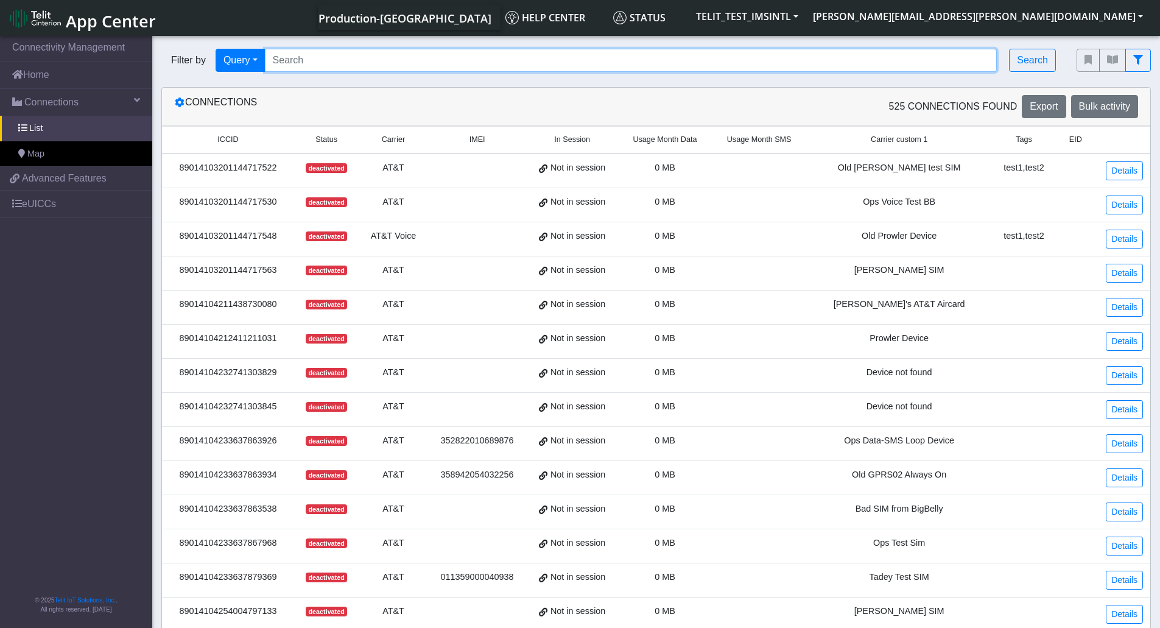
click at [343, 61] on input "Search..." at bounding box center [631, 60] width 732 height 23
paste input "89358152000000928103"
type input "89358152000000928103"
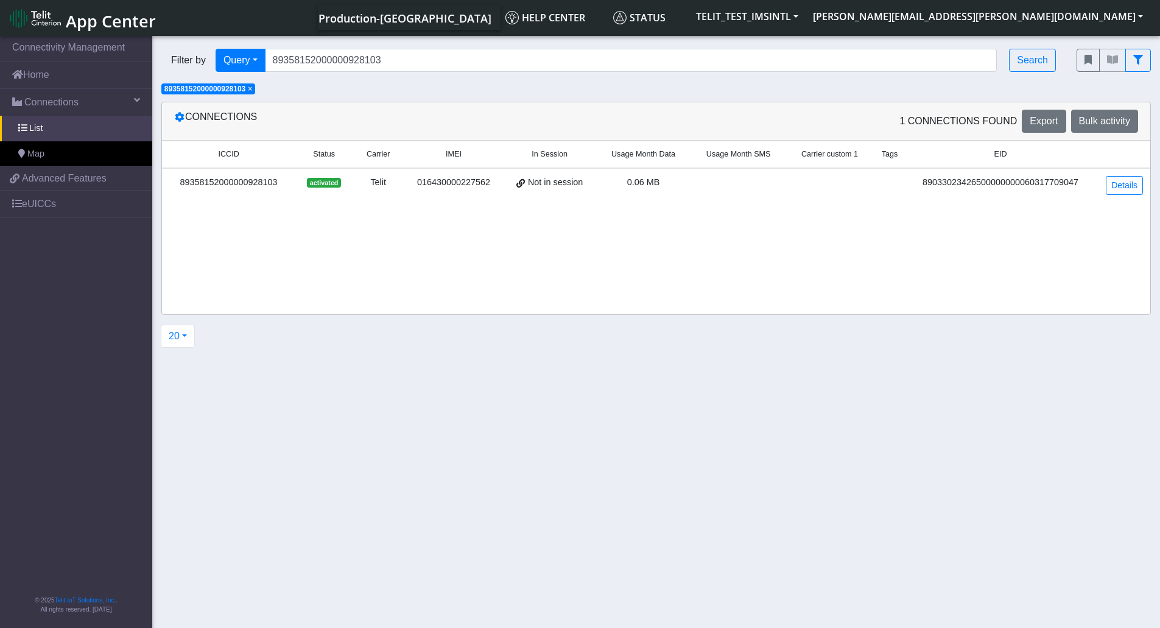
click at [253, 177] on div "89358152000000928103" at bounding box center [228, 182] width 119 height 13
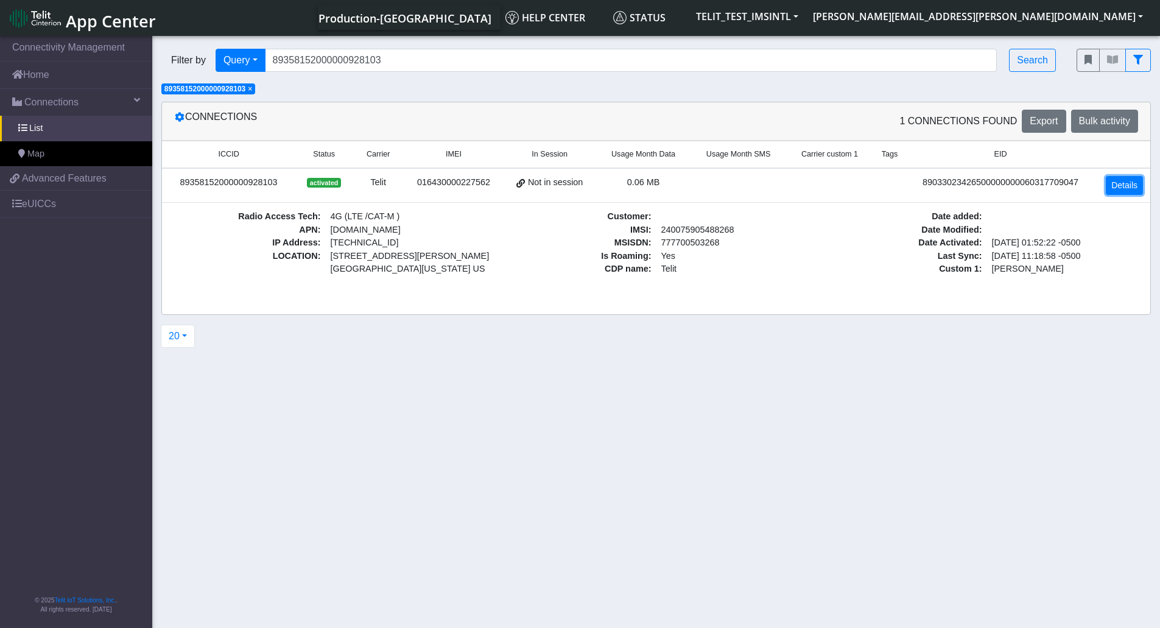
click at [1123, 191] on link "Details" at bounding box center [1123, 185] width 37 height 19
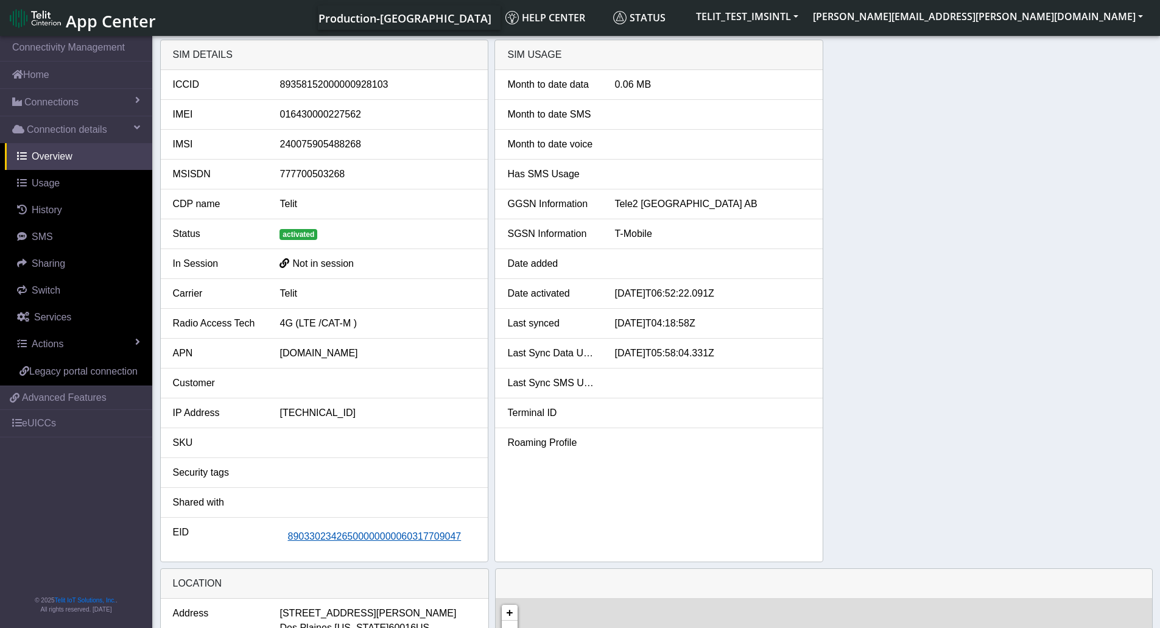
click at [351, 539] on span "89033023426500000000060317709047" at bounding box center [373, 536] width 173 height 10
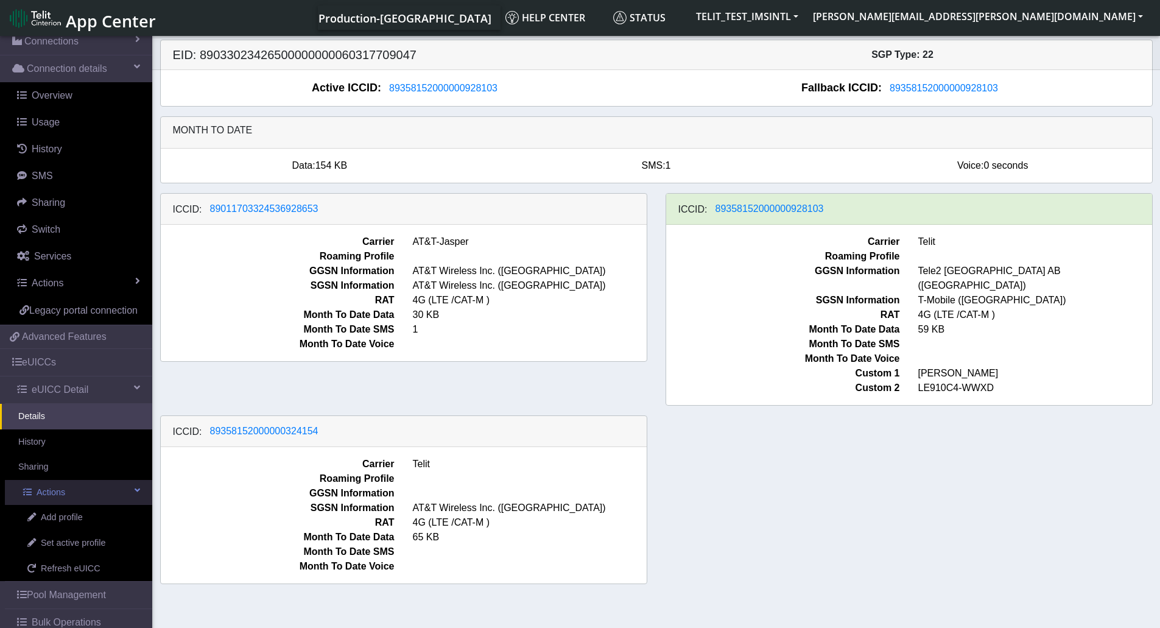
scroll to position [122, 0]
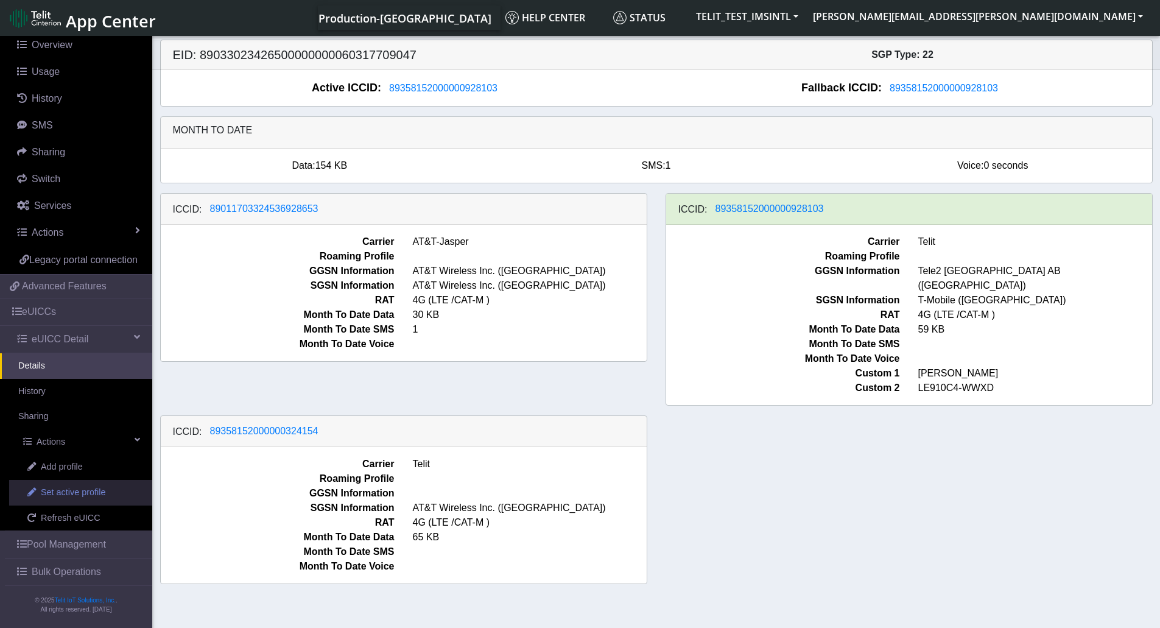
click at [87, 499] on span "Set active profile" at bounding box center [73, 492] width 65 height 13
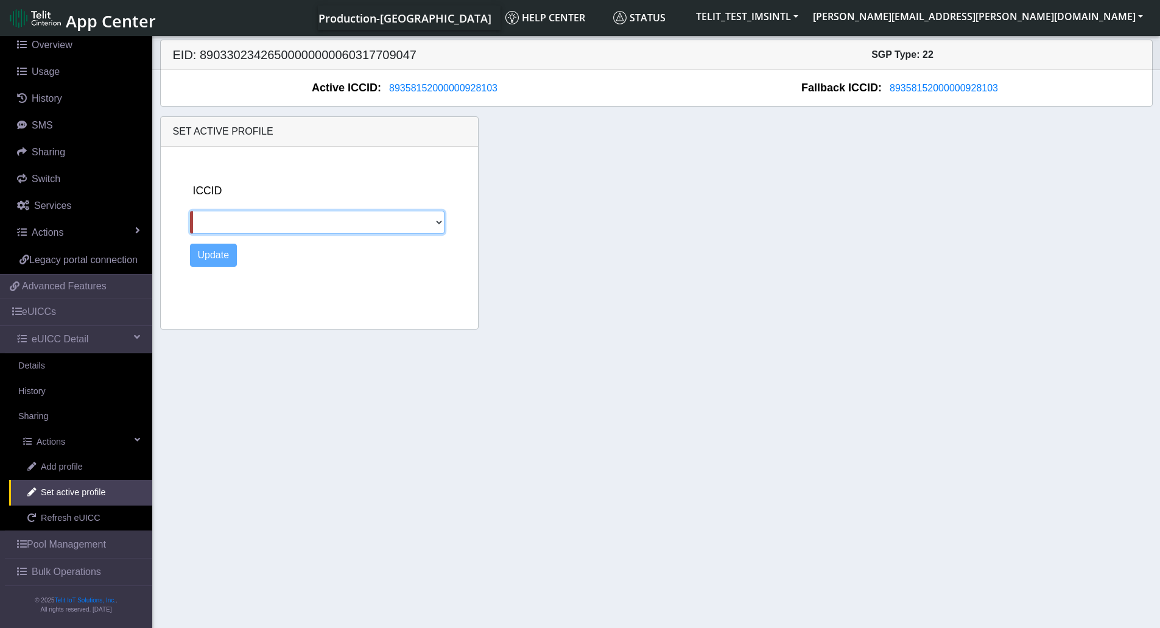
click at [308, 230] on select "89011703324536928653 89358152000000324154" at bounding box center [317, 222] width 255 height 23
select select "89011703324536928653"
click at [190, 211] on select "89011703324536928653 89358152000000324154" at bounding box center [317, 222] width 255 height 23
click at [220, 260] on button "Update" at bounding box center [213, 254] width 47 height 23
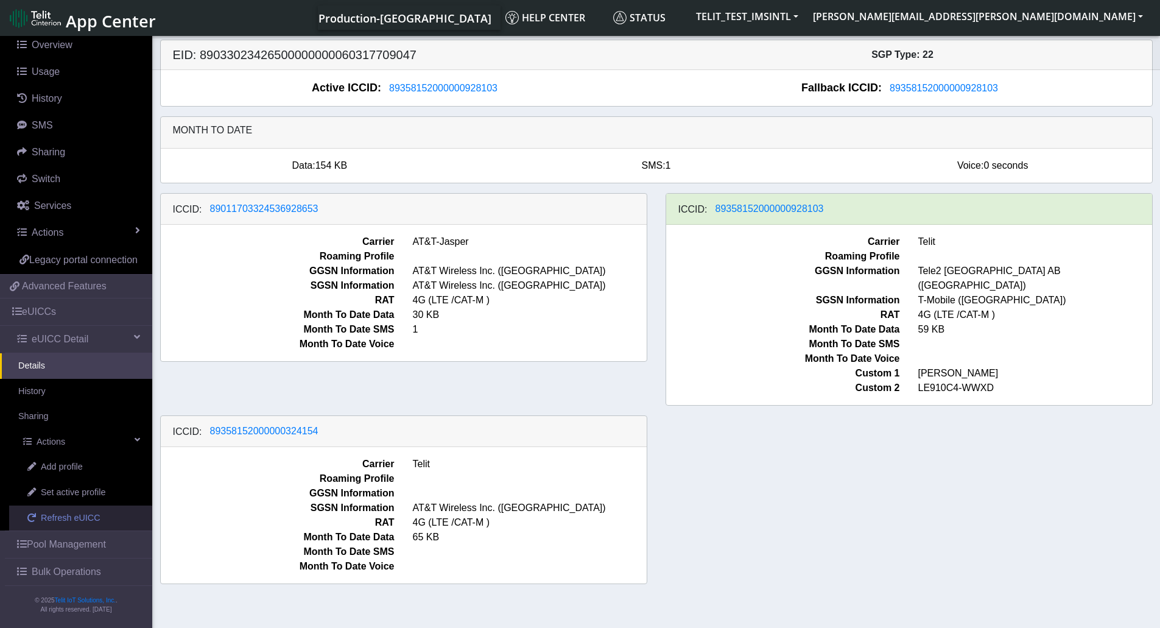
click at [77, 518] on span "Refresh eUICC" at bounding box center [71, 517] width 60 height 13
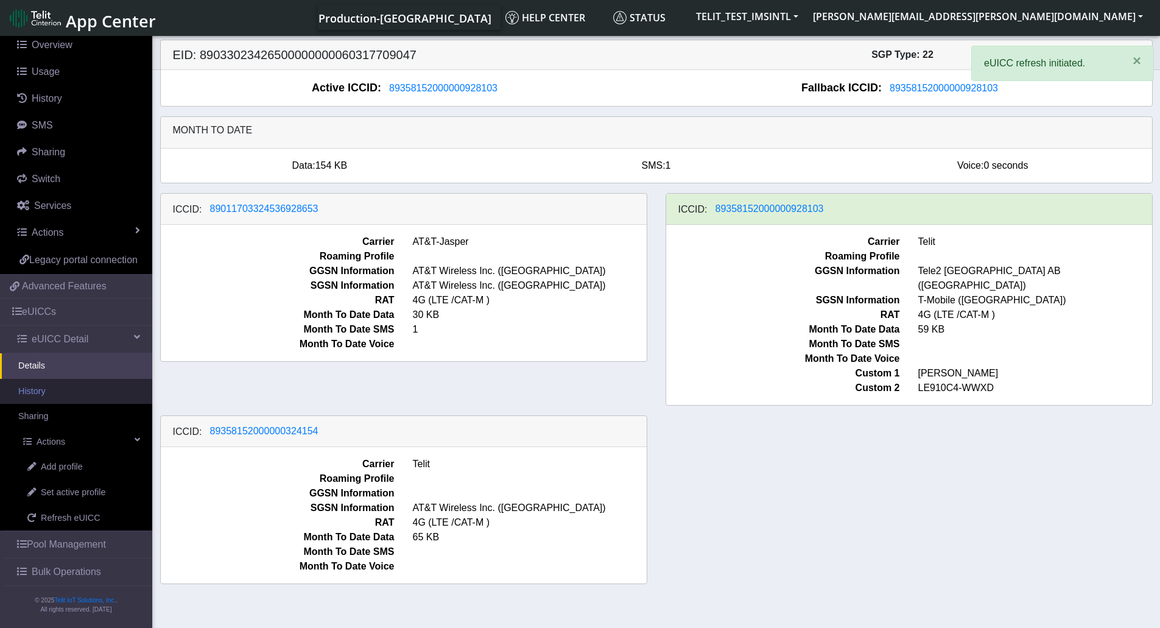
click at [72, 398] on link "History" at bounding box center [76, 392] width 152 height 26
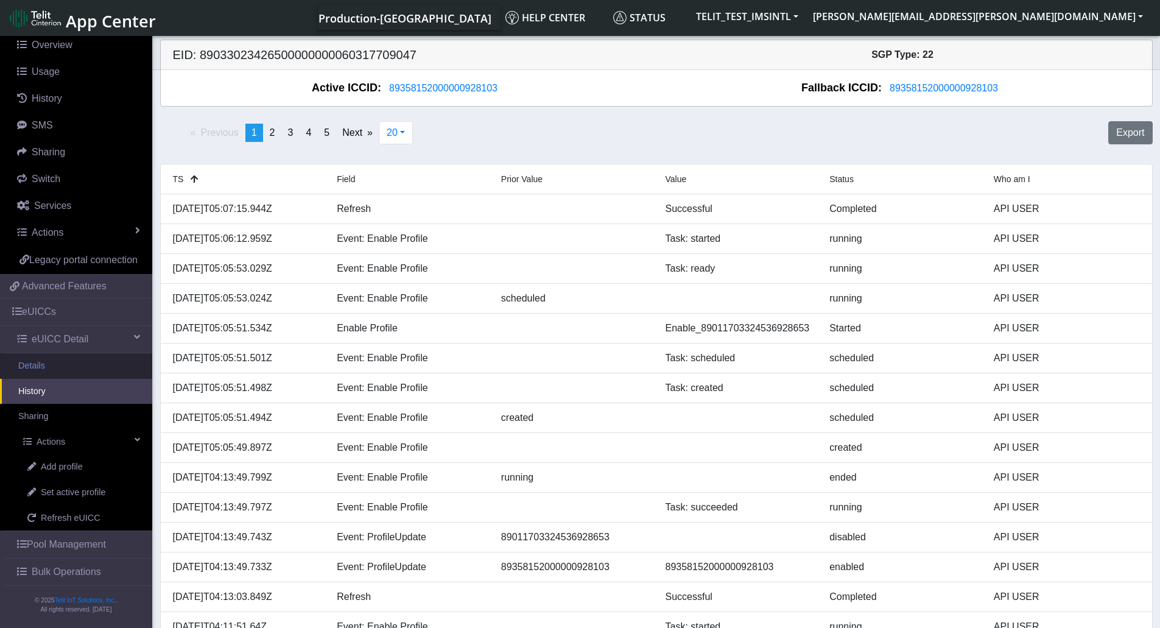
click at [71, 373] on link "Details" at bounding box center [76, 366] width 152 height 26
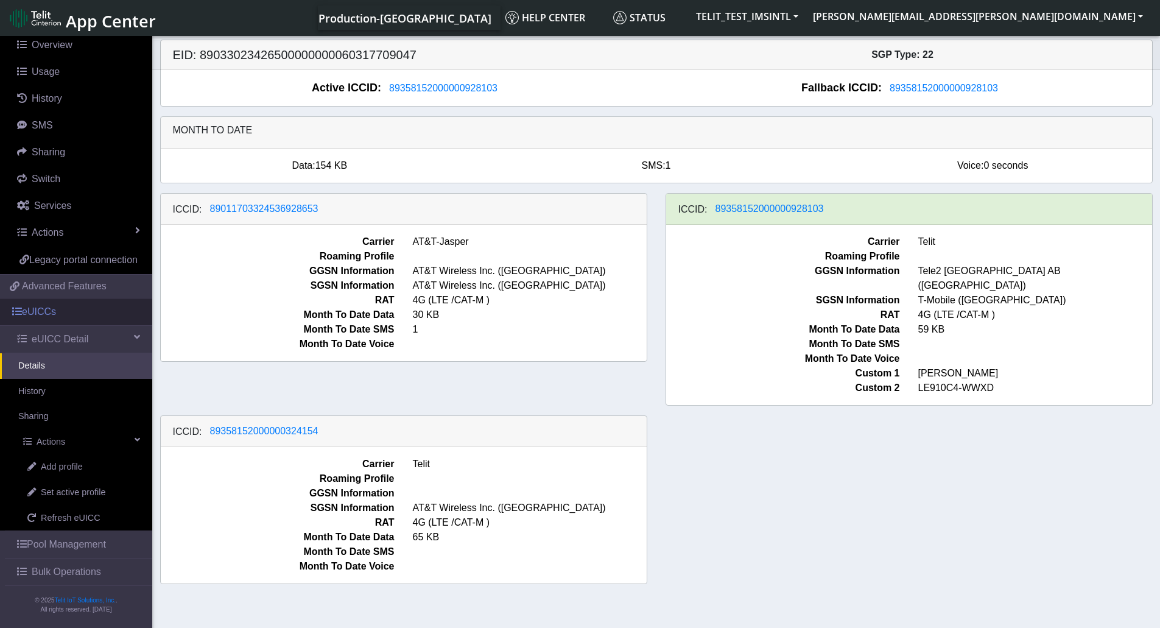
click at [82, 320] on link "eUICCs" at bounding box center [76, 311] width 152 height 27
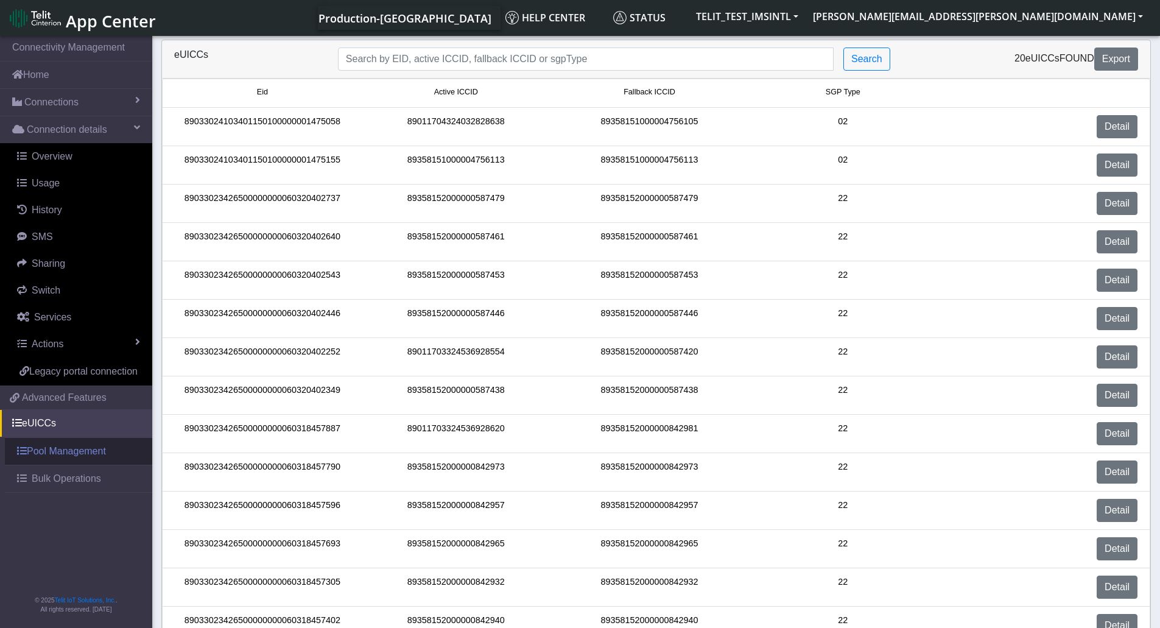
click at [25, 450] on span at bounding box center [22, 451] width 10 height 10
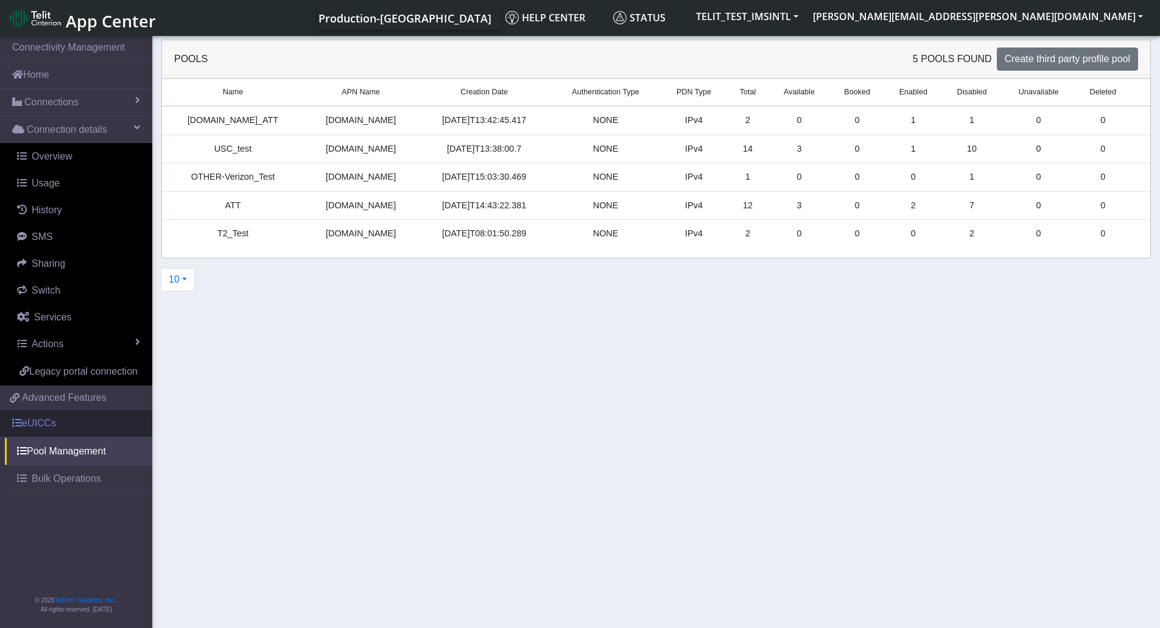
click at [45, 425] on link "eUICCs" at bounding box center [76, 423] width 152 height 27
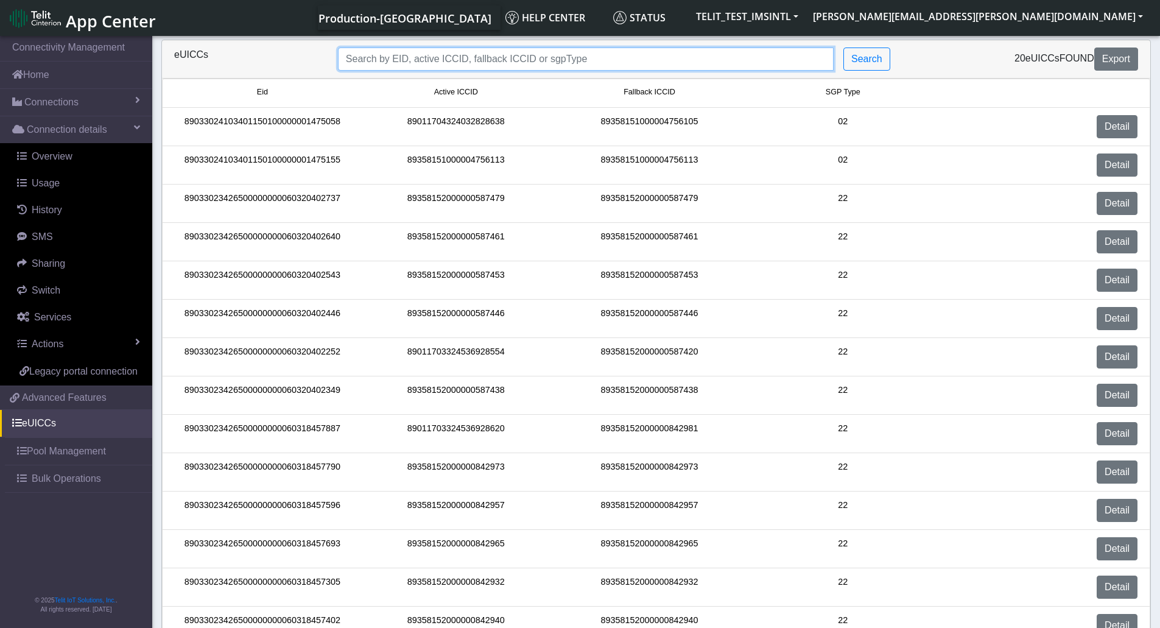
click at [382, 56] on input "Search..." at bounding box center [586, 58] width 496 height 23
paste input "89011703324536928653"
type input "89011703324536928653"
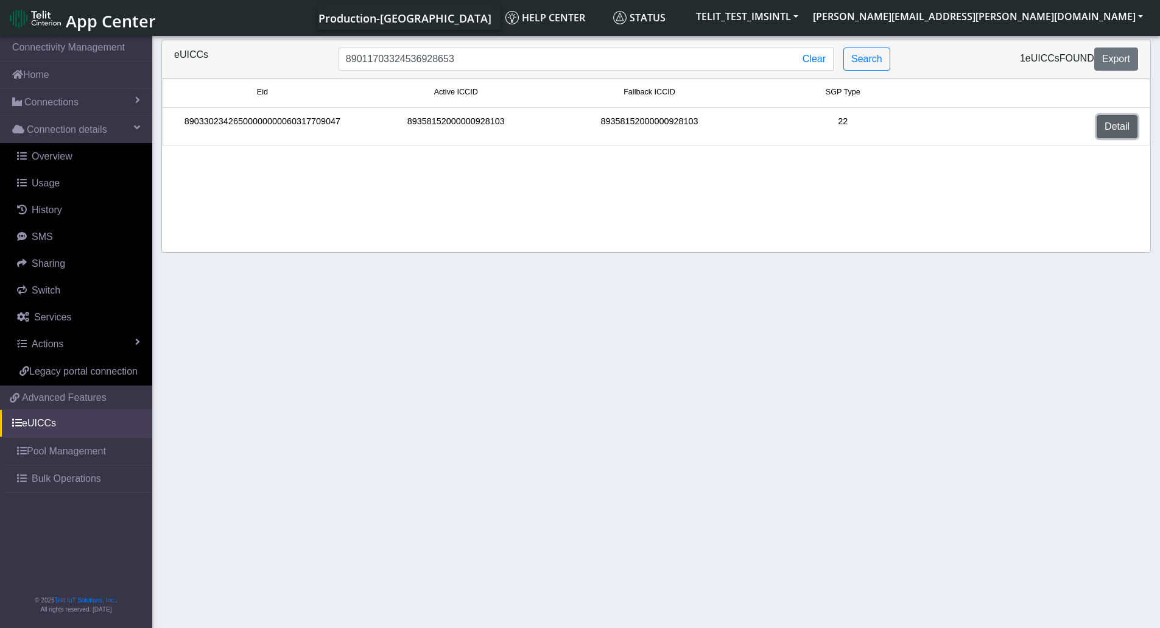
click at [1101, 127] on link "Detail" at bounding box center [1116, 126] width 41 height 23
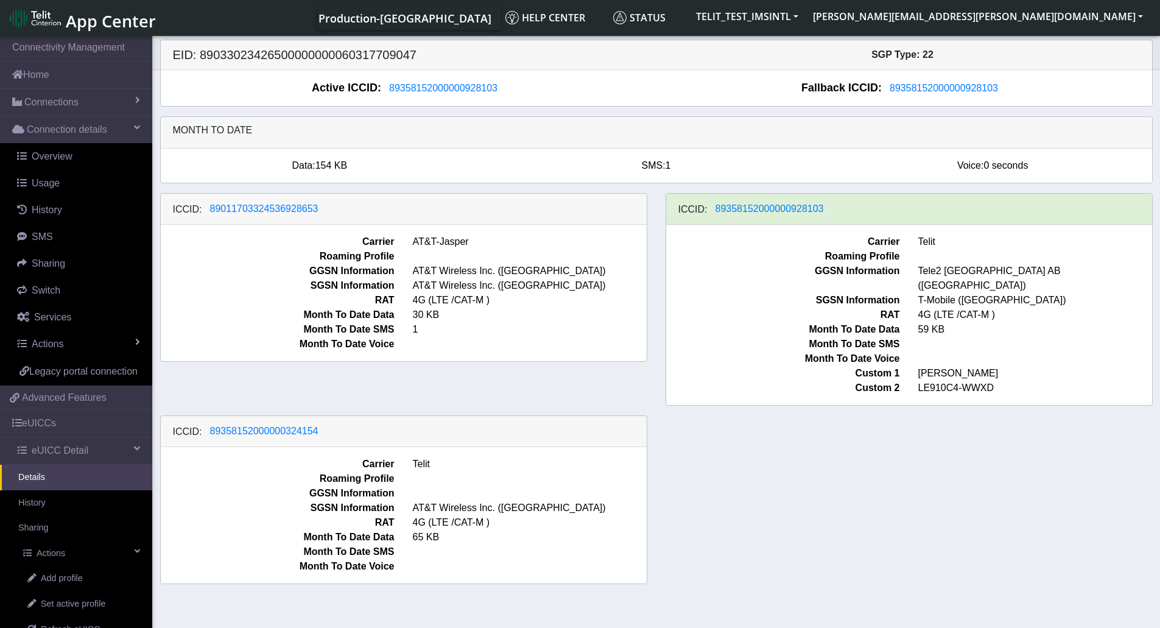
click at [617, 340] on span at bounding box center [530, 344] width 252 height 15
click at [72, 458] on span "eUICC Detail" at bounding box center [60, 450] width 57 height 15
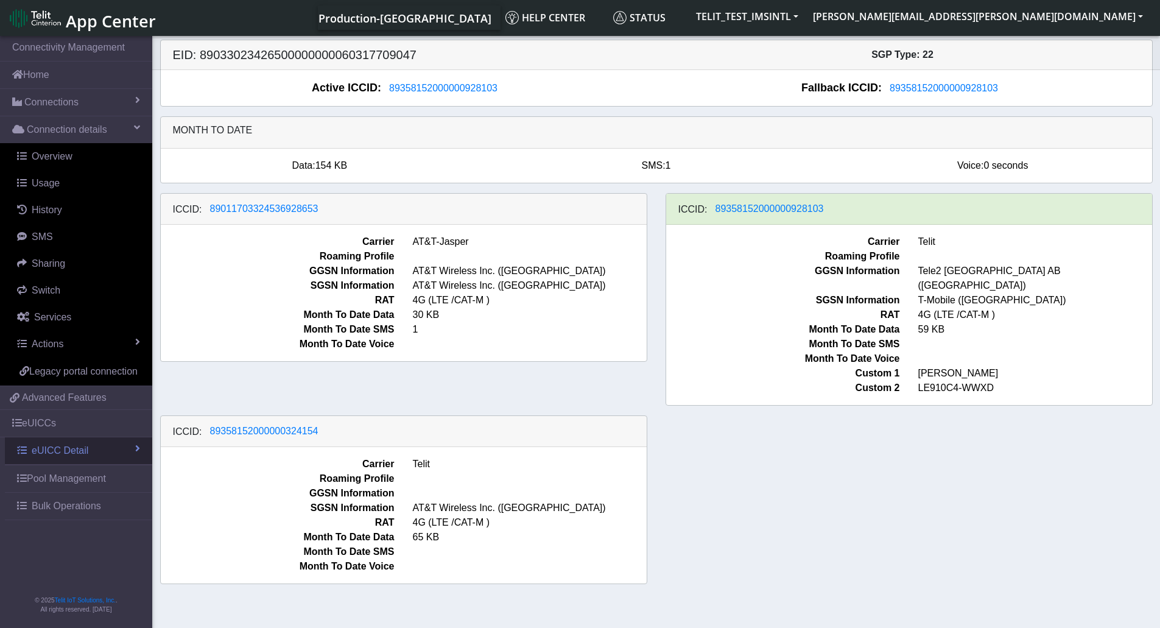
click at [90, 459] on link "eUICC Detail" at bounding box center [78, 450] width 147 height 27
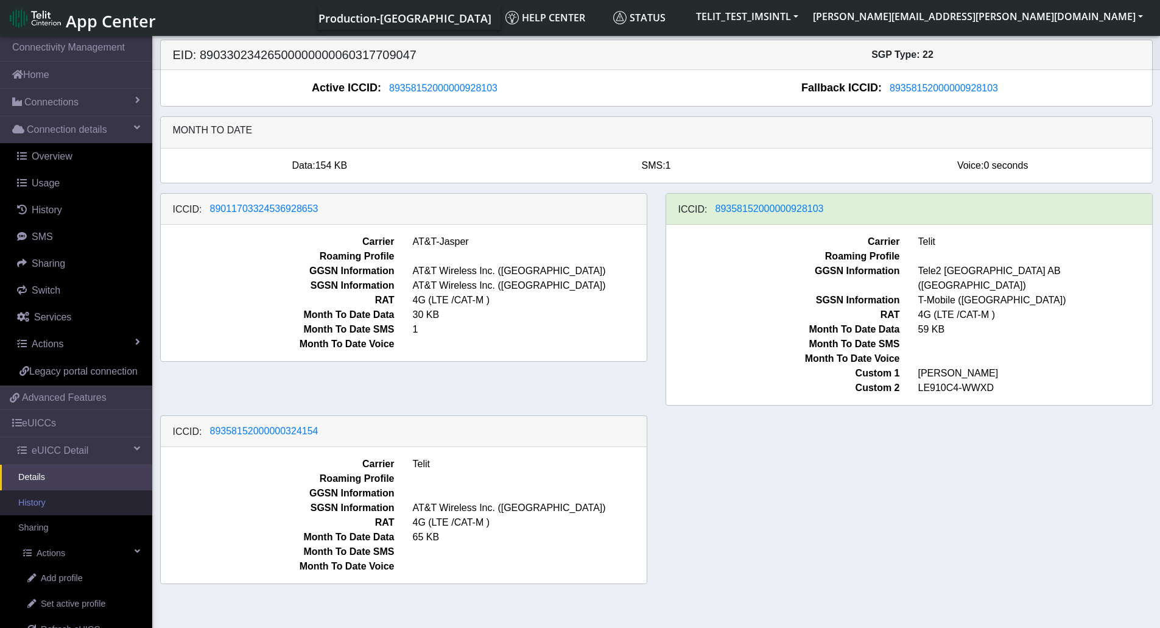
click at [74, 516] on link "History" at bounding box center [76, 503] width 152 height 26
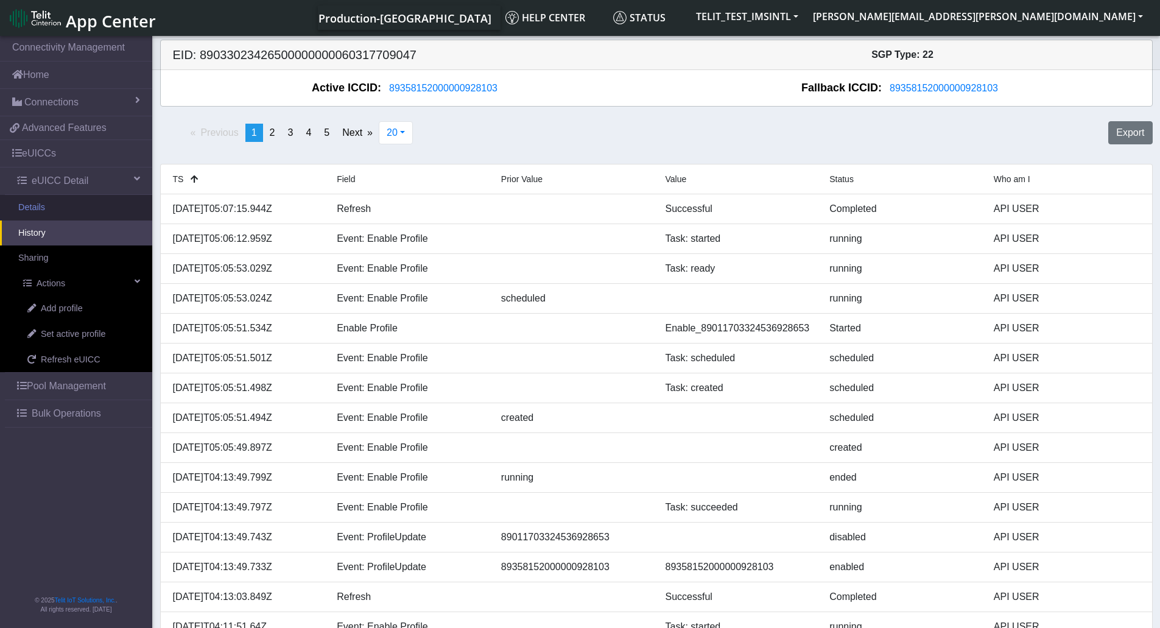
click at [84, 206] on link "Details" at bounding box center [76, 208] width 152 height 26
